Goal: Transaction & Acquisition: Purchase product/service

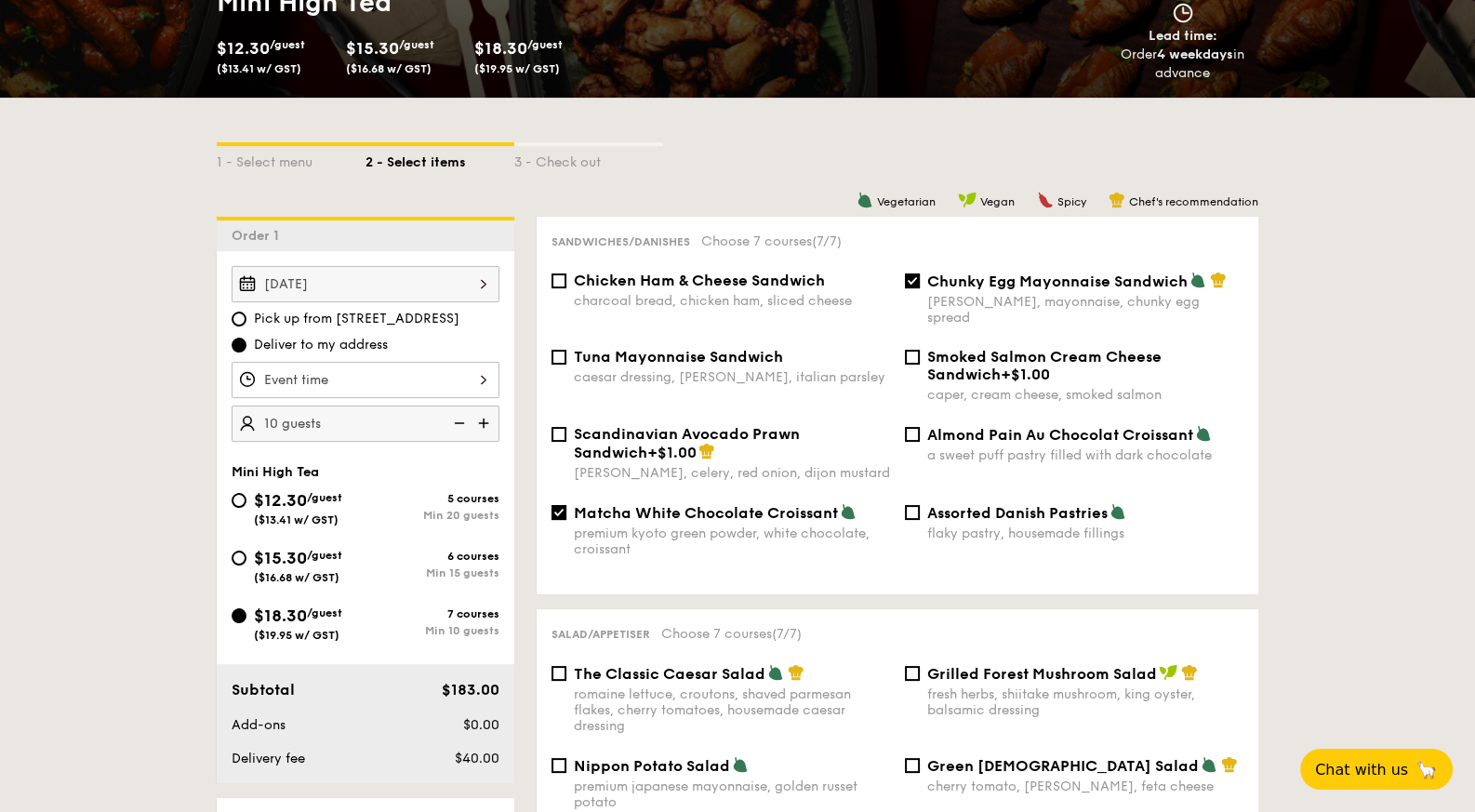
scroll to position [303, 0]
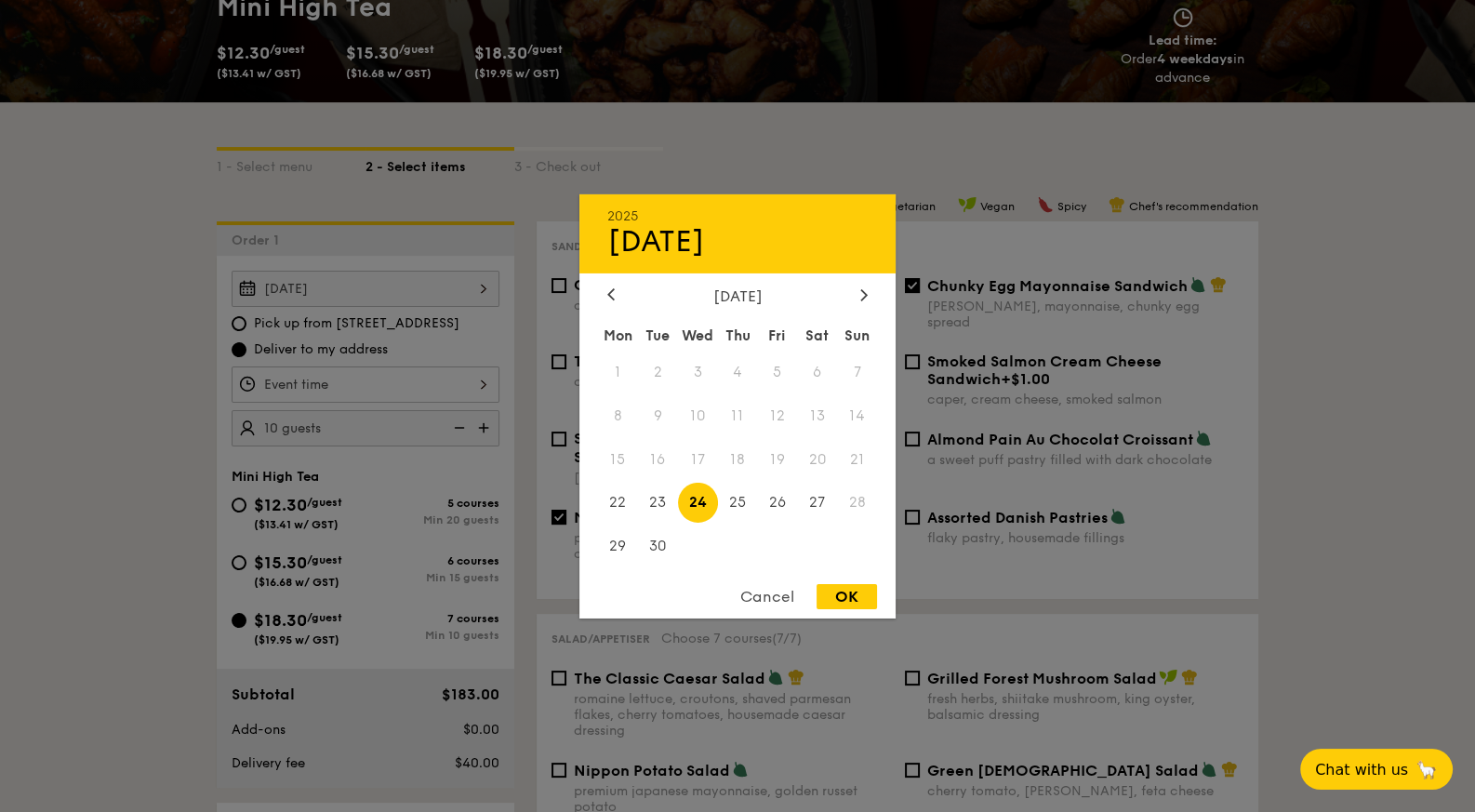
click at [497, 278] on div "Sep 24, 2025 2025 Sep 24 September 2025 Mon Tue Wed Thu Fri Sat Sun 1 2 3 4 5 6…" at bounding box center [365, 289] width 268 height 37
click at [845, 594] on div "OK" at bounding box center [847, 597] width 61 height 25
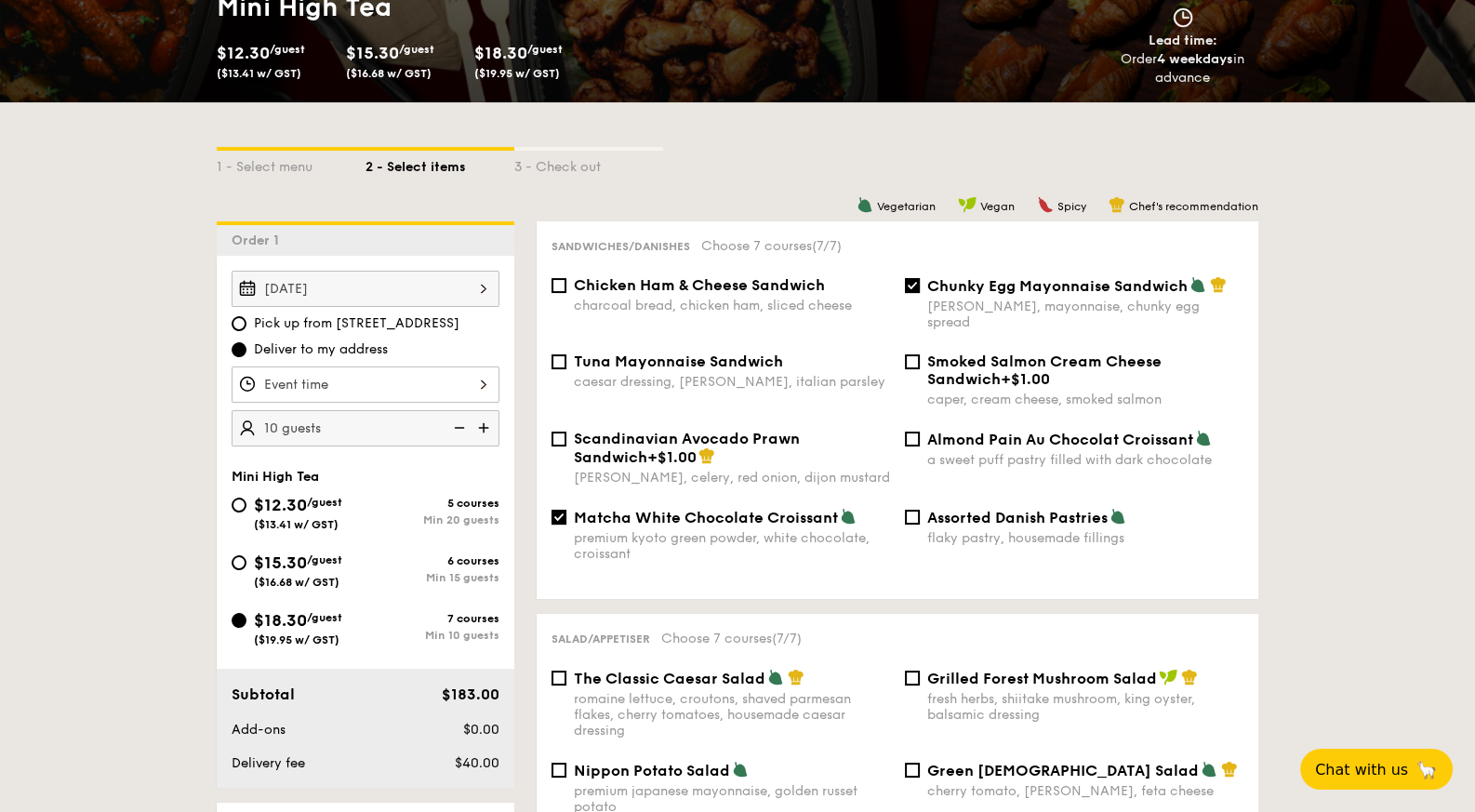
click at [349, 390] on div at bounding box center [365, 384] width 268 height 37
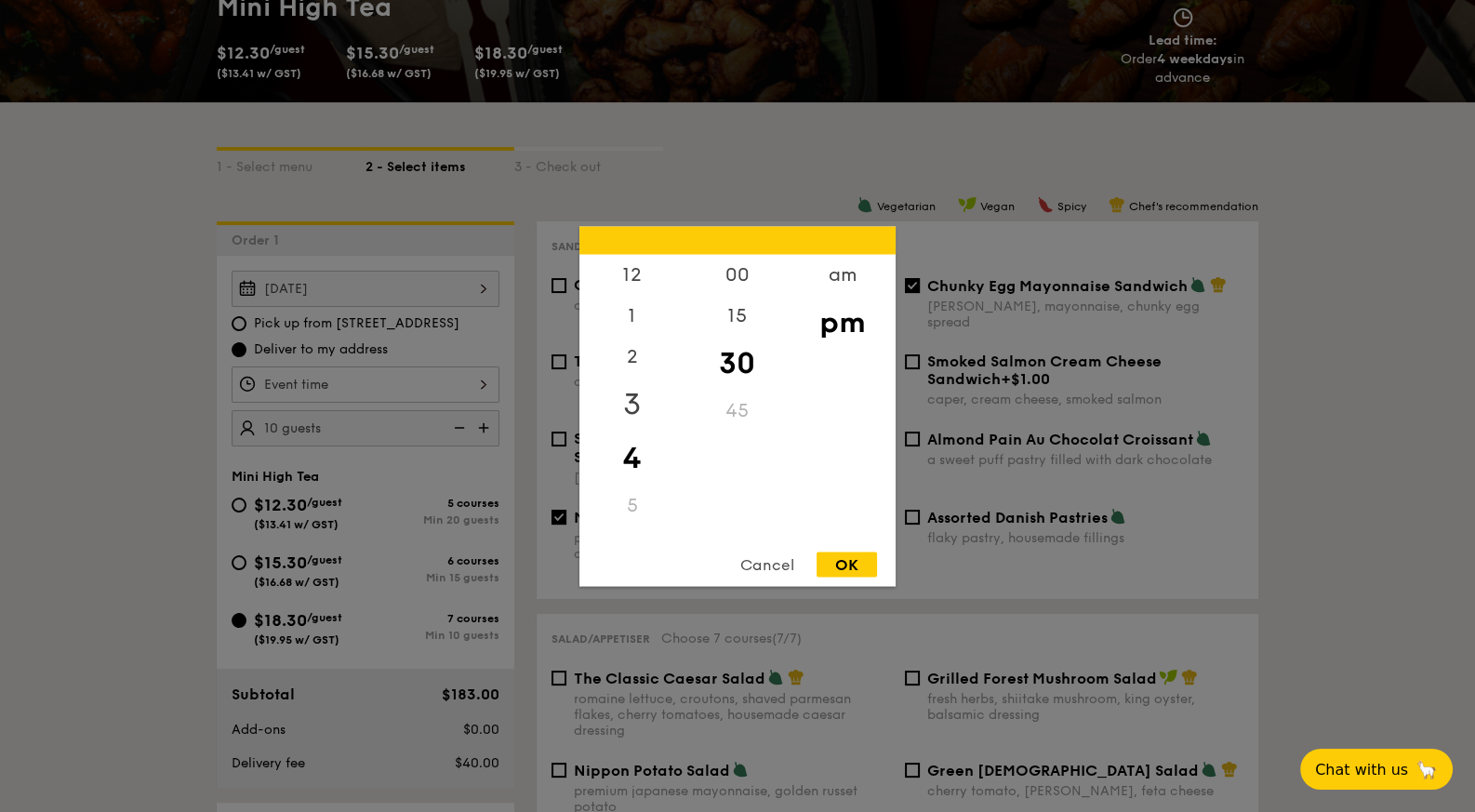
click at [647, 401] on div "3" at bounding box center [631, 404] width 105 height 54
click at [740, 282] on div "00" at bounding box center [736, 281] width 105 height 54
click at [838, 564] on div "OK" at bounding box center [847, 564] width 61 height 25
type input "3:00PM"
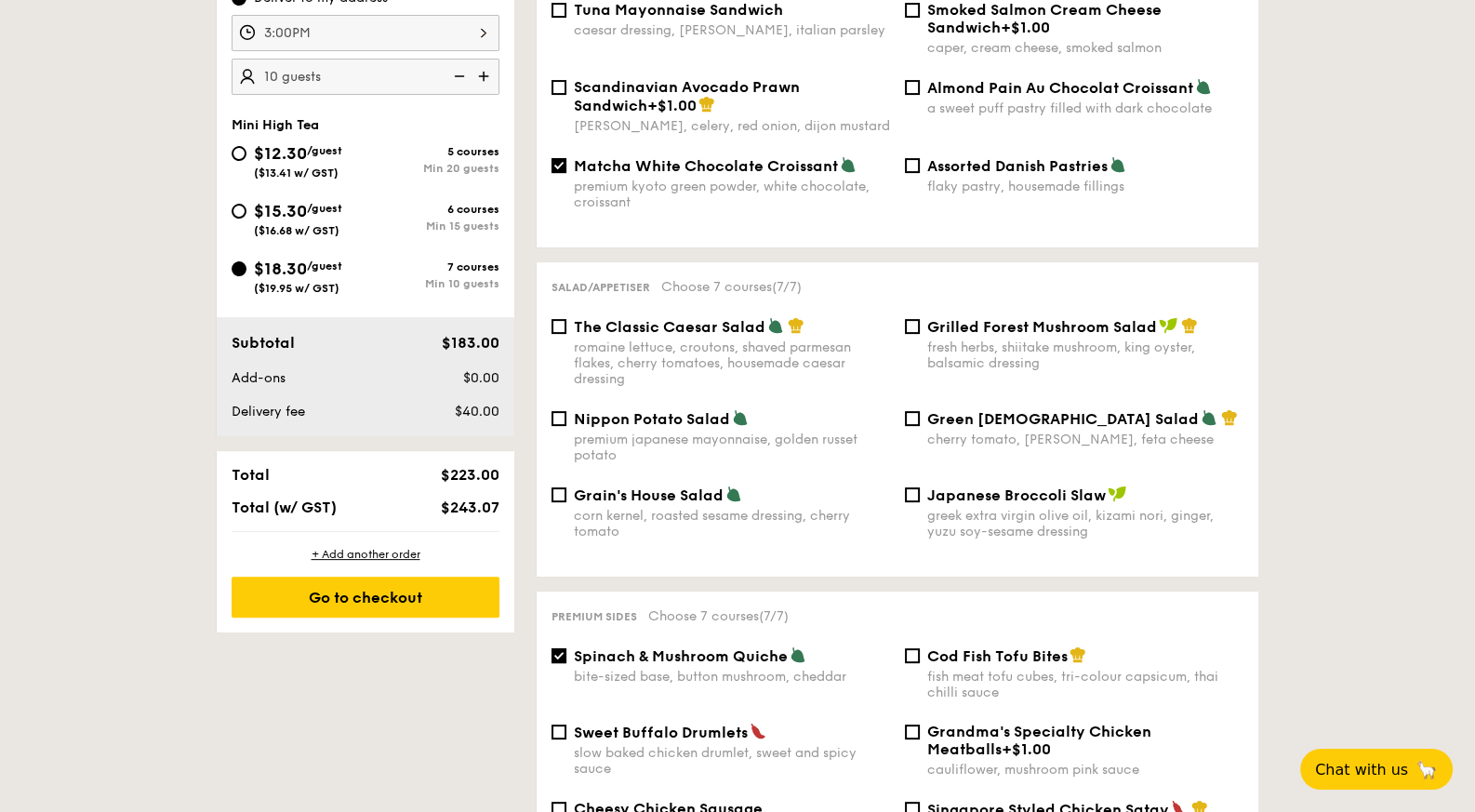
scroll to position [659, 0]
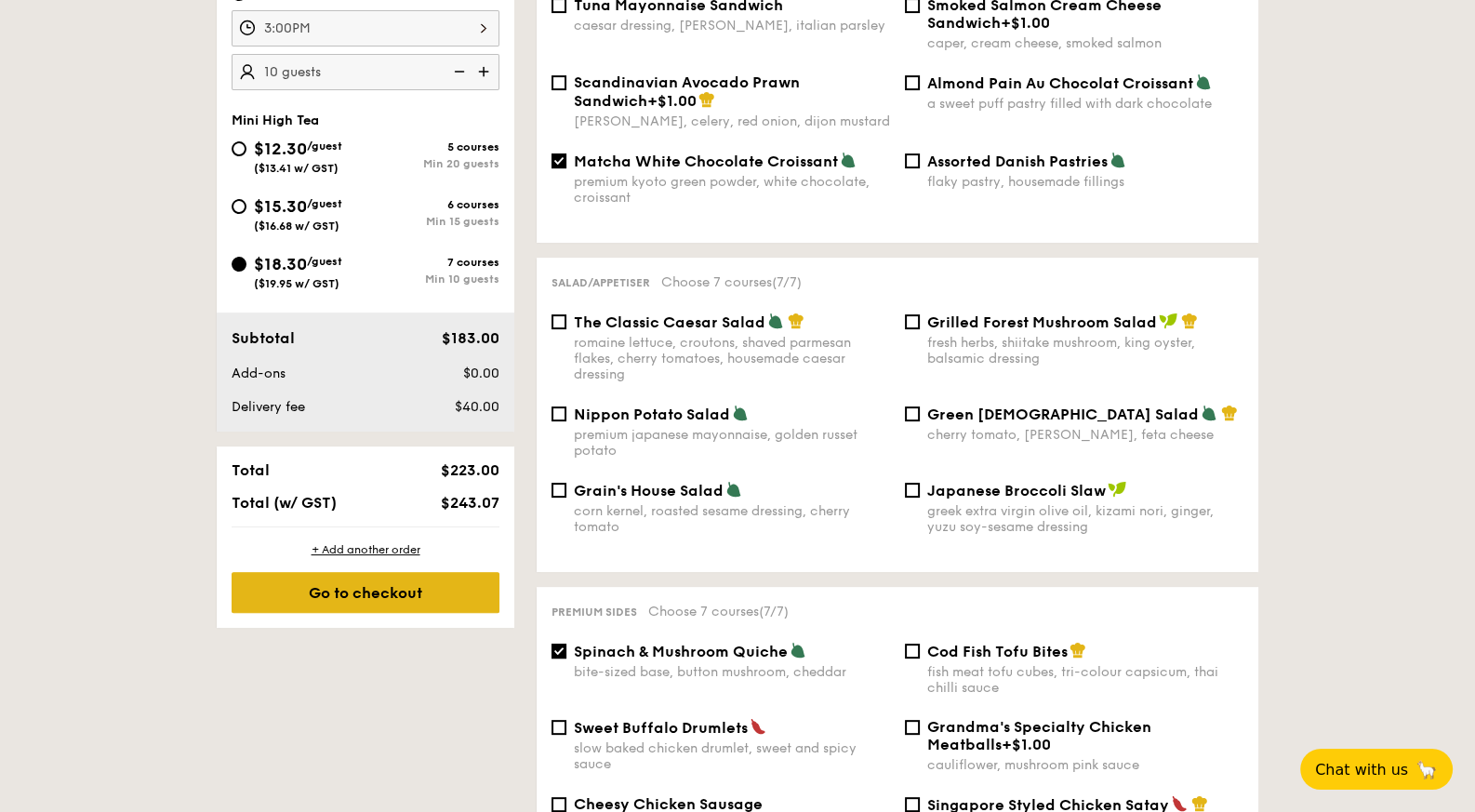
click at [419, 584] on div "Go to checkout" at bounding box center [365, 592] width 268 height 41
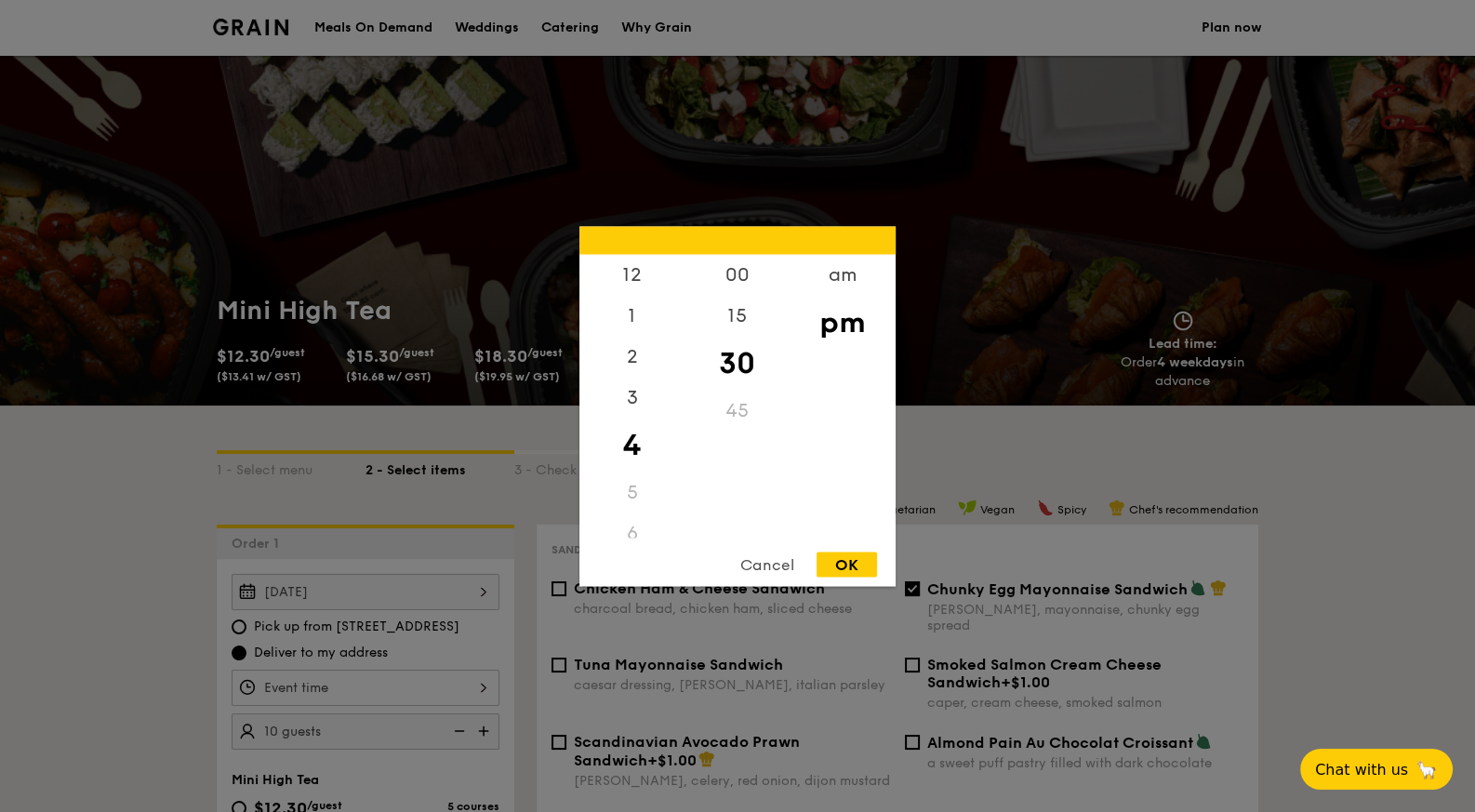
click at [419, 678] on div "12 1 2 3 4 5 6 7 8 9 10 11 00 15 30 45 am pm Cancel OK" at bounding box center [365, 688] width 268 height 37
click at [620, 395] on div "3" at bounding box center [631, 404] width 105 height 54
click at [730, 275] on div "00" at bounding box center [736, 281] width 105 height 54
click at [838, 560] on div "OK" at bounding box center [847, 564] width 61 height 25
type input "3:00PM"
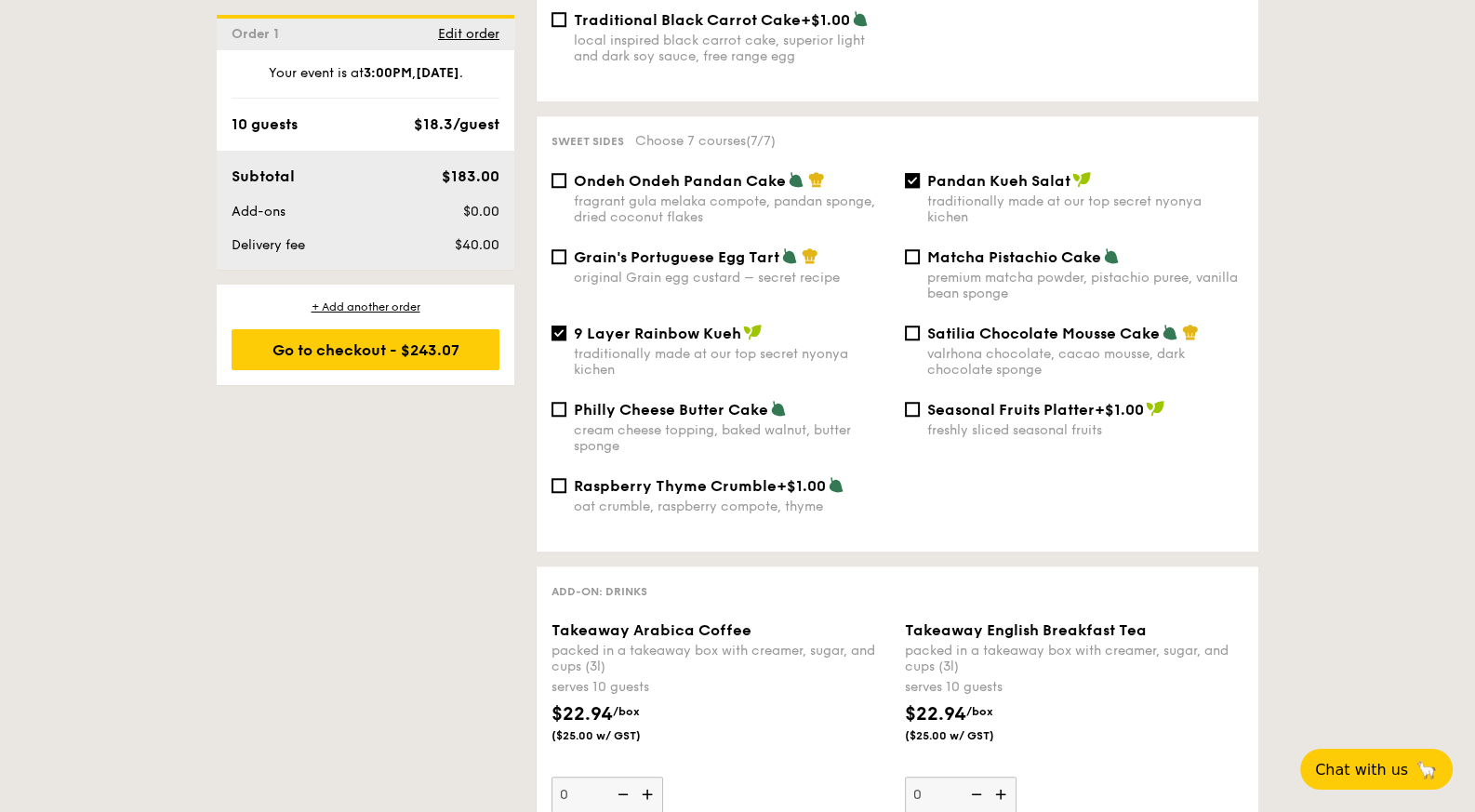
scroll to position [1830, 0]
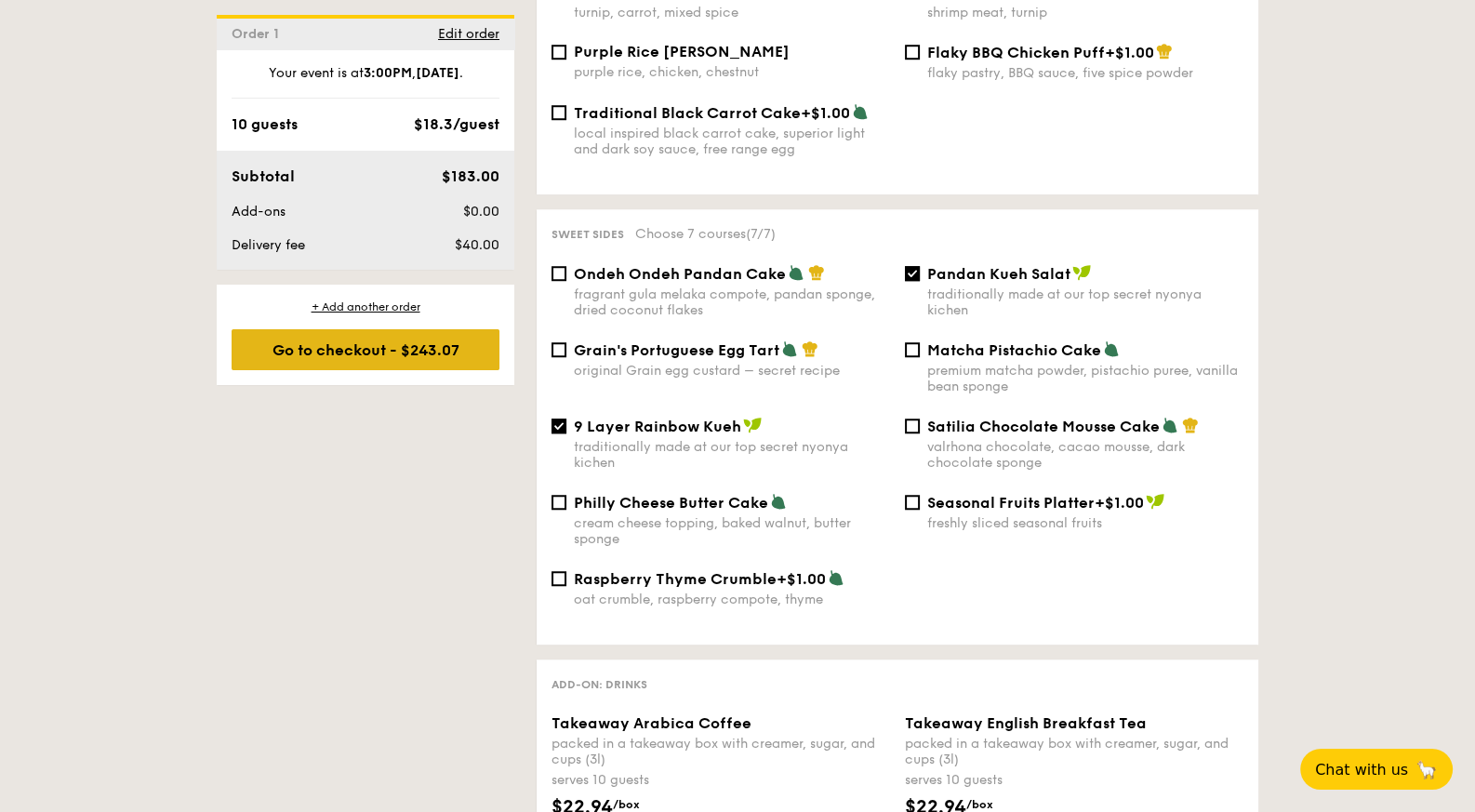
click at [487, 357] on div "Go to checkout - $243.07" at bounding box center [365, 350] width 268 height 41
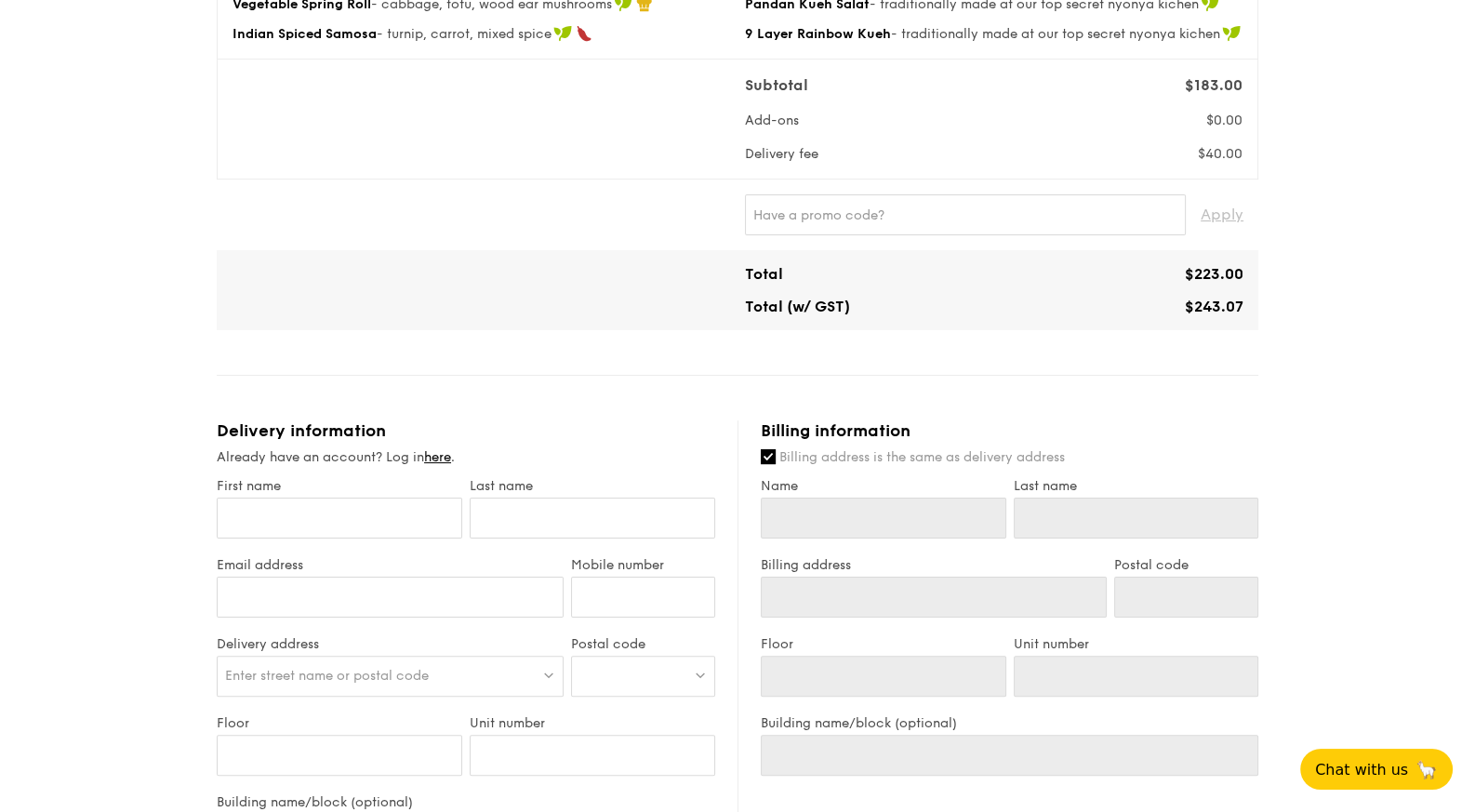
scroll to position [474, 0]
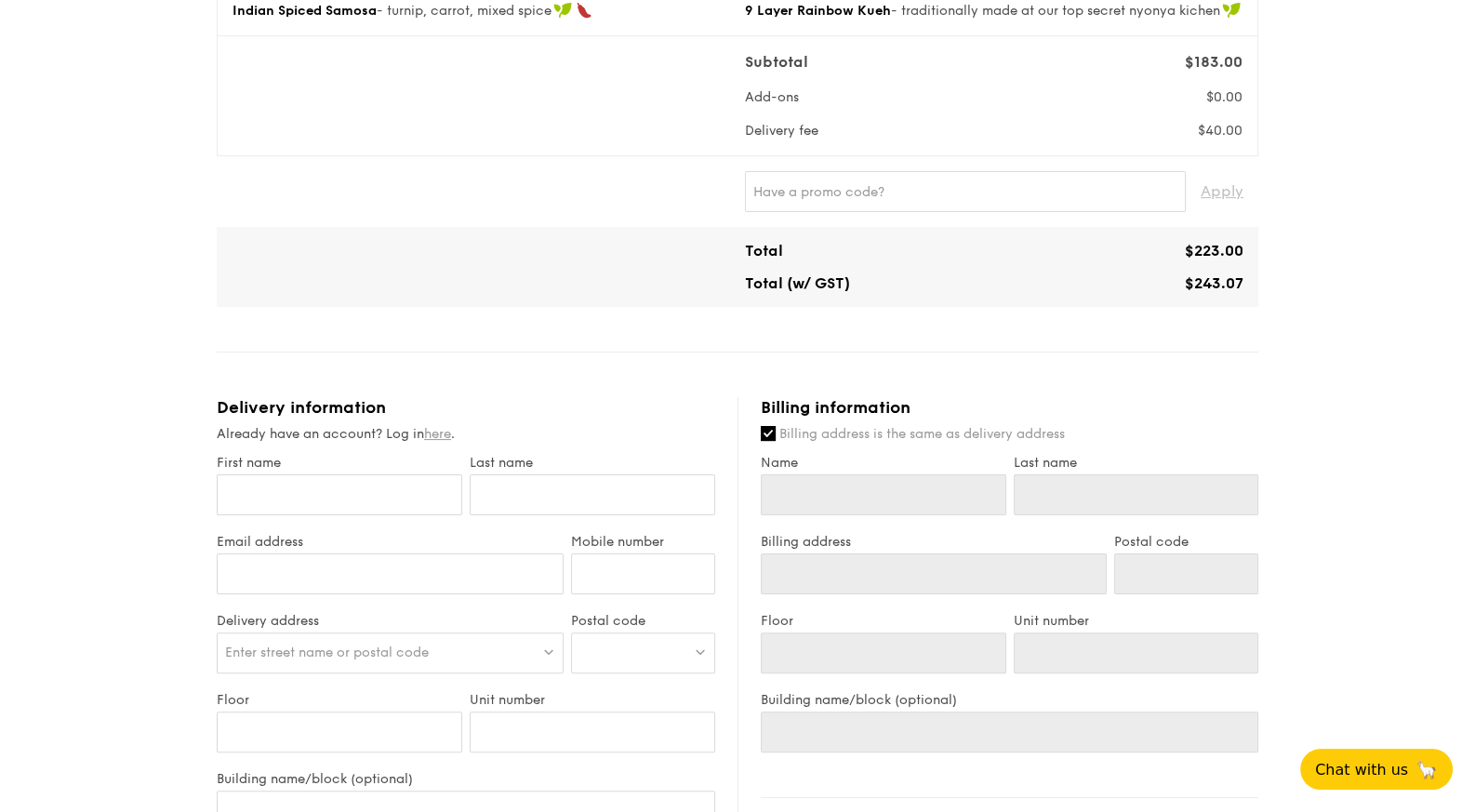
click at [442, 430] on link "here" at bounding box center [437, 433] width 27 height 15
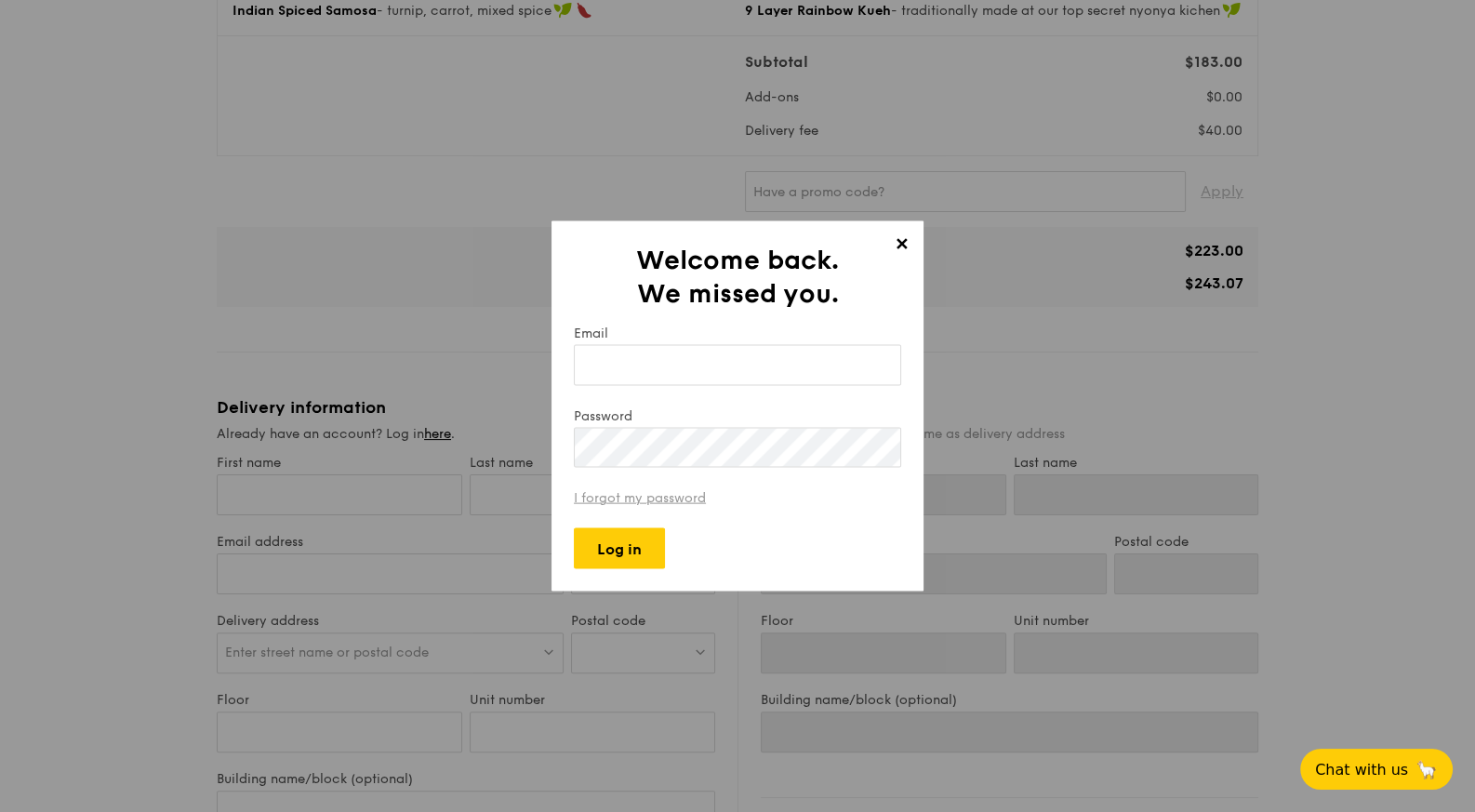
click at [594, 491] on link "I forgot my password" at bounding box center [639, 498] width 132 height 15
click at [902, 243] on span "✕" at bounding box center [900, 246] width 26 height 26
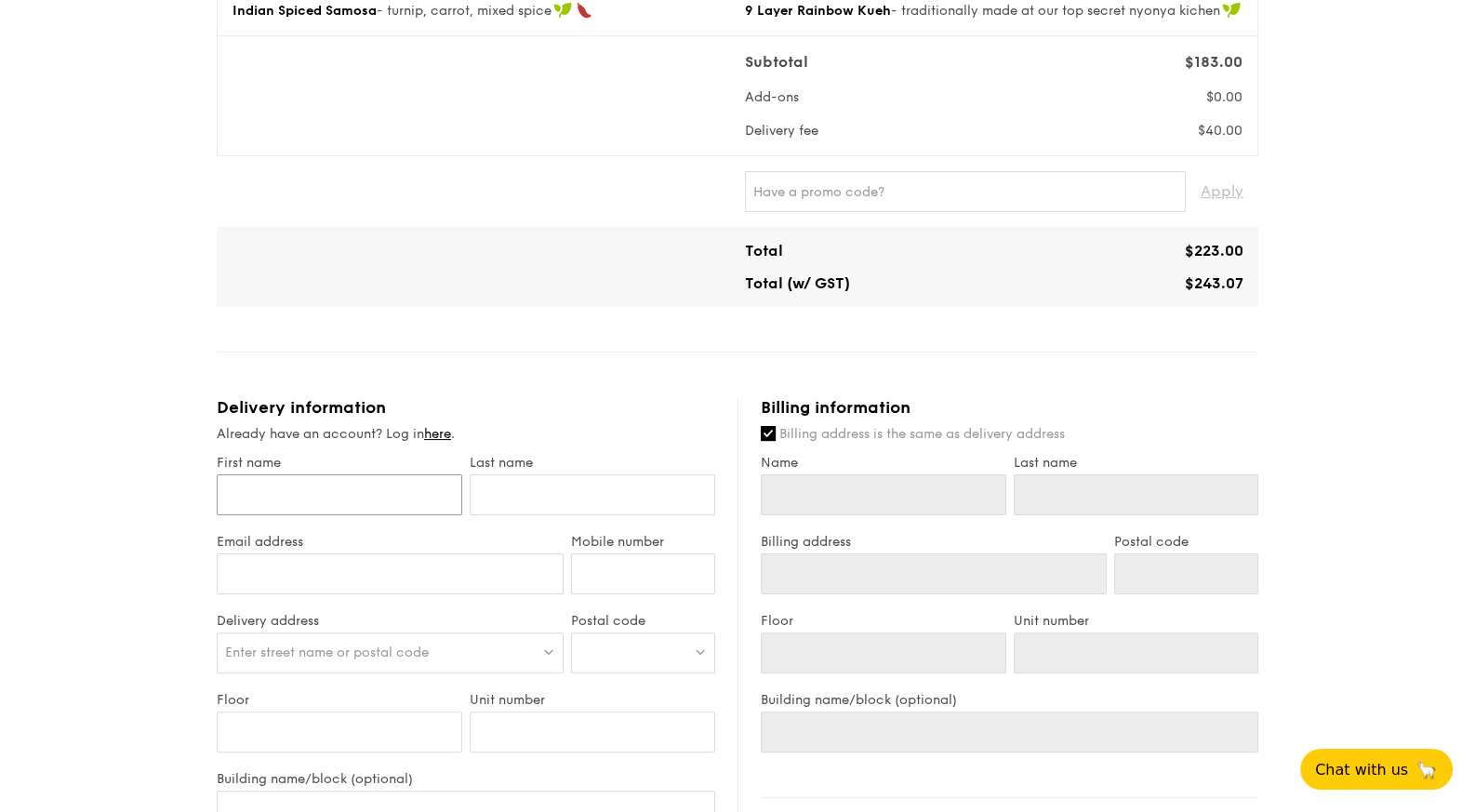
click at [419, 504] on input "First name" at bounding box center [338, 495] width 245 height 41
type input "S"
type input "Sh"
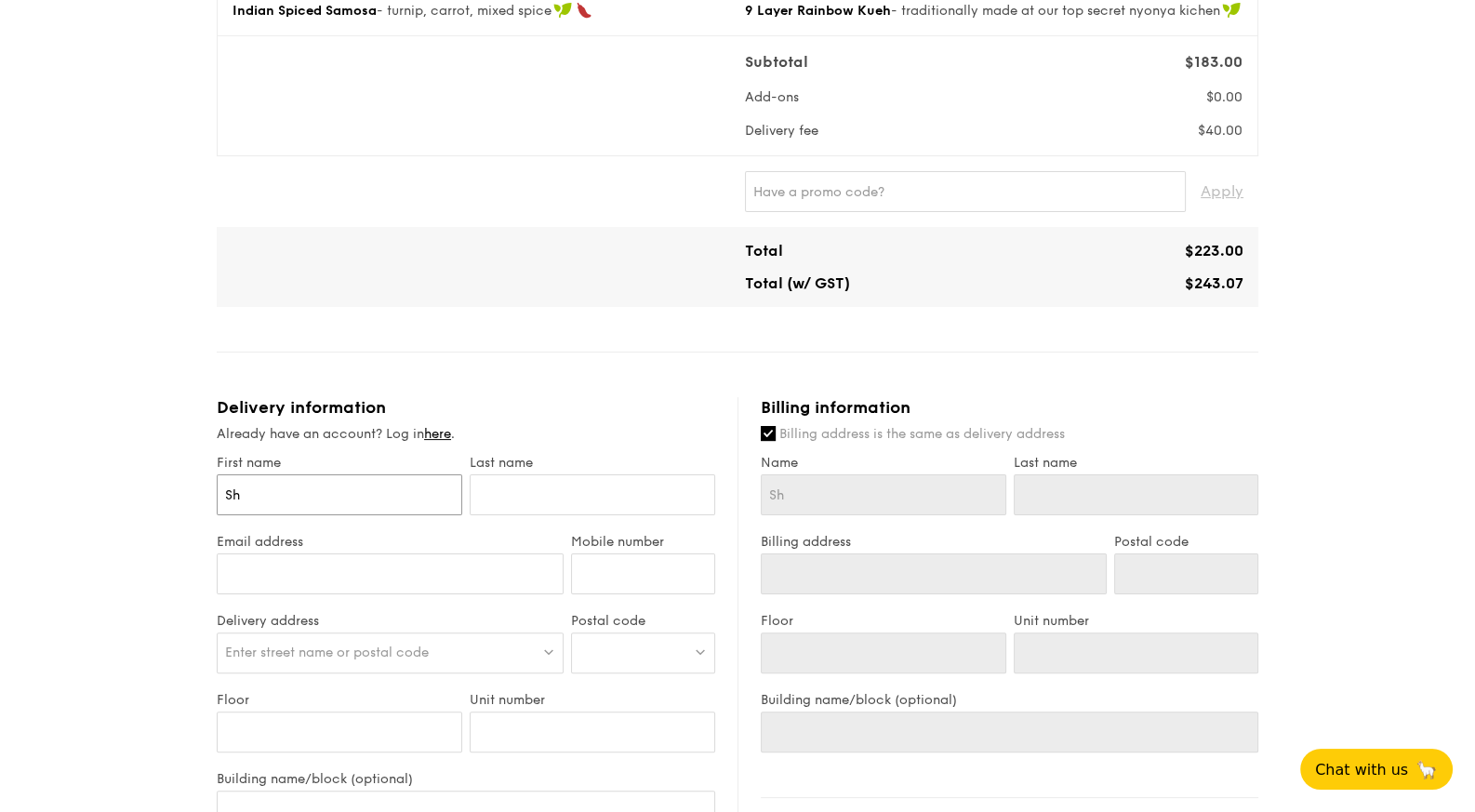
type input "Sha"
type input "Shar"
type input "Sharo"
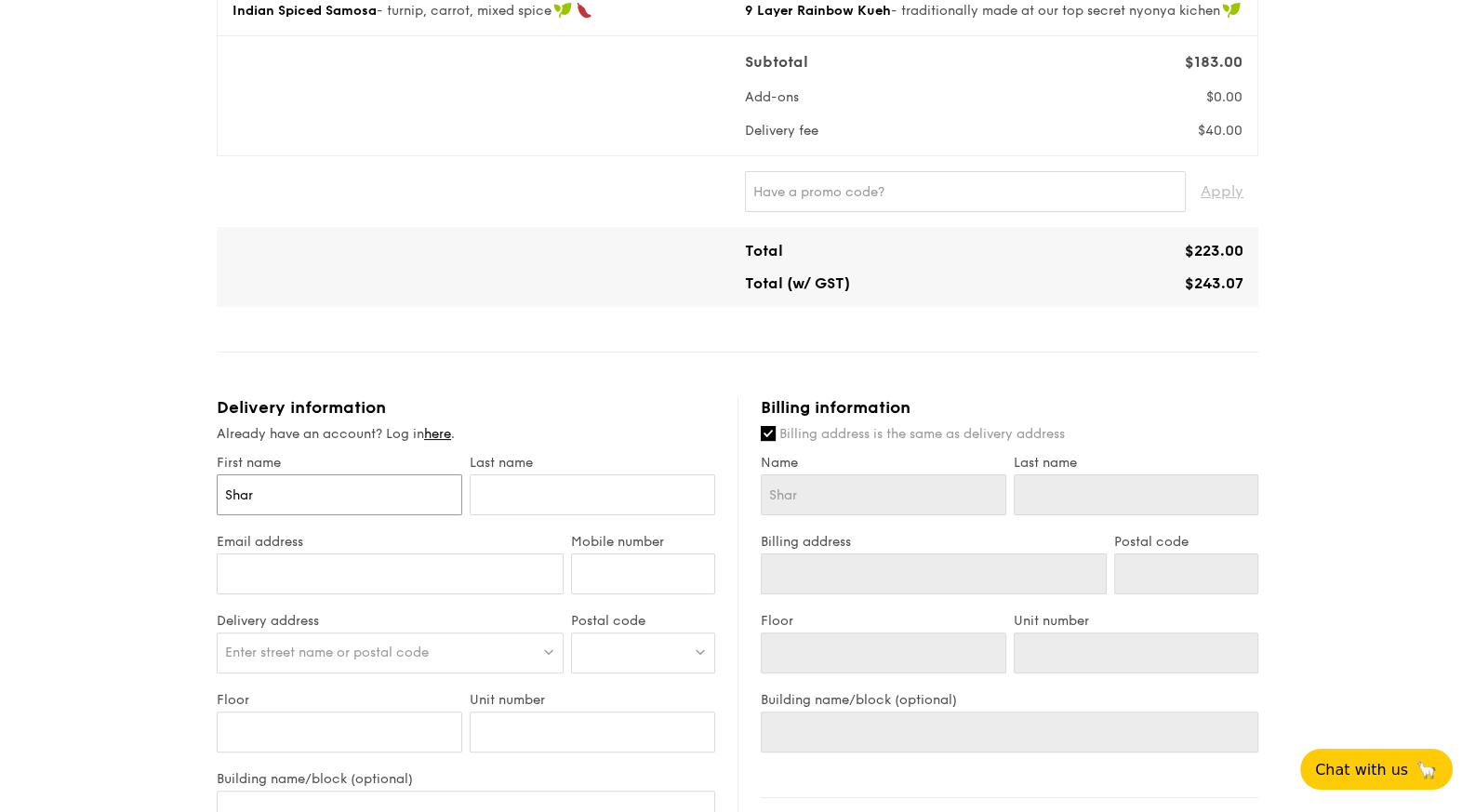
type input "Sharo"
type input "[PERSON_NAME]"
type input "C"
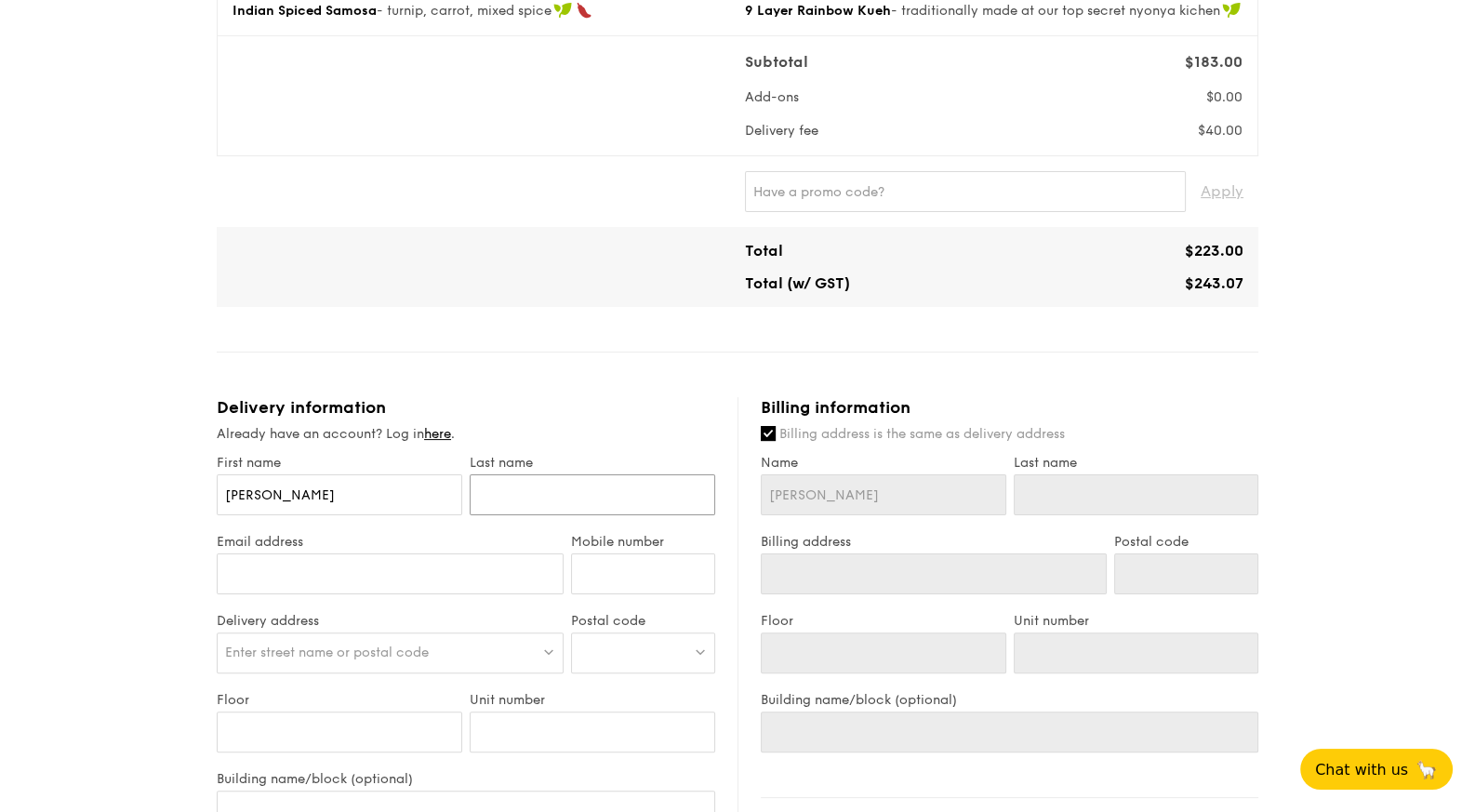
type input "C"
type input "Ch"
type input "Chi"
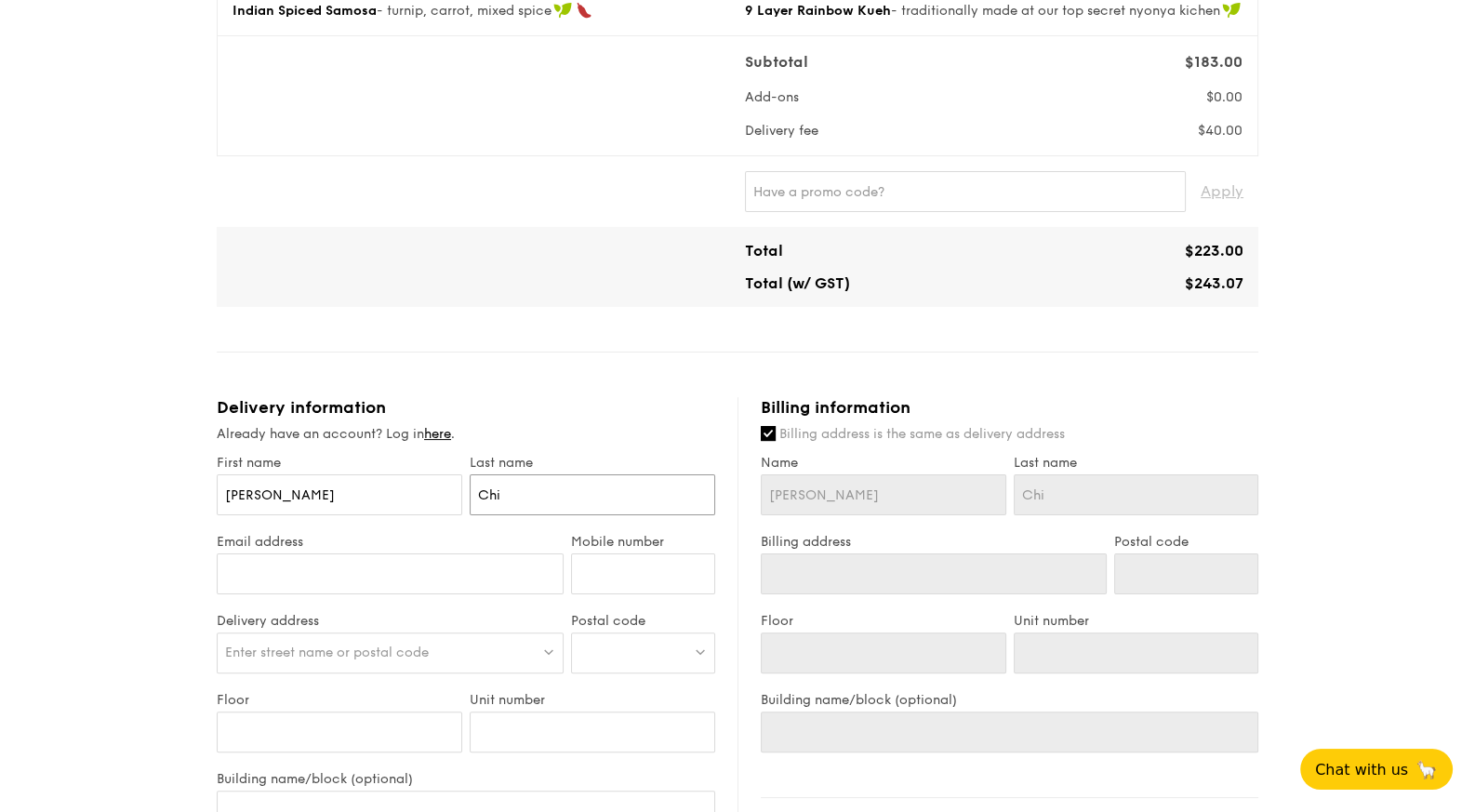
type input "Chia"
click at [356, 565] on input "Email address" at bounding box center [389, 574] width 347 height 41
paste input "[PERSON_NAME][EMAIL_ADDRESS][PERSON_NAME][DOMAIN_NAME]"
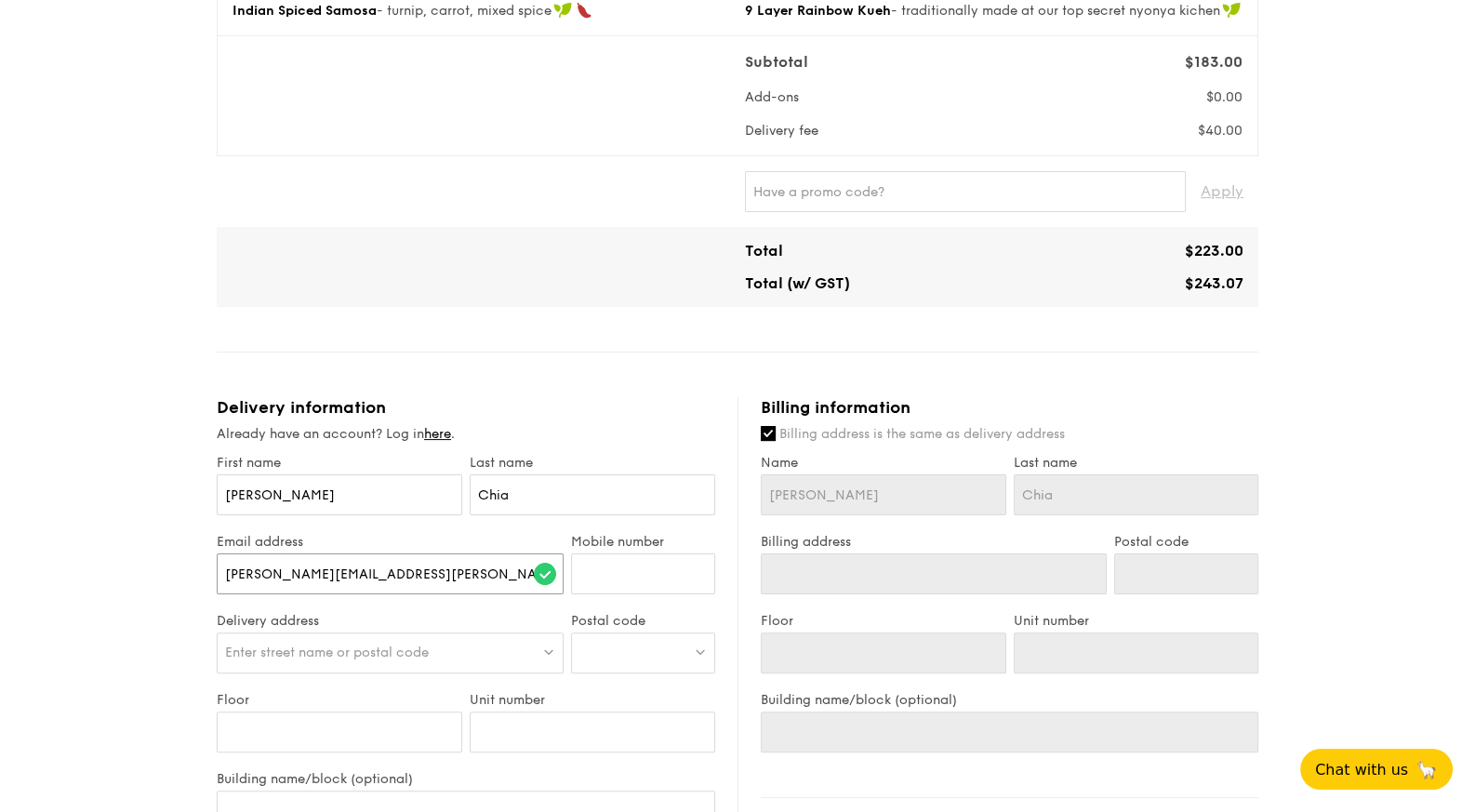
type input "[PERSON_NAME][EMAIL_ADDRESS][PERSON_NAME][DOMAIN_NAME]"
click at [625, 575] on input "Mobile number" at bounding box center [643, 574] width 144 height 41
type input "92733748"
click at [429, 650] on span "Enter street name or postal code" at bounding box center [327, 652] width 204 height 15
click at [621, 643] on div at bounding box center [643, 652] width 144 height 41
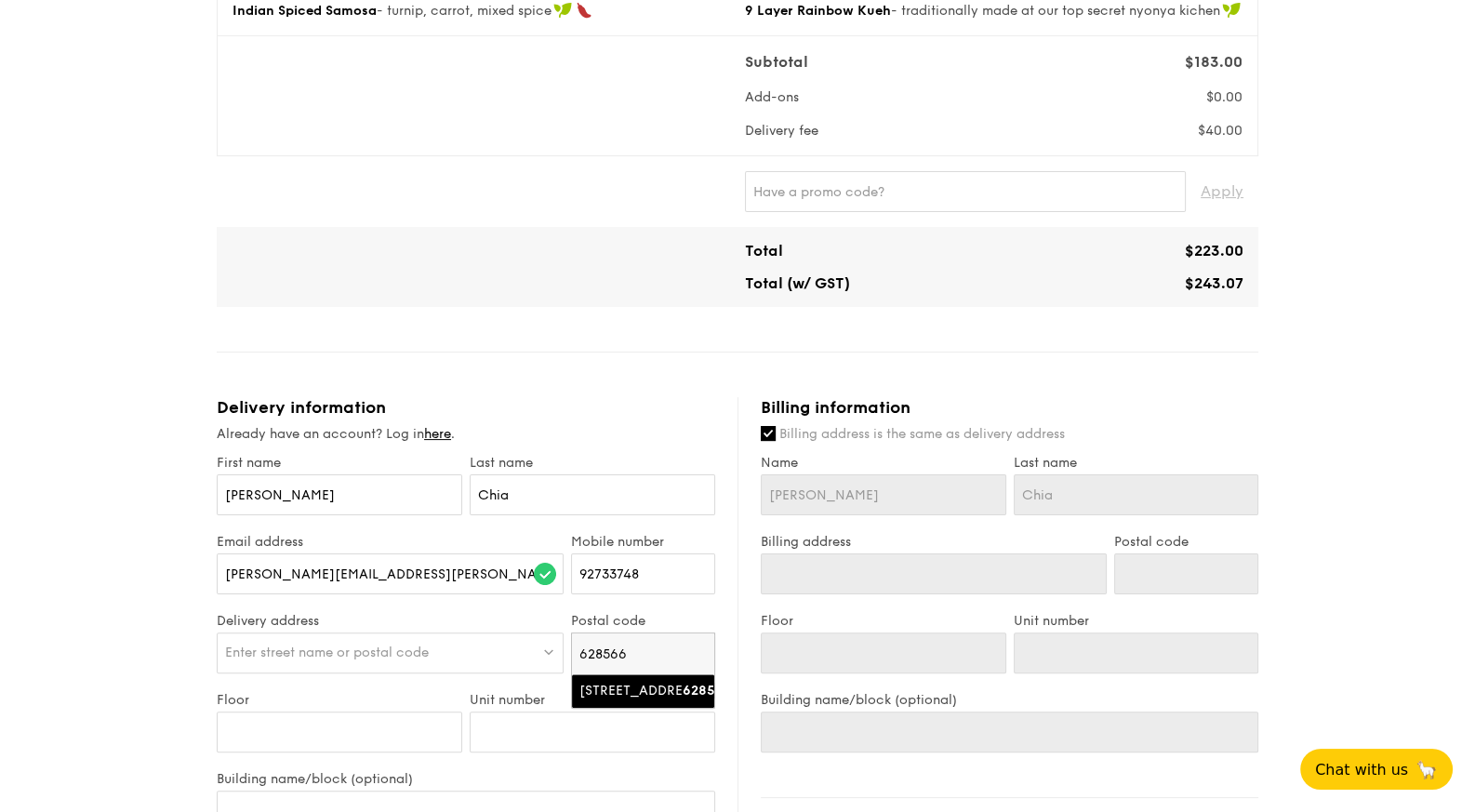
type input "628566"
click at [629, 697] on div "[STREET_ADDRESS]" at bounding box center [627, 690] width 96 height 18
type input "[STREET_ADDRESS]"
type input "628566"
click at [325, 729] on input "Floor" at bounding box center [338, 731] width 245 height 41
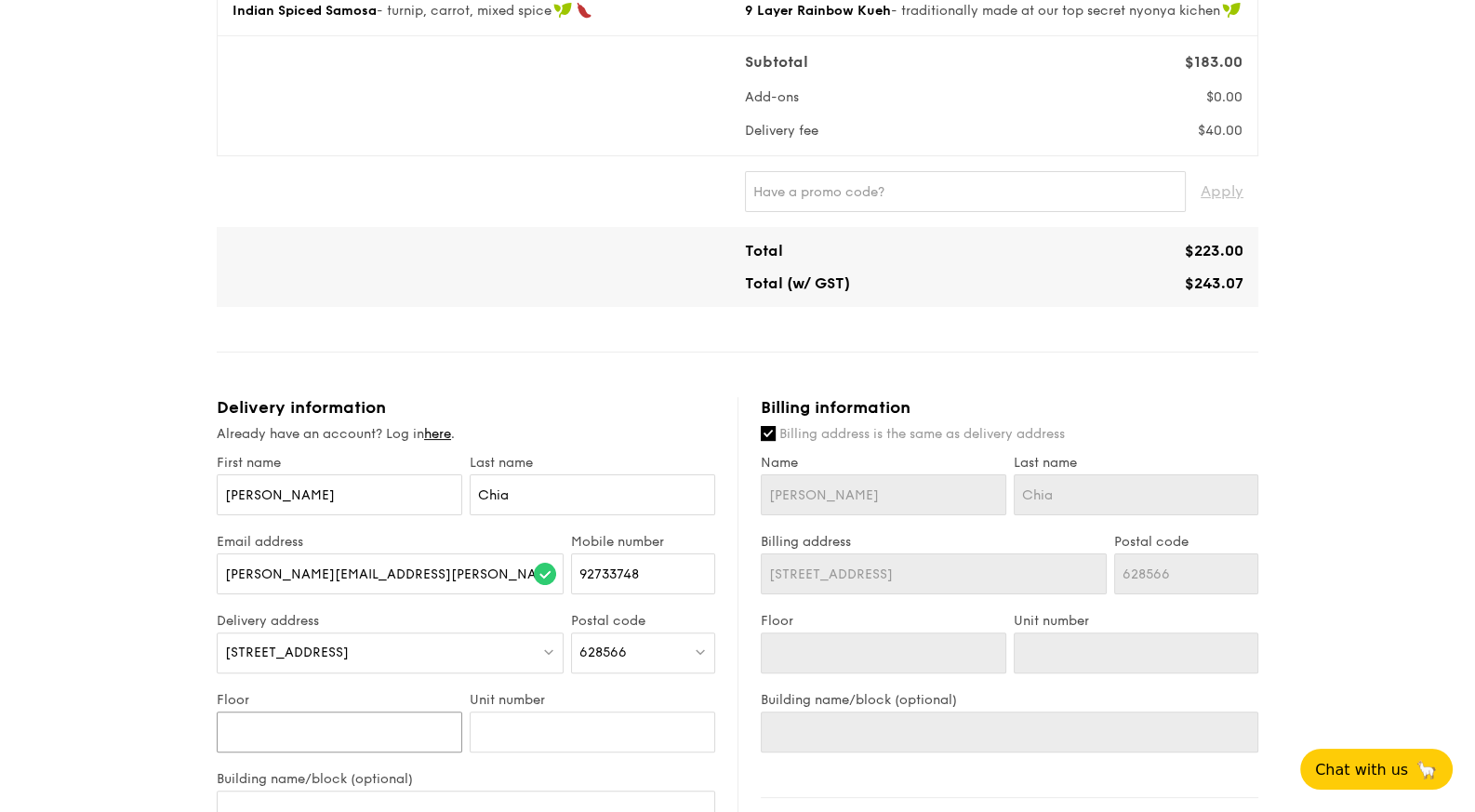
type input "#"
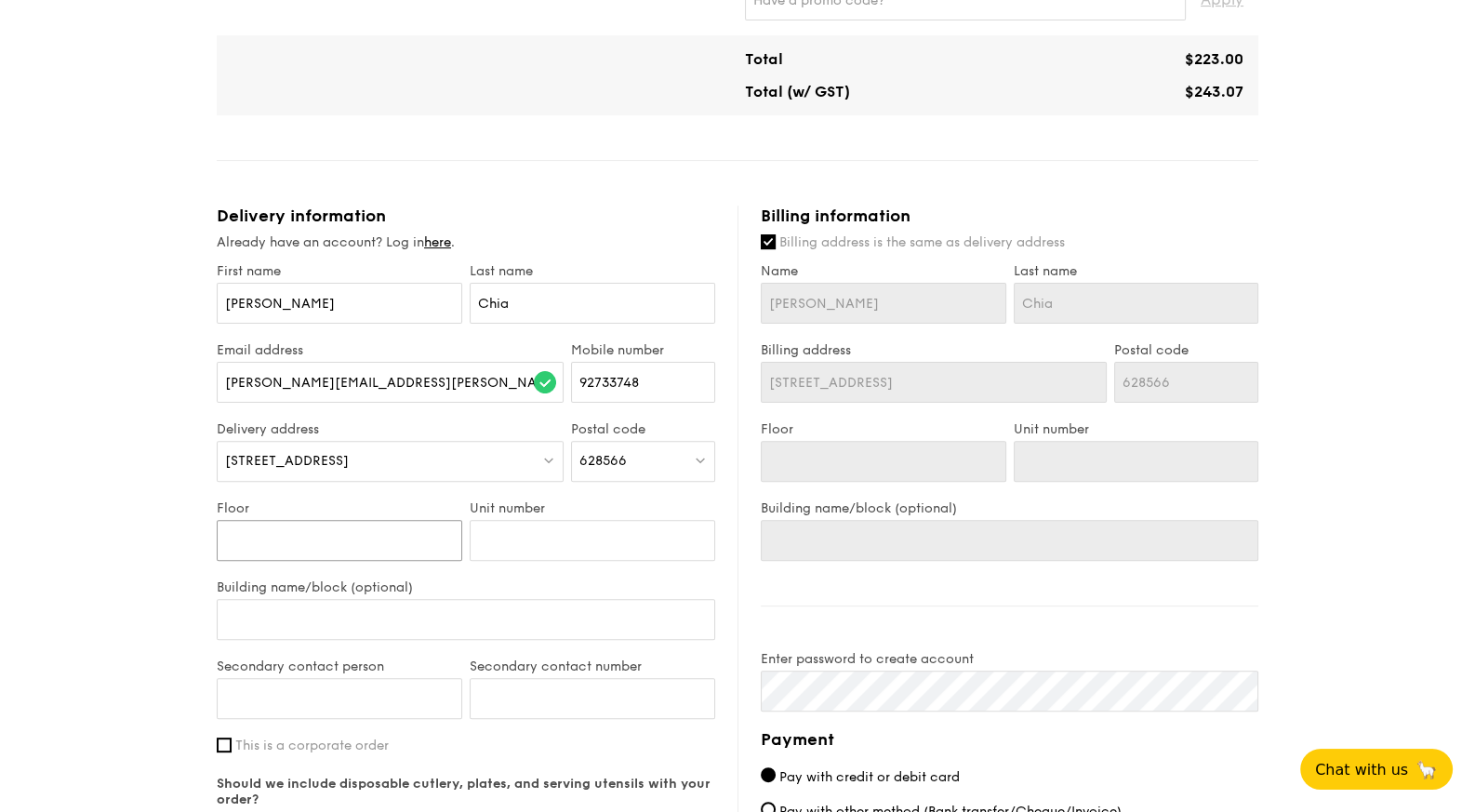
scroll to position [691, 0]
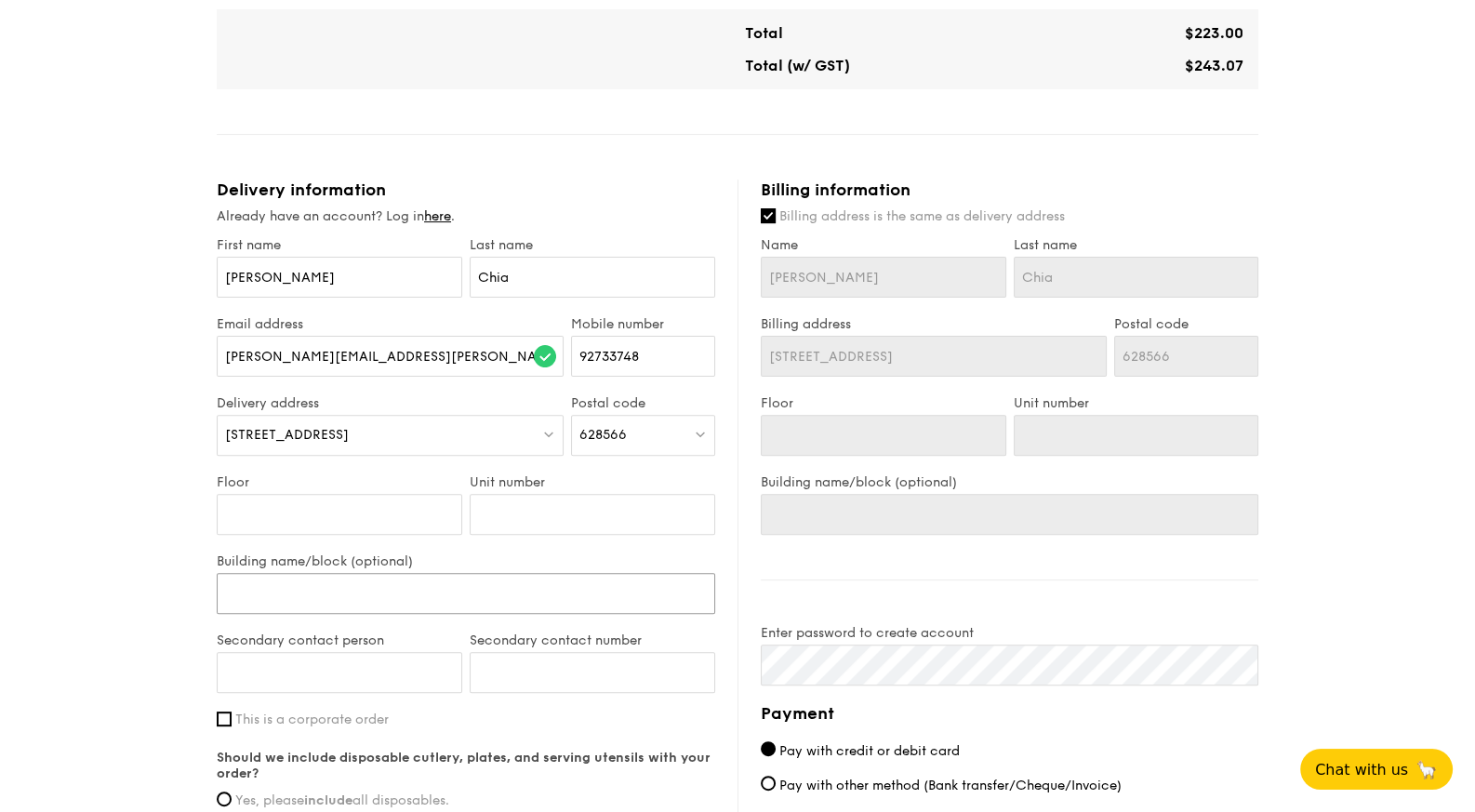
click at [378, 594] on input "Building name/block (optional)" at bounding box center [465, 593] width 499 height 41
type input "K"
type input "Ku"
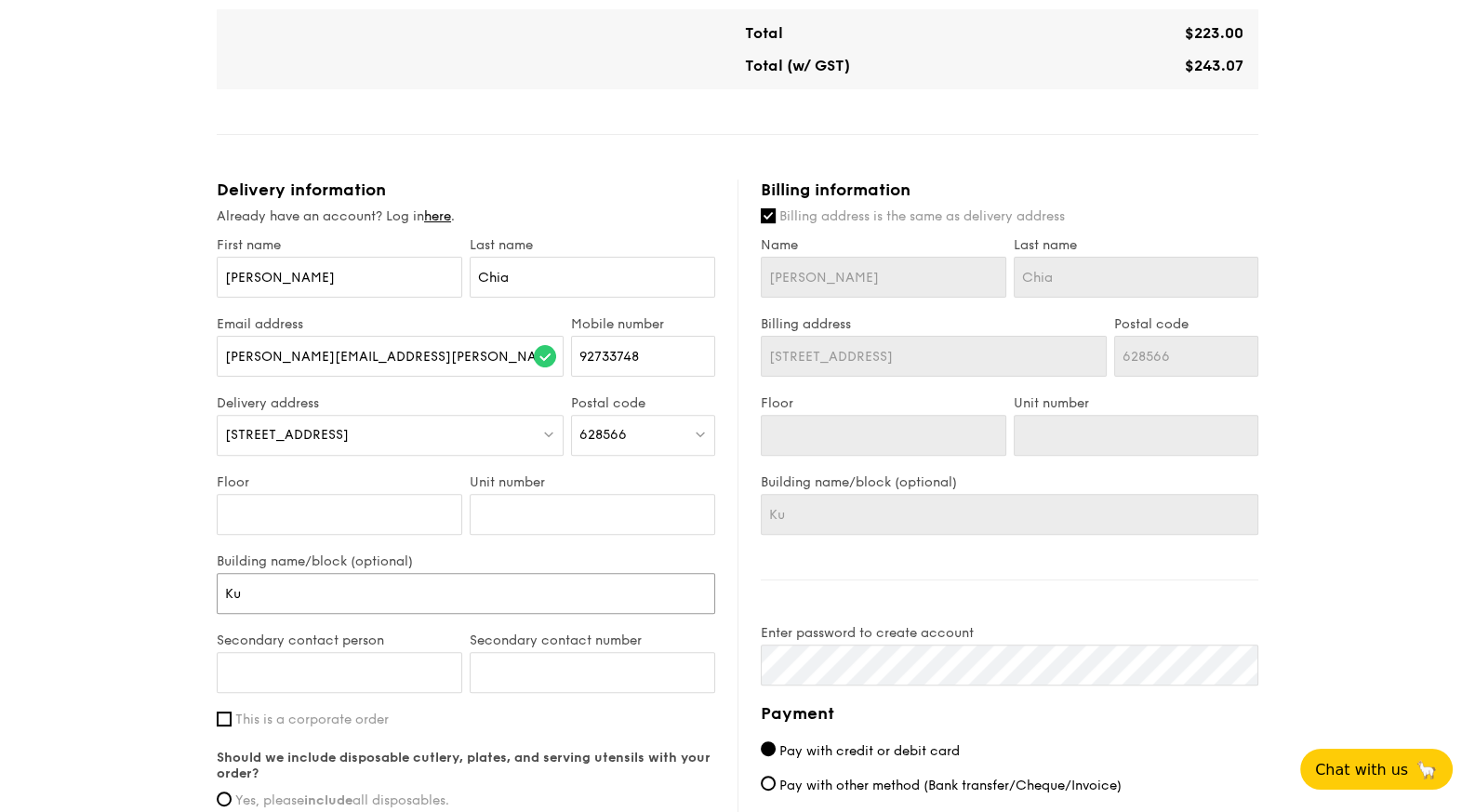
type input "Kue"
type input "Kueh"
type input "[PERSON_NAME]"
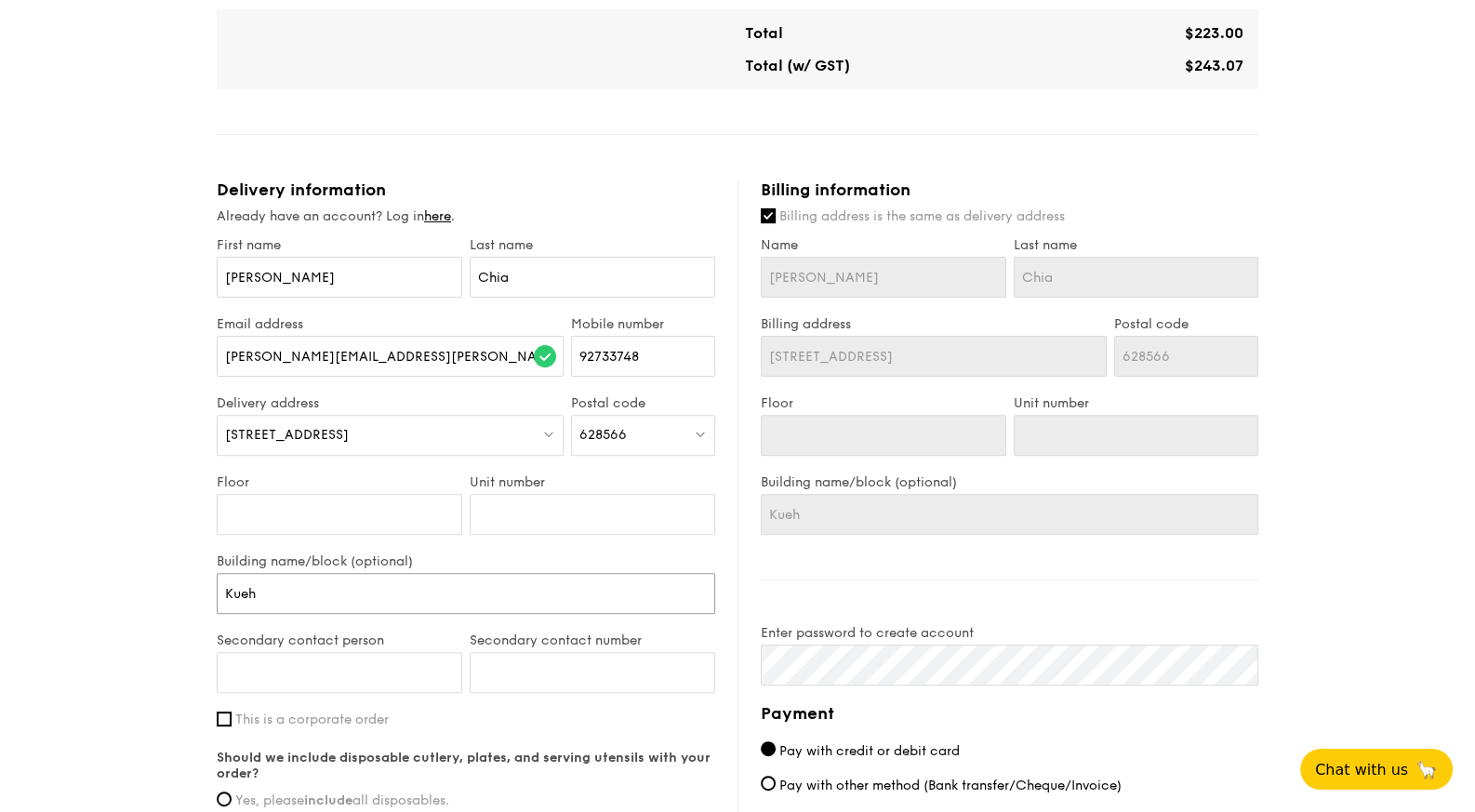
type input "[PERSON_NAME]"
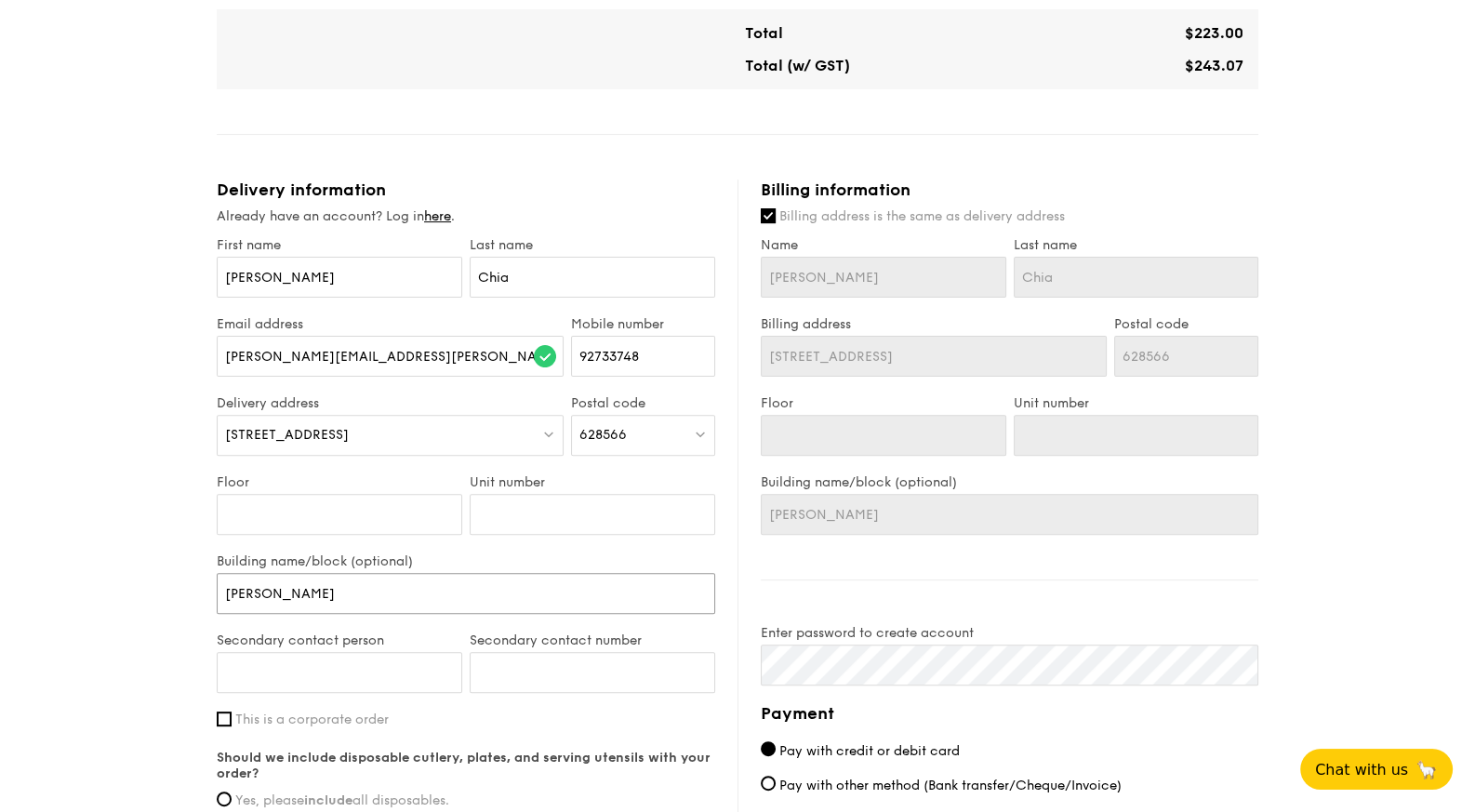
type input "[PERSON_NAME] +"
type input "[PERSON_NAME] + N"
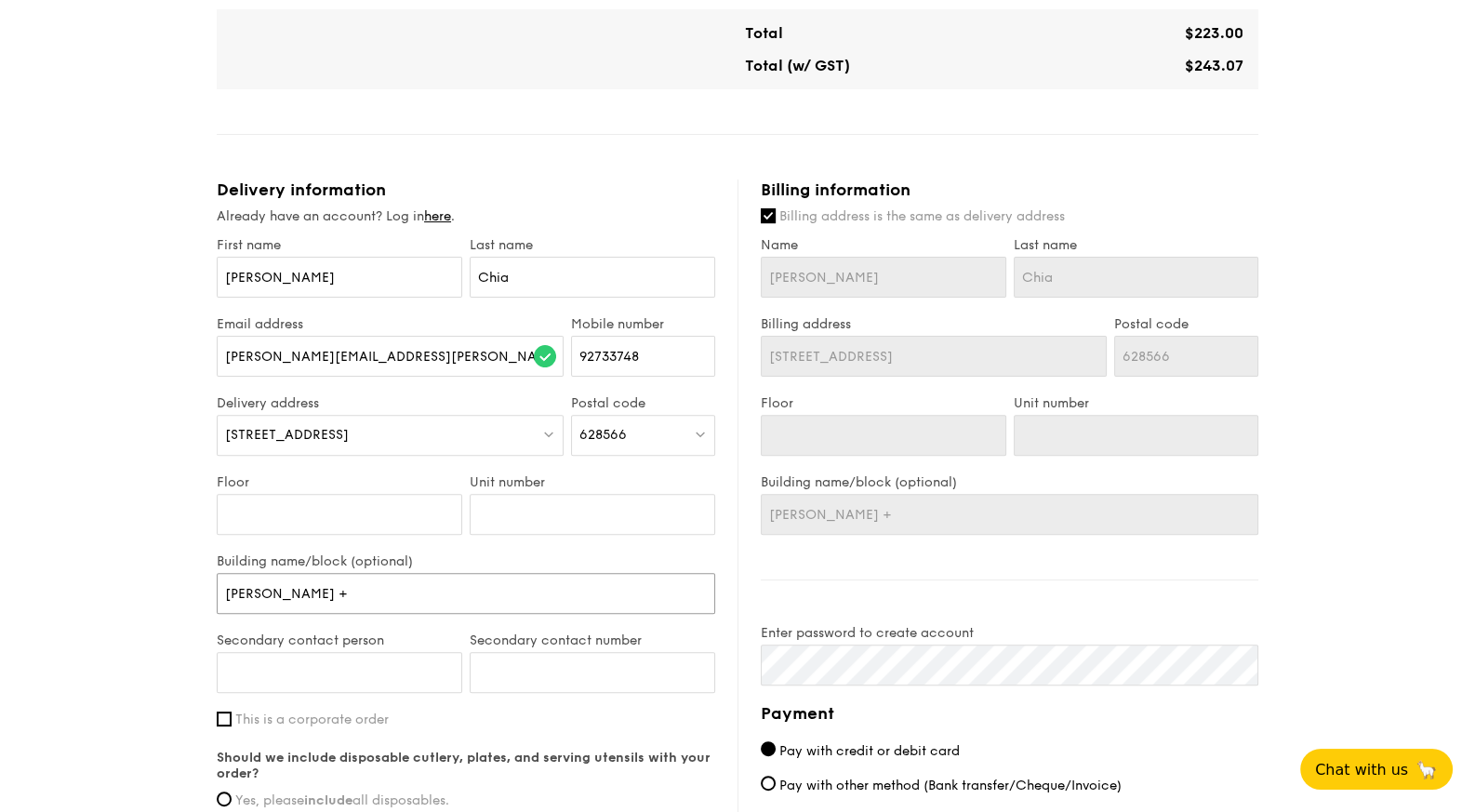
type input "[PERSON_NAME] + N"
type input "[PERSON_NAME] + Na"
type input "[PERSON_NAME] + Nag"
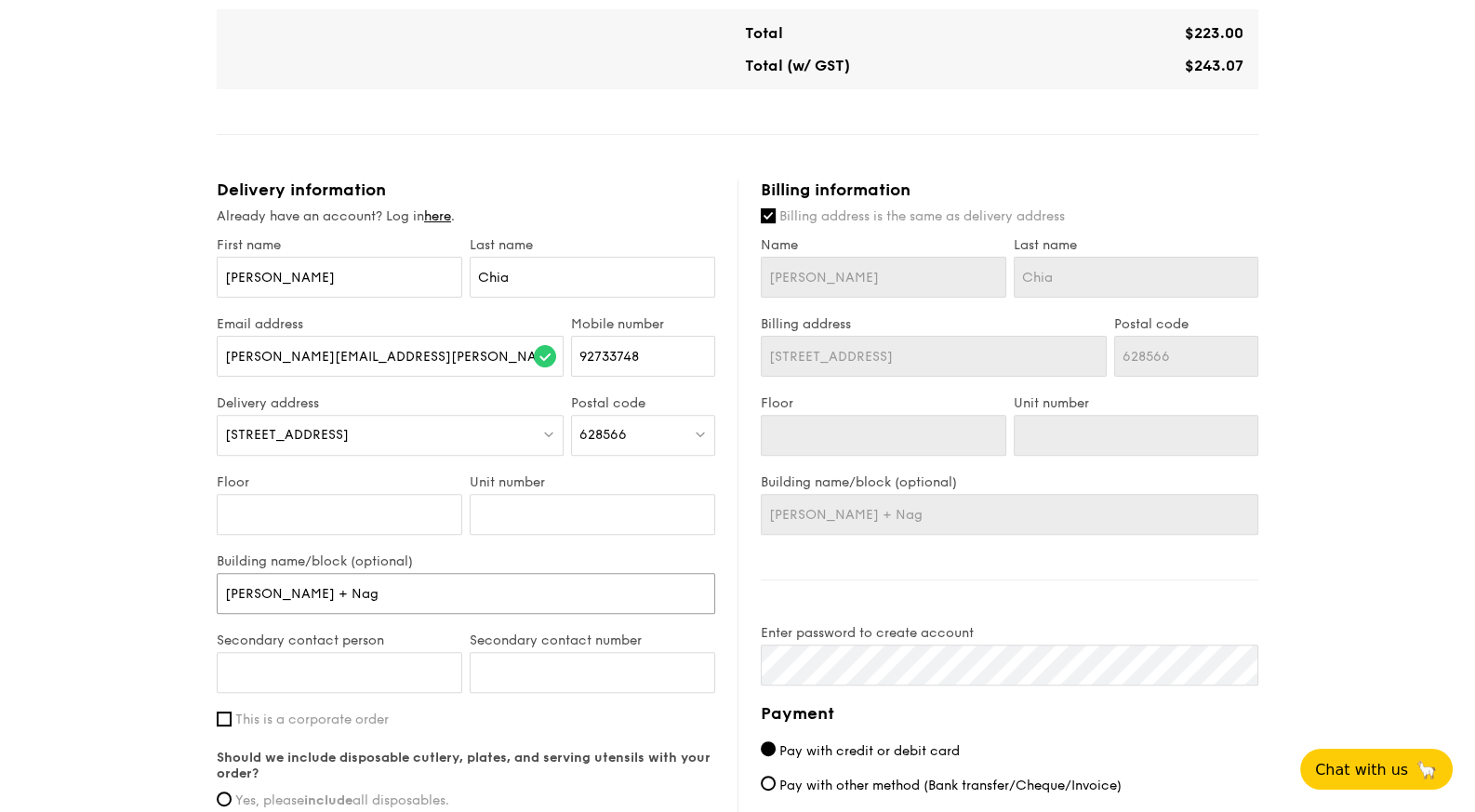
type input "[PERSON_NAME] + Nage"
type input "[PERSON_NAME] + [PERSON_NAME]"
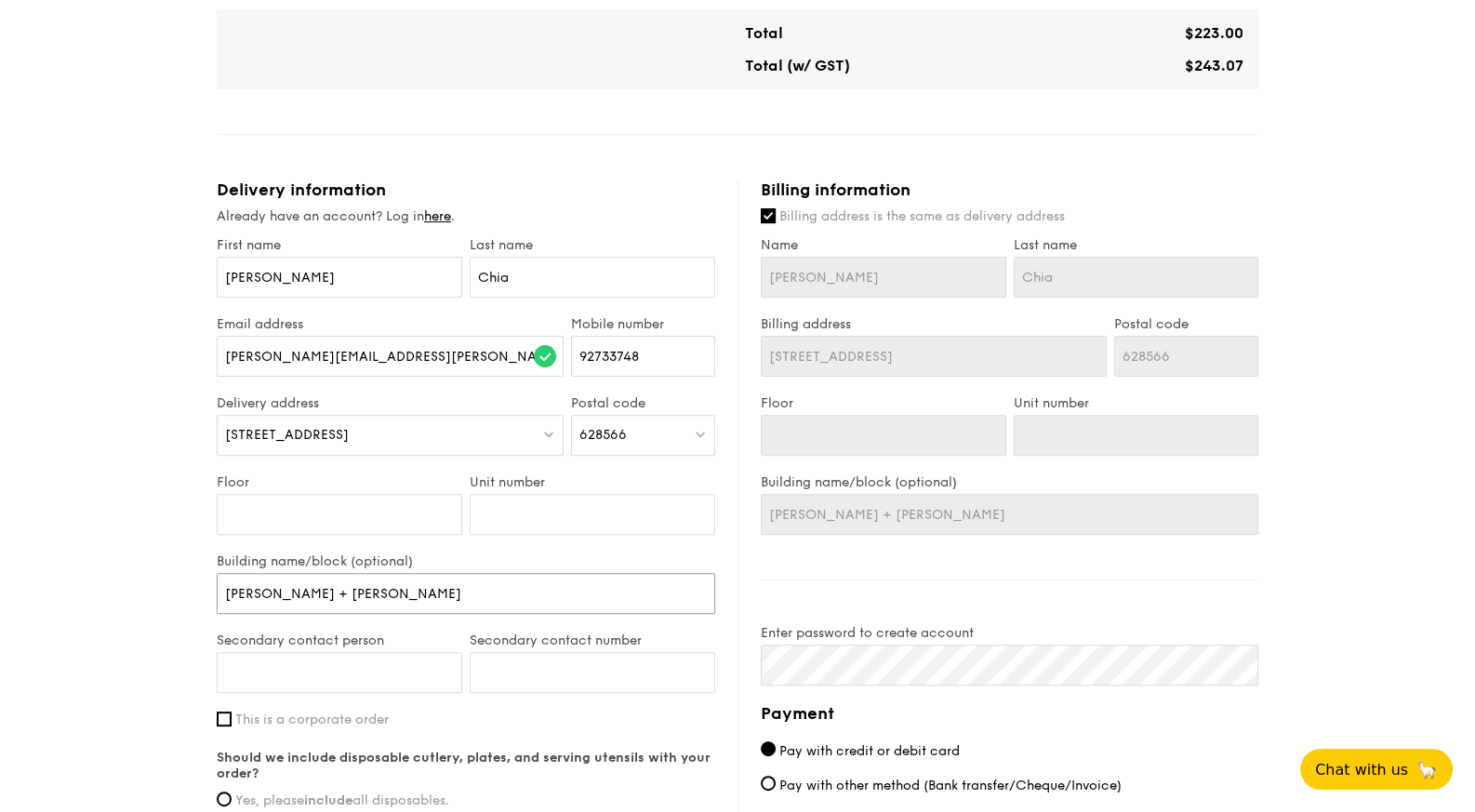
type input "[PERSON_NAME] + [PERSON_NAME]"
type input "[PERSON_NAME] + [PERSON_NAME] P"
type input "[PERSON_NAME] + [PERSON_NAME] Pt"
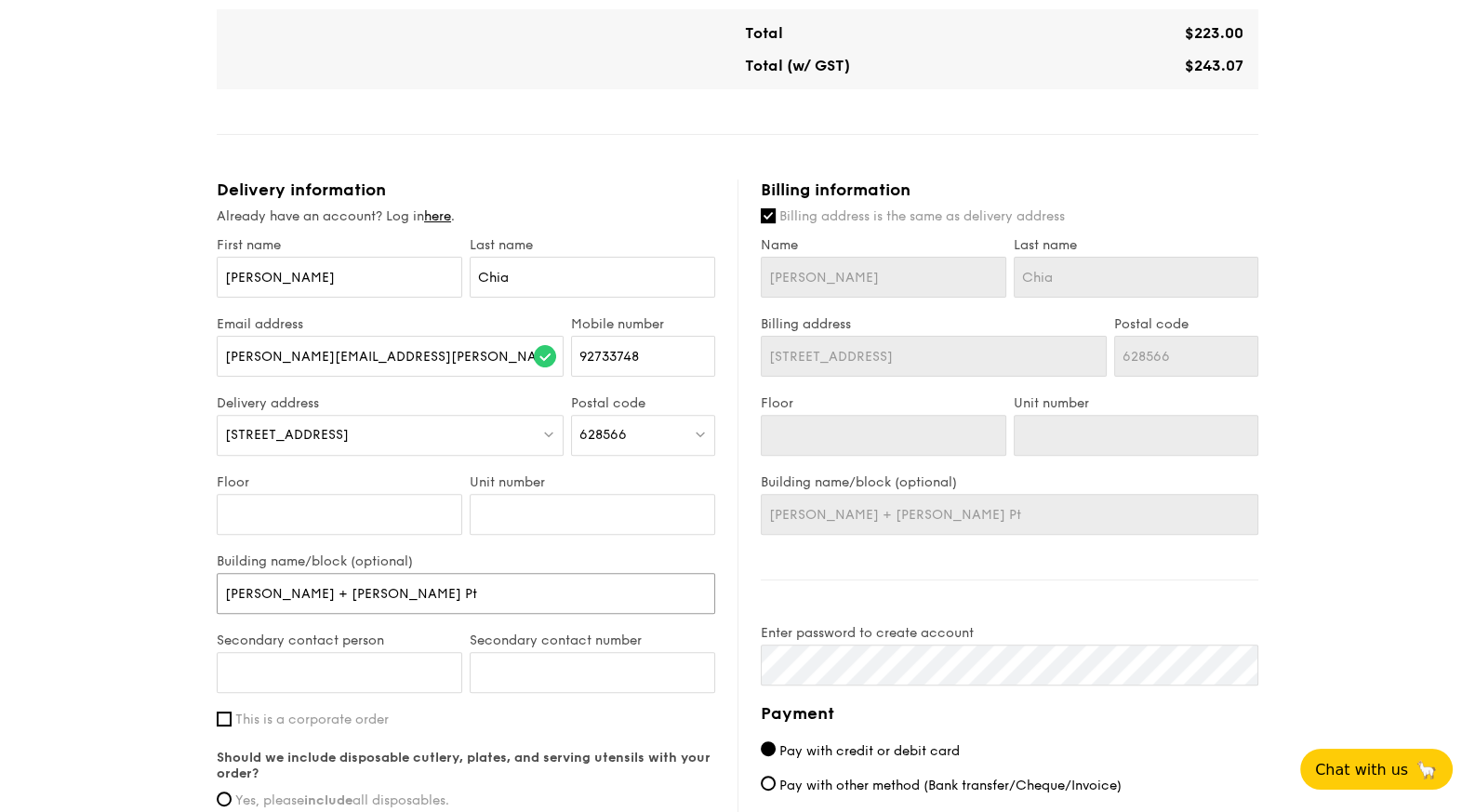
type input "[PERSON_NAME] + [PERSON_NAME] Pte"
type input "[PERSON_NAME] + [PERSON_NAME] Pte L"
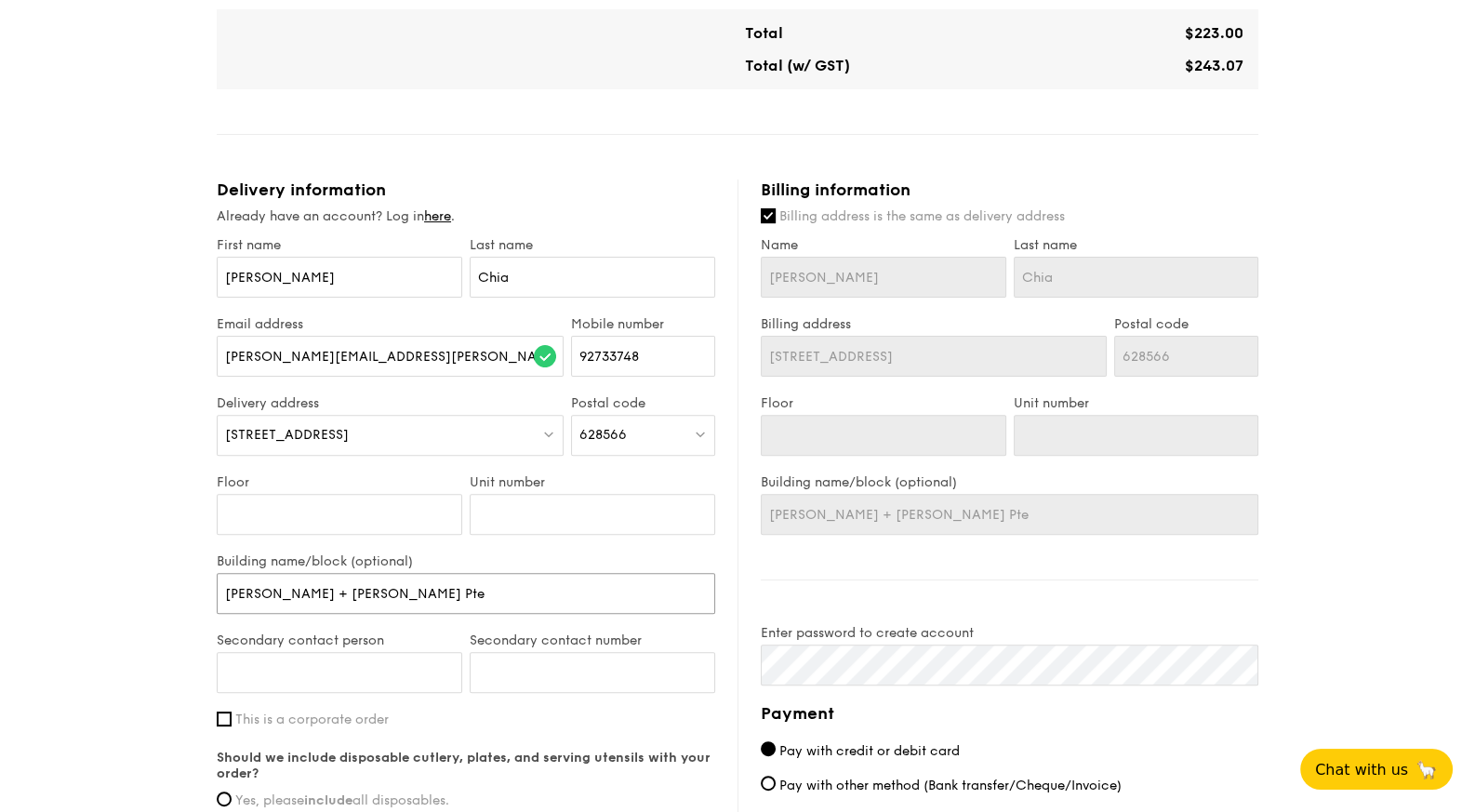
type input "[PERSON_NAME] + [PERSON_NAME] Pte L"
type input "[PERSON_NAME] + [PERSON_NAME] Pte Lt"
type input "[PERSON_NAME] + [PERSON_NAME] Pte Ltd"
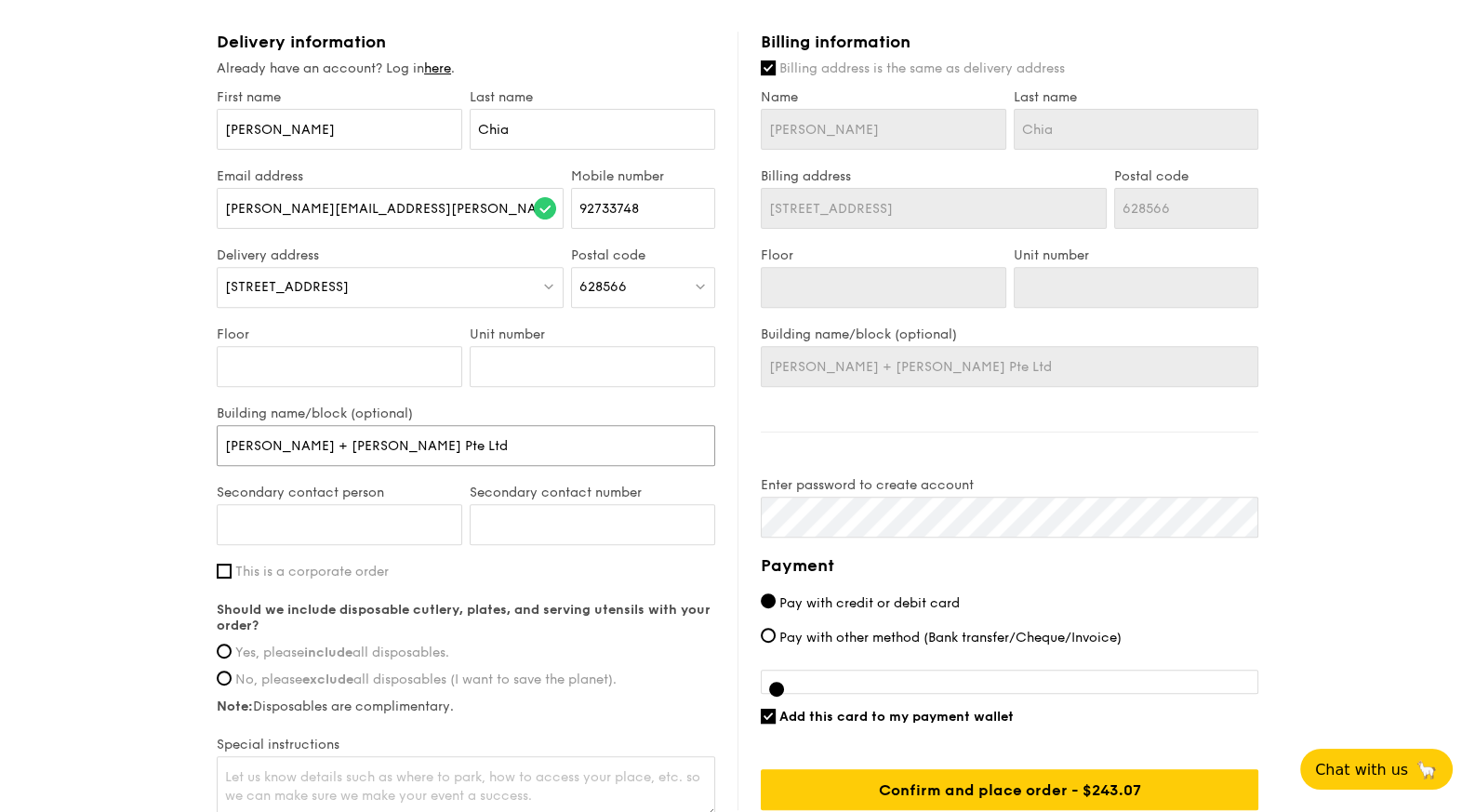
scroll to position [864, 0]
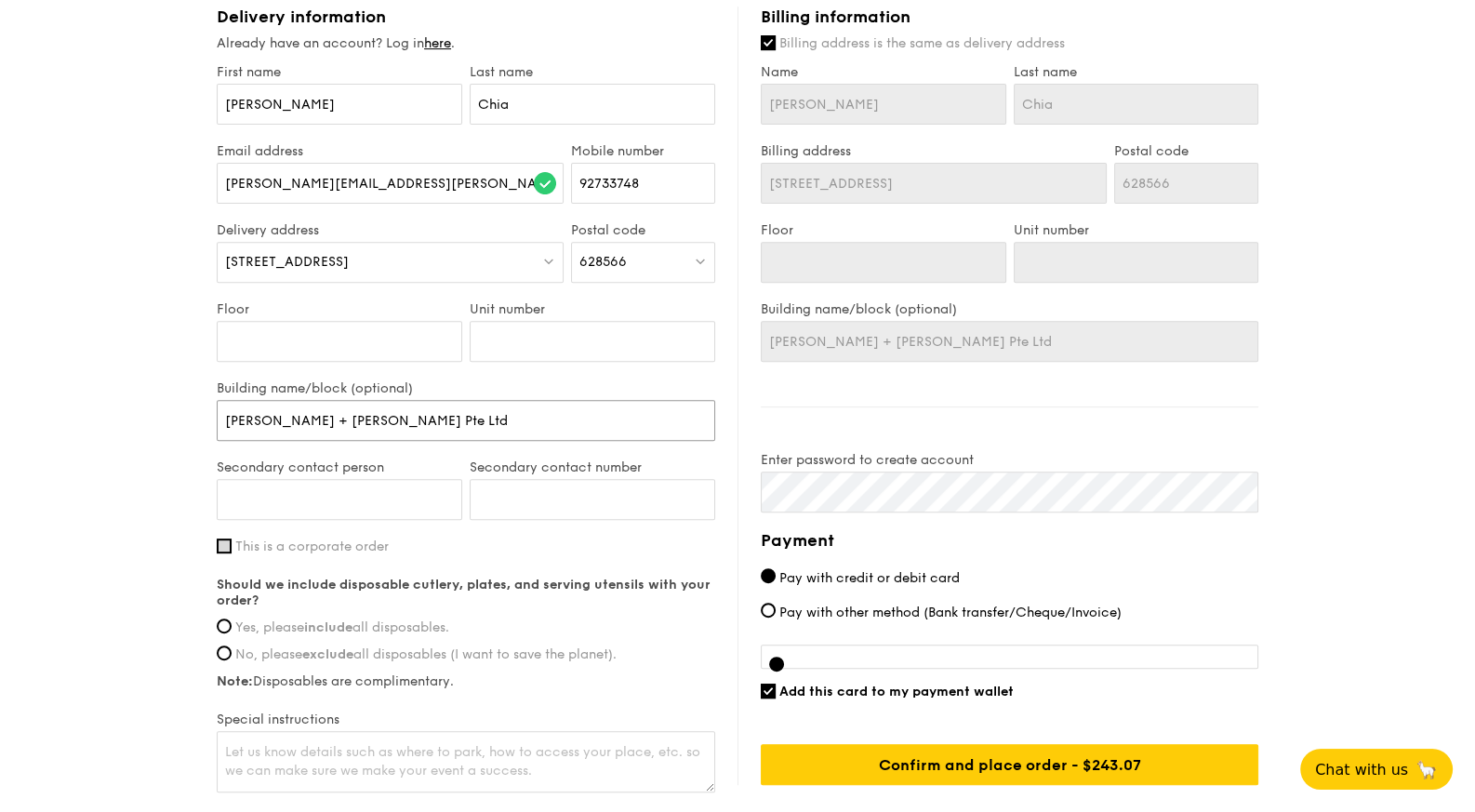
type input "[PERSON_NAME] + [PERSON_NAME] Pte Ltd"
click at [227, 543] on input "This is a corporate order" at bounding box center [223, 545] width 14 height 14
checkbox input "true"
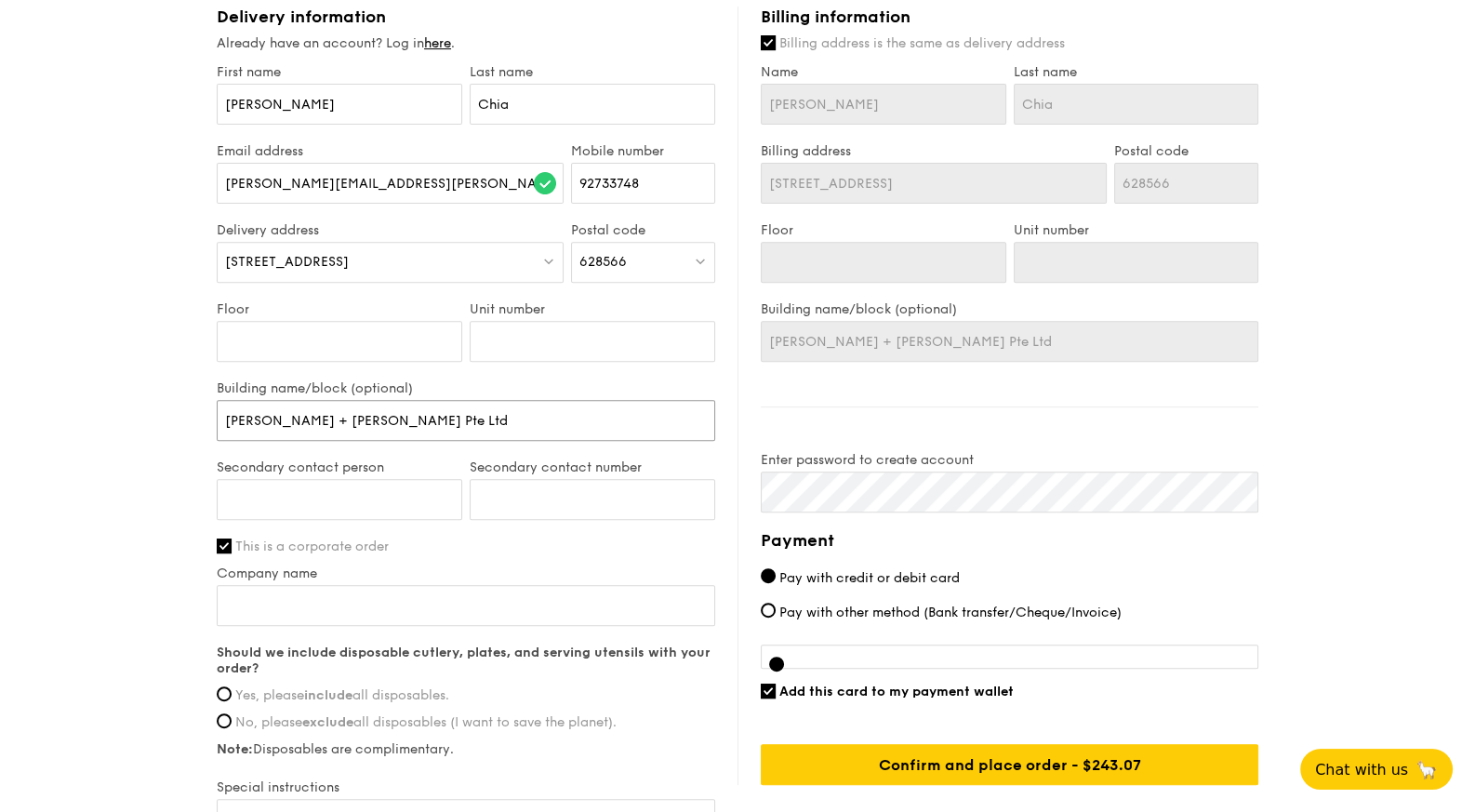
drag, startPoint x: 419, startPoint y: 422, endPoint x: 187, endPoint y: 441, distance: 232.8
click at [187, 441] on div "1 - Select menu 2 - Select items 3 - Check out Mini High Tea $18.30 /guest ($19…" at bounding box center [737, 37] width 1475 height 1803
click at [251, 590] on input "Company name" at bounding box center [465, 605] width 499 height 41
paste input "[PERSON_NAME] + [PERSON_NAME] Pte Ltd"
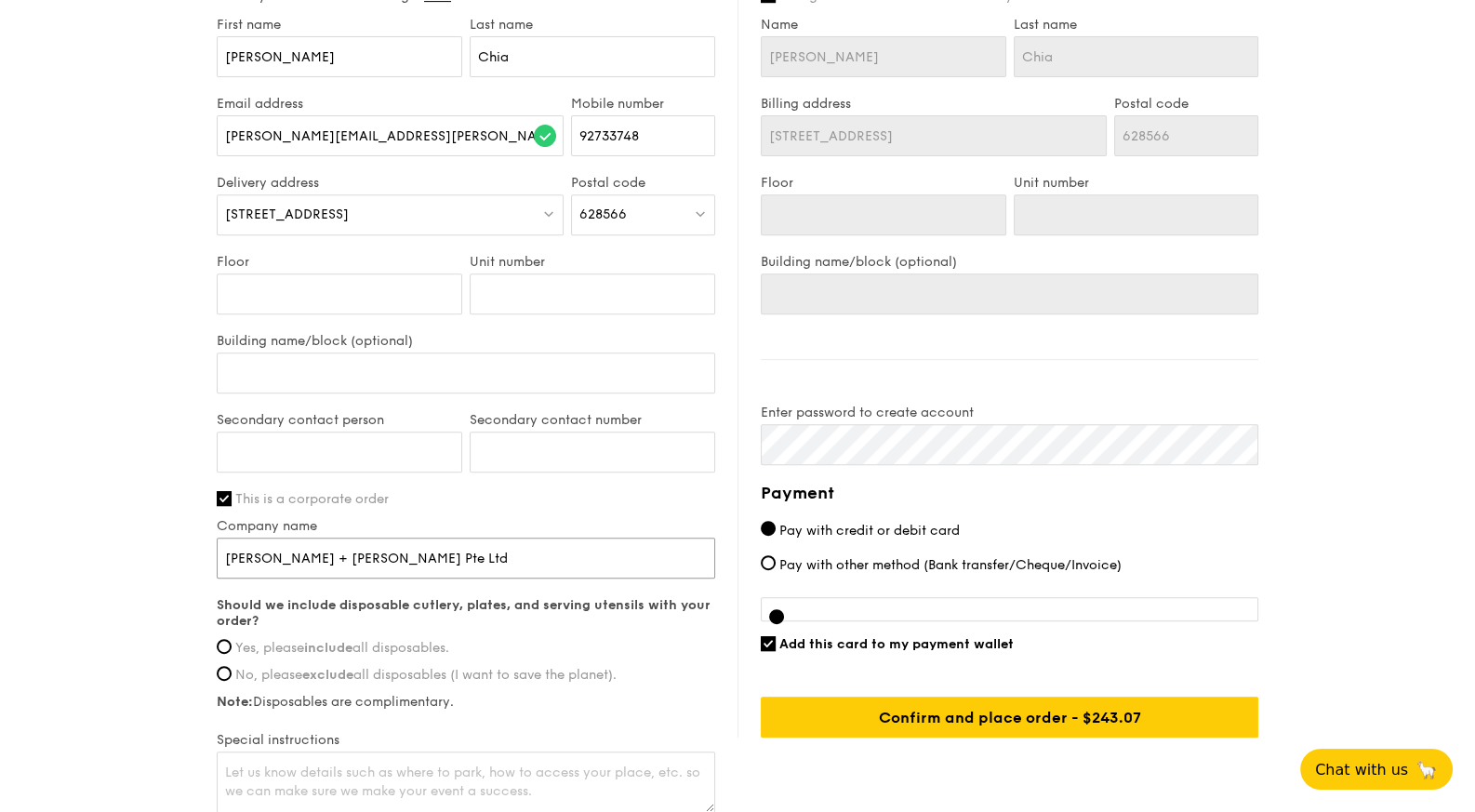
scroll to position [913, 0]
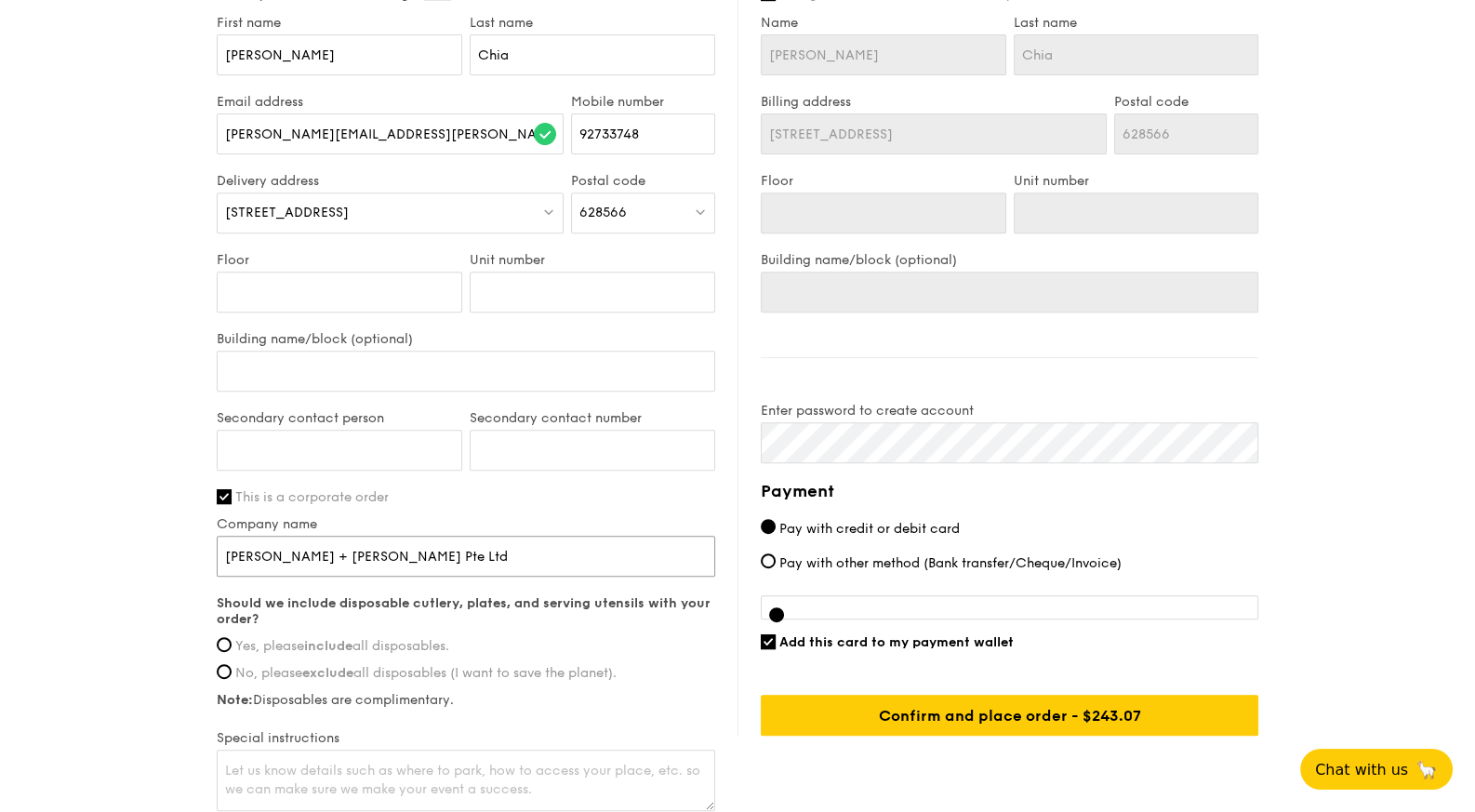
type input "[PERSON_NAME] + [PERSON_NAME] Pte Ltd"
click at [768, 634] on input "Add this card to my payment wallet" at bounding box center [768, 641] width 14 height 14
checkbox input "false"
click at [225, 637] on input "Yes, please include all disposables." at bounding box center [223, 644] width 14 height 14
radio input "true"
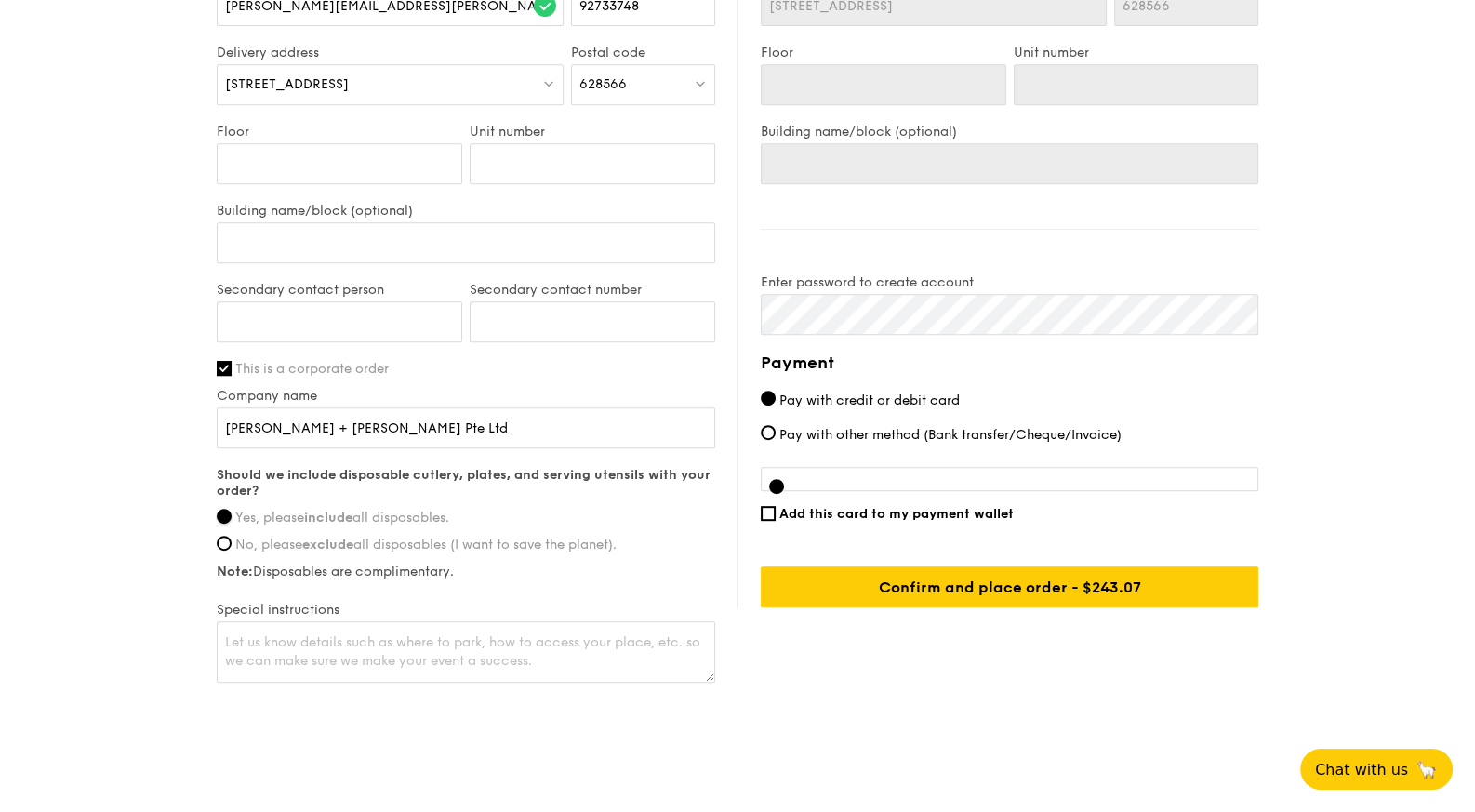
scroll to position [1052, 0]
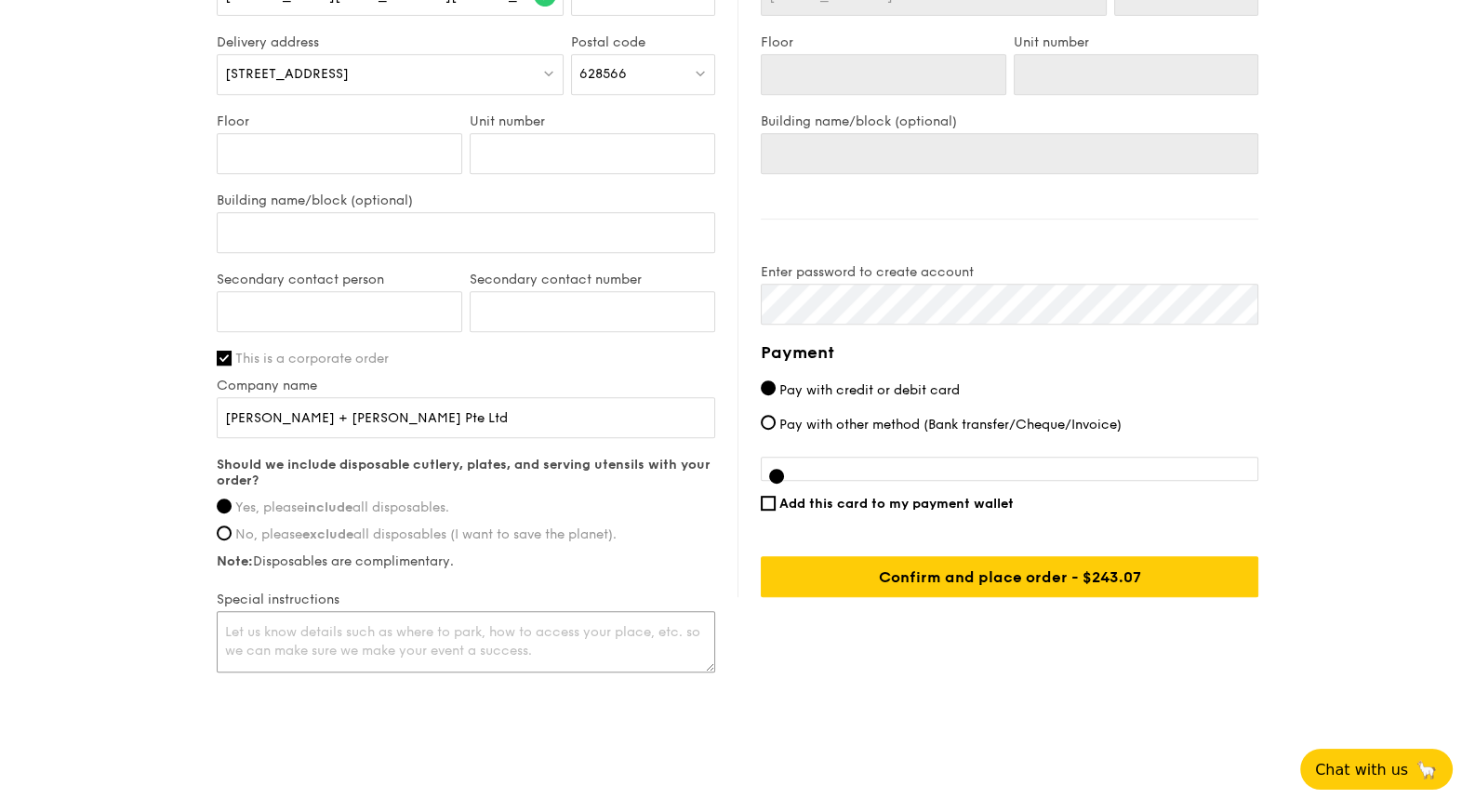
click at [572, 632] on textarea at bounding box center [465, 642] width 499 height 62
click at [296, 626] on textarea "For delivery: please enter via GATE 2 (employees & guests' entry gate) by press…" at bounding box center [465, 642] width 499 height 62
click at [532, 638] on textarea "For delivery: please enter via GATE 2 (employees & guests' entry gate) by press…" at bounding box center [465, 642] width 499 height 62
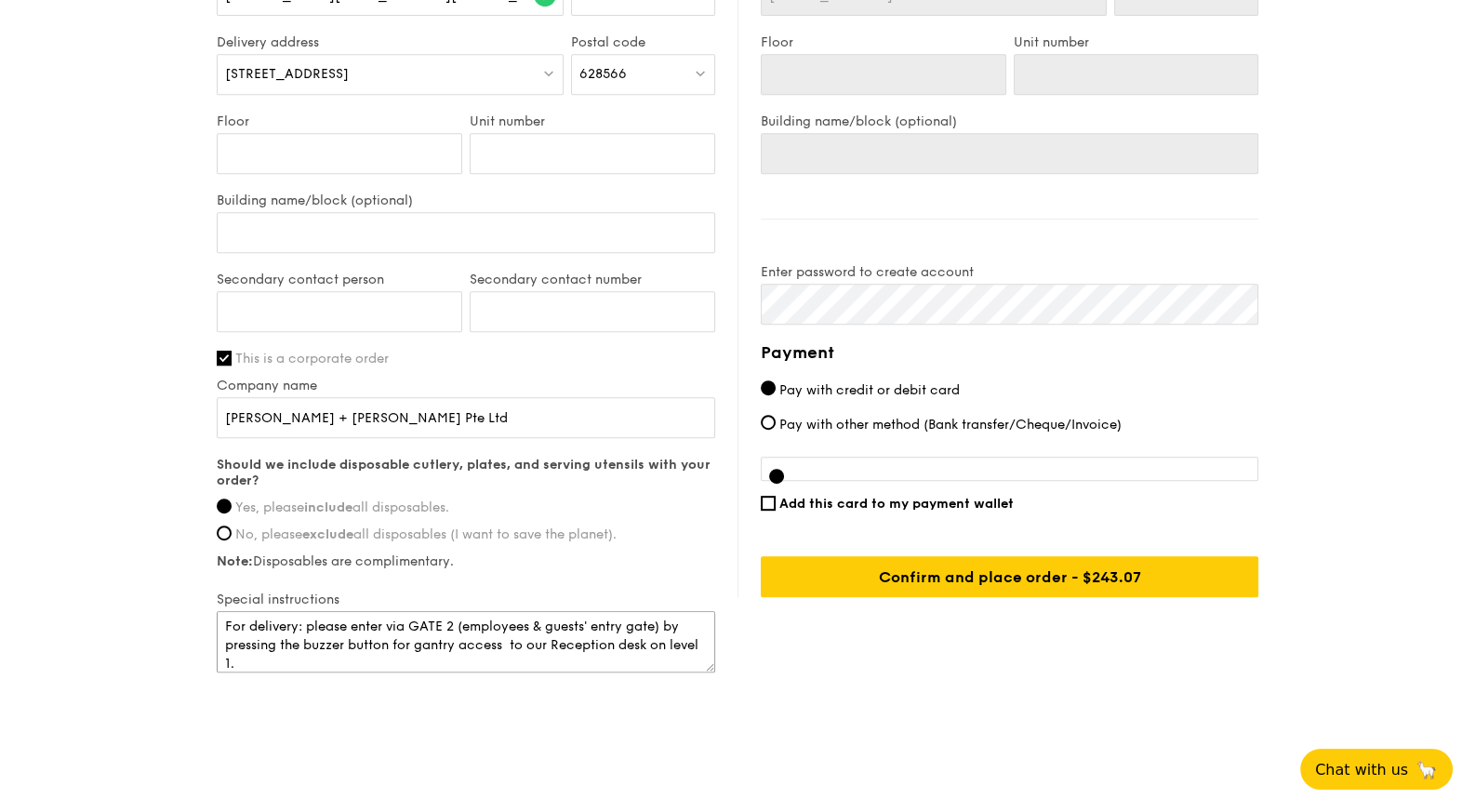
click at [390, 635] on textarea "For delivery: please enter via GATE 2 (employees & guests' entry gate) by press…" at bounding box center [465, 642] width 499 height 62
click at [396, 637] on textarea "For delivery: please enter via GATE 2 (employees & guests' entry gate) by press…" at bounding box center [465, 642] width 499 height 62
click at [504, 639] on textarea "For delivery: please enter via GATE 2 (employees & guests' entry gate) by press…" at bounding box center [465, 642] width 499 height 62
type textarea "For delivery: please enter via GATE 2 (employees & guests' entry gate) by press…"
click at [385, 145] on input "Floor" at bounding box center [338, 153] width 245 height 41
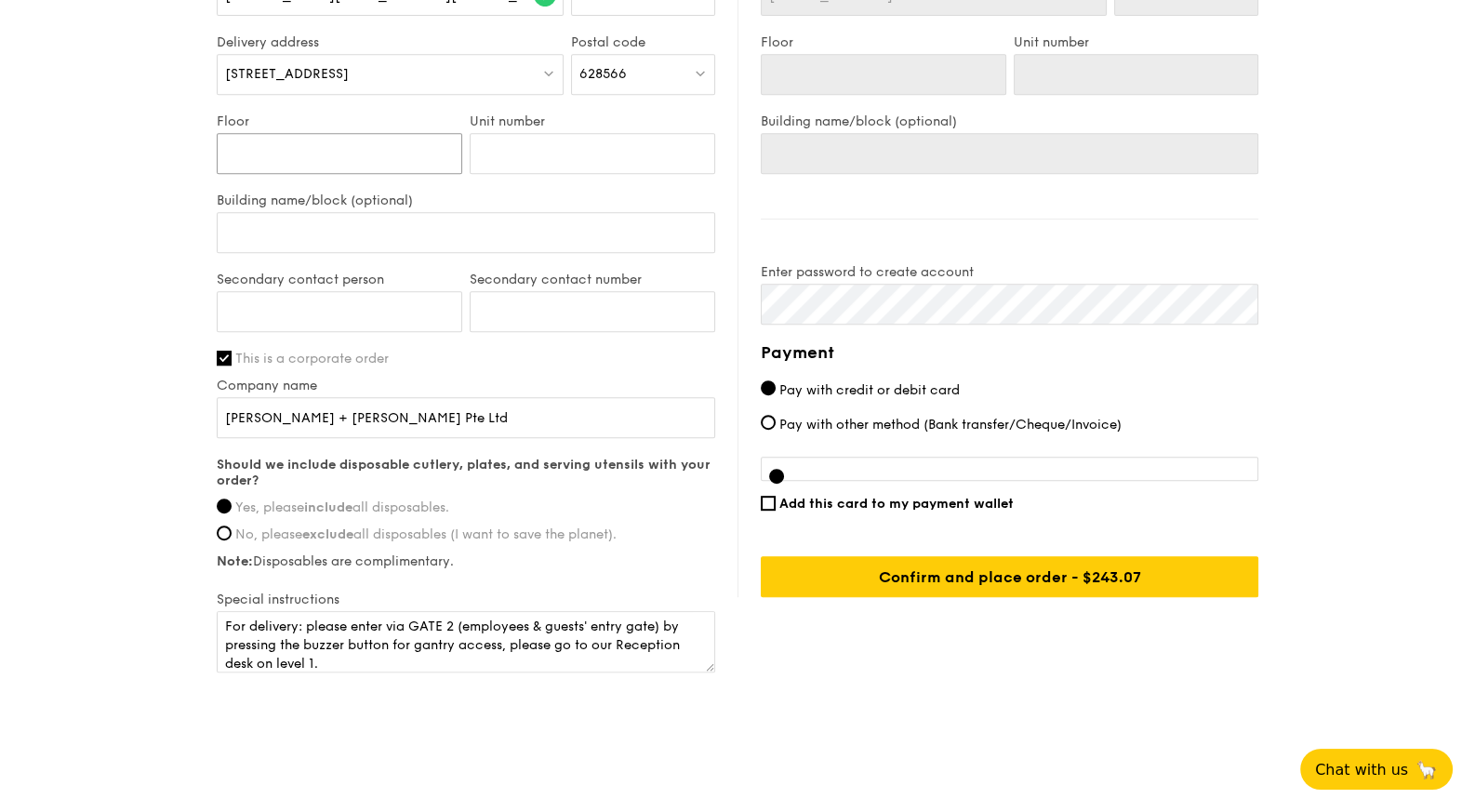
type input "L"
type input "Le"
type input "Lev"
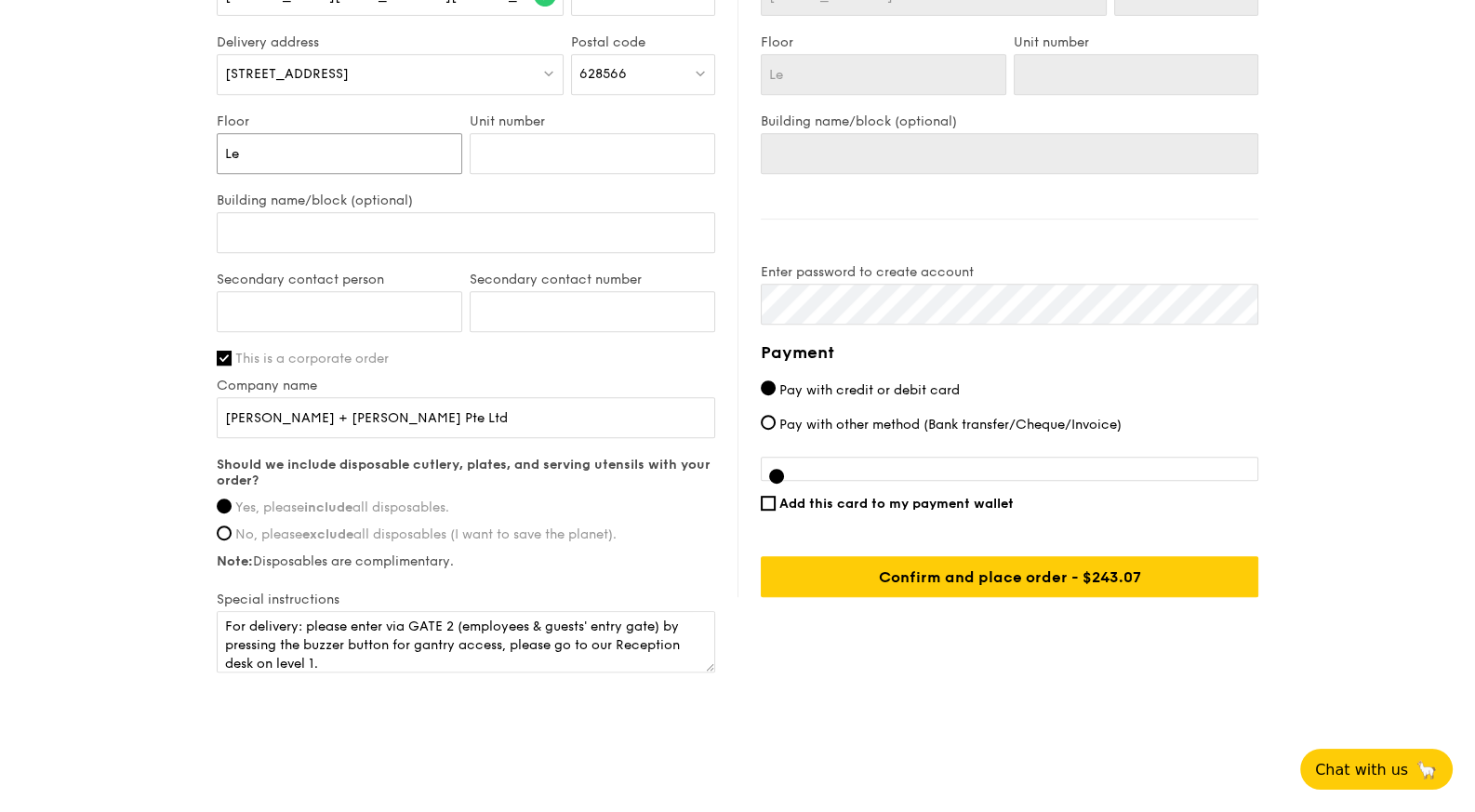
type input "Lev"
type input "Leve"
type input "Level"
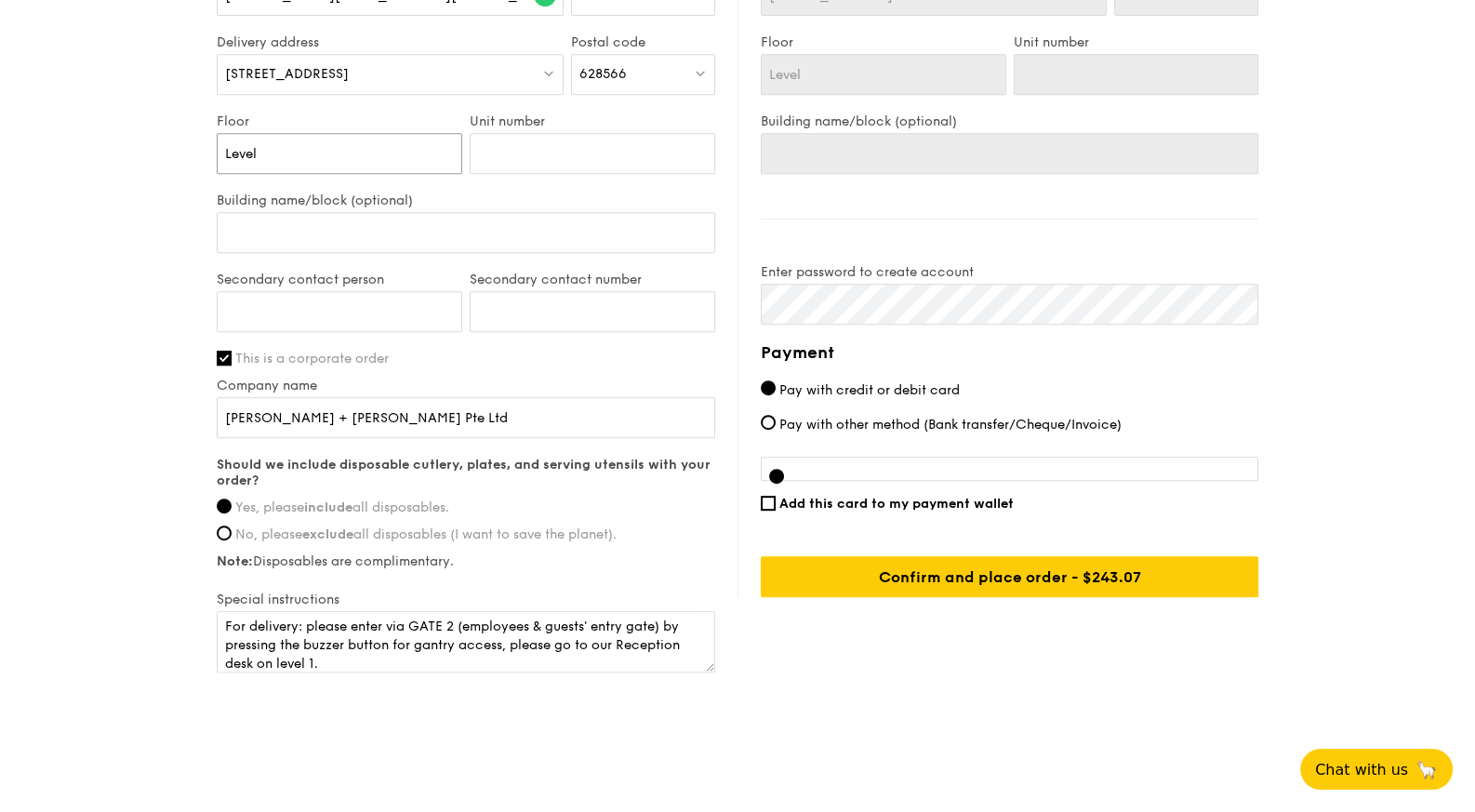
type input "Level"
type input "Level 1"
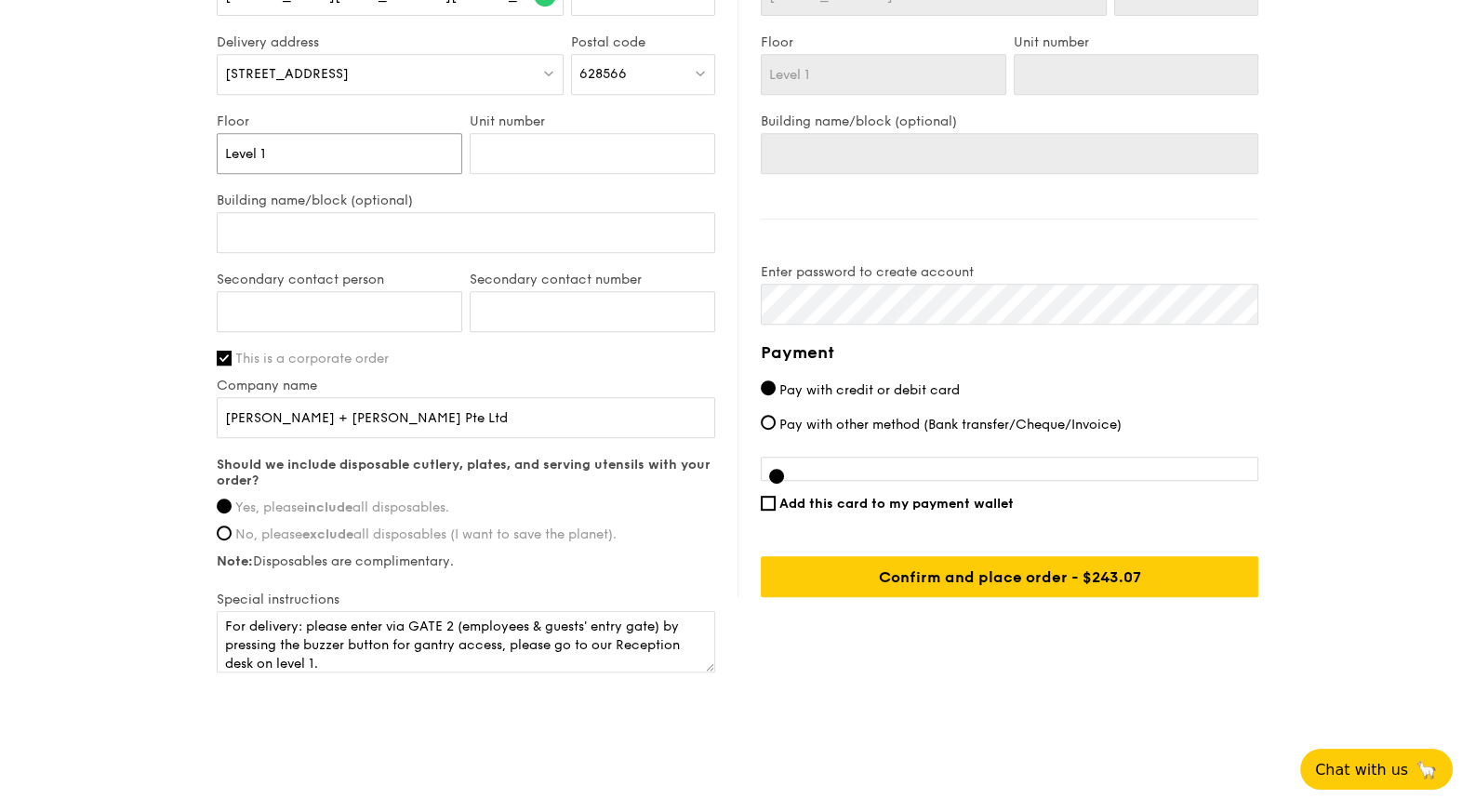
type input "Level 1"
type input "Level 1 R"
type input "Level 1 Re"
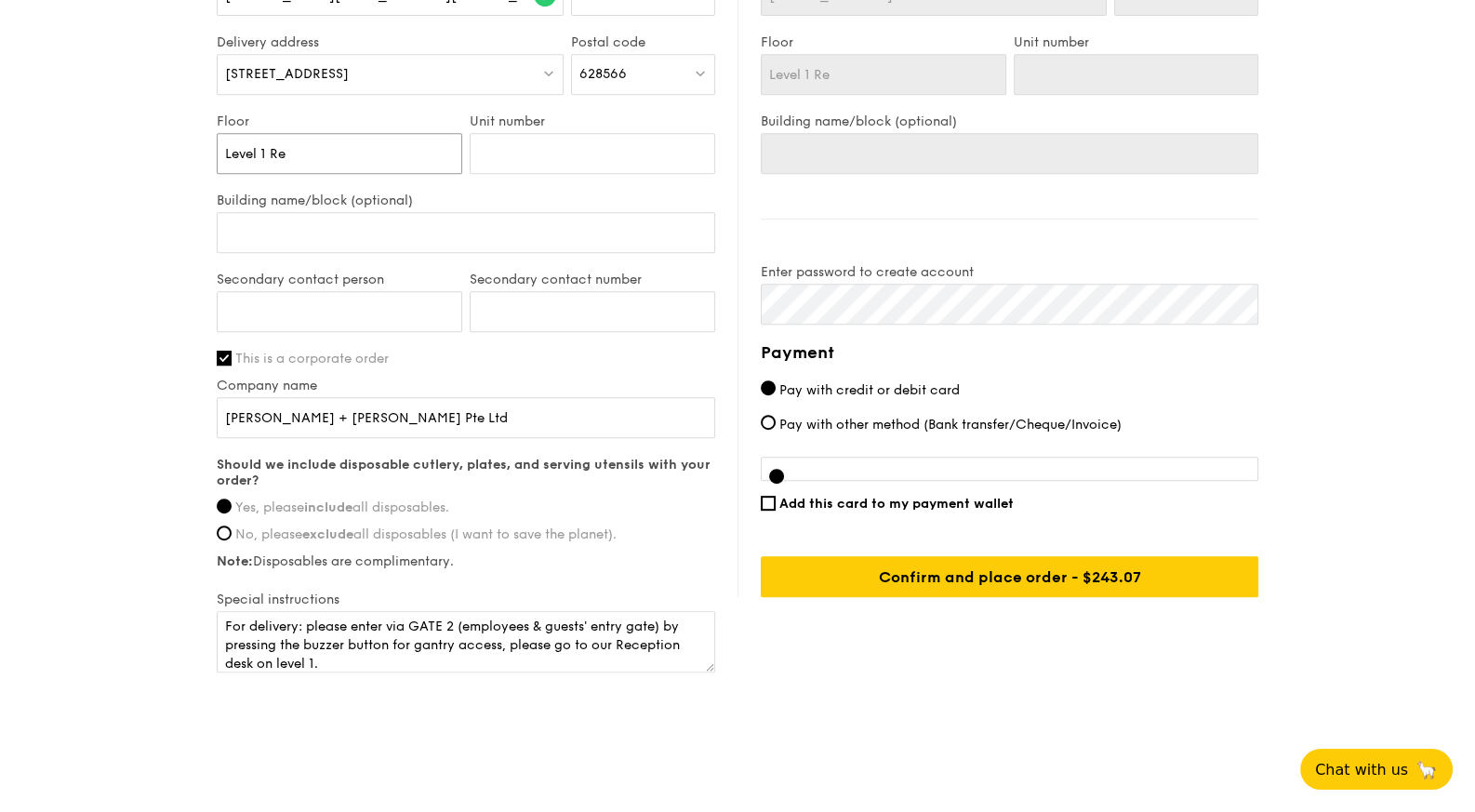
type input "Level 1 Rec"
type input "Level 1 Rece"
type input "Level 1 Recep"
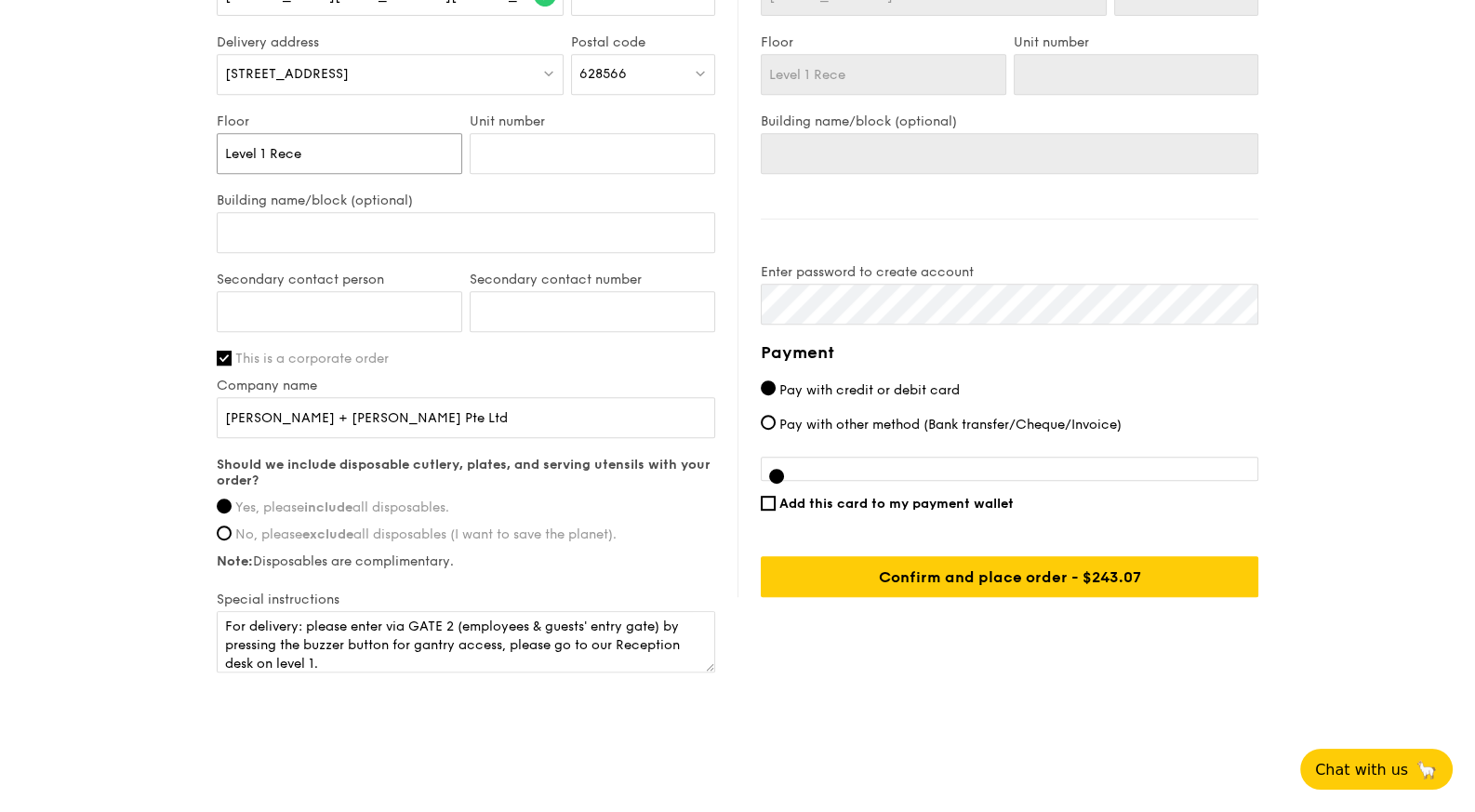
type input "Level 1 Recep"
type input "Level 1 Recept"
type input "Level 1 Recepti"
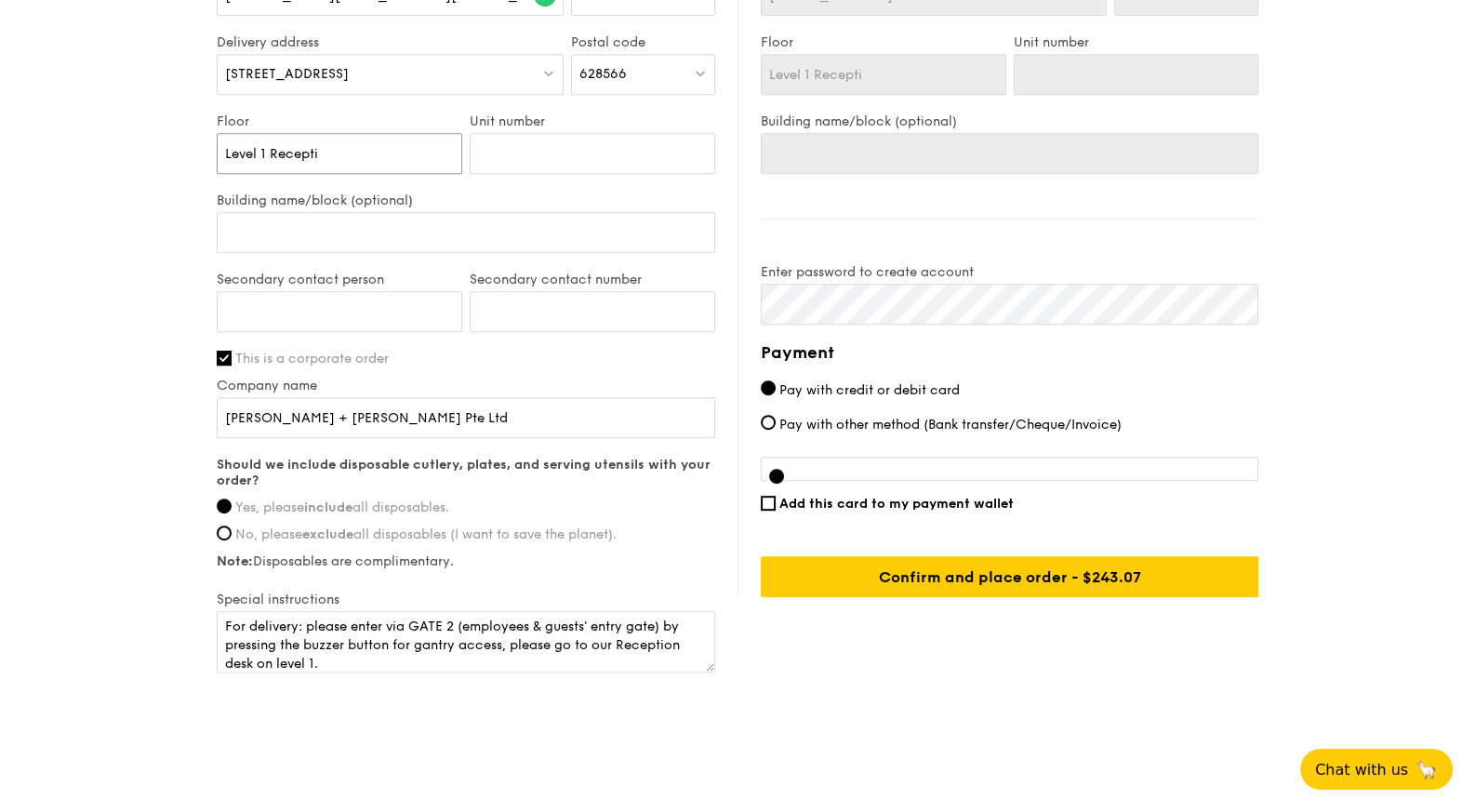
type input "Level 1 Receptio"
type input "Level 1 Reception"
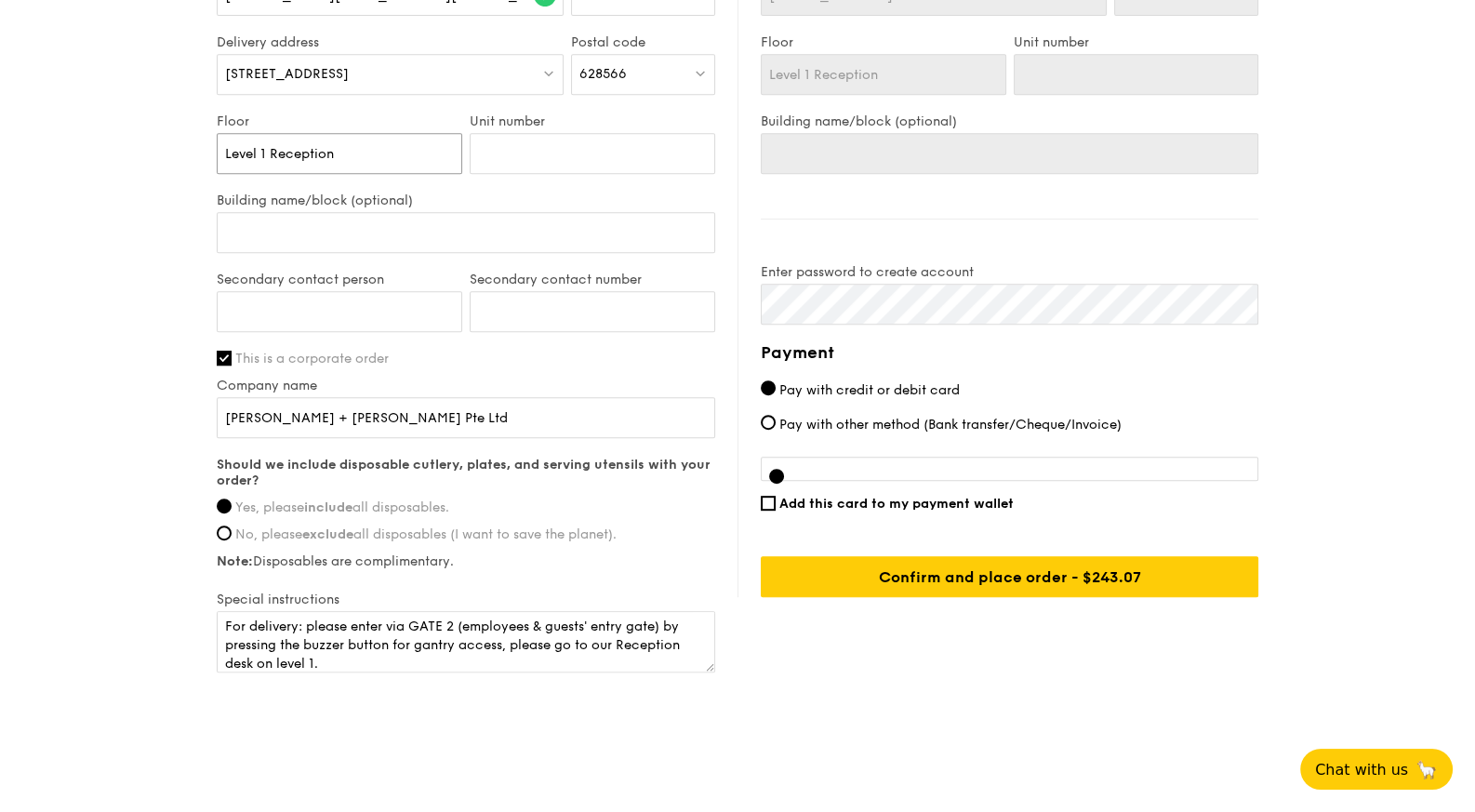
type input "Level 1 Reception"
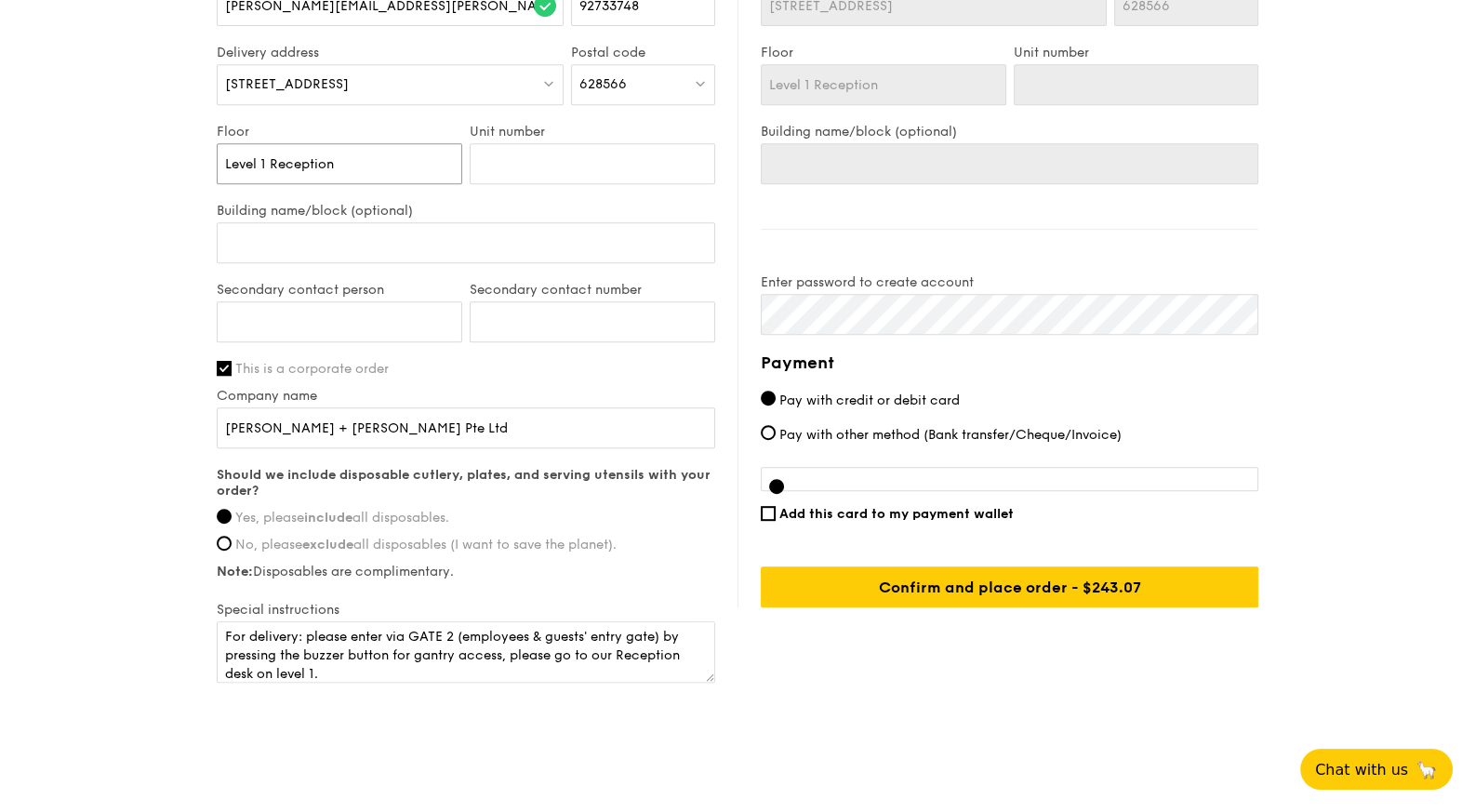
type input "Level 1 Reception"
click at [619, 650] on textarea "For delivery: please enter via GATE 2 (employees & guests' entry gate) by press…" at bounding box center [465, 652] width 499 height 62
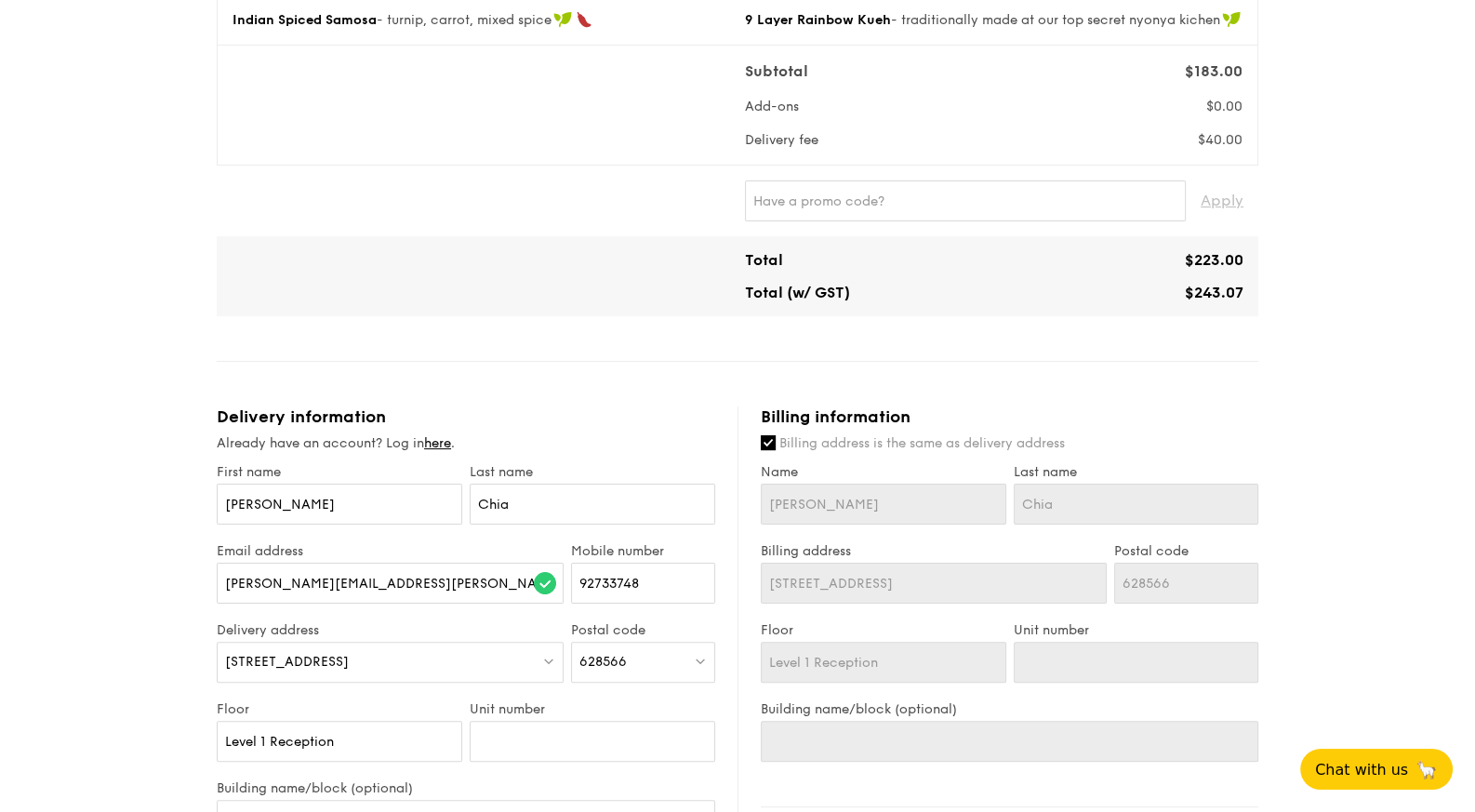
scroll to position [0, 0]
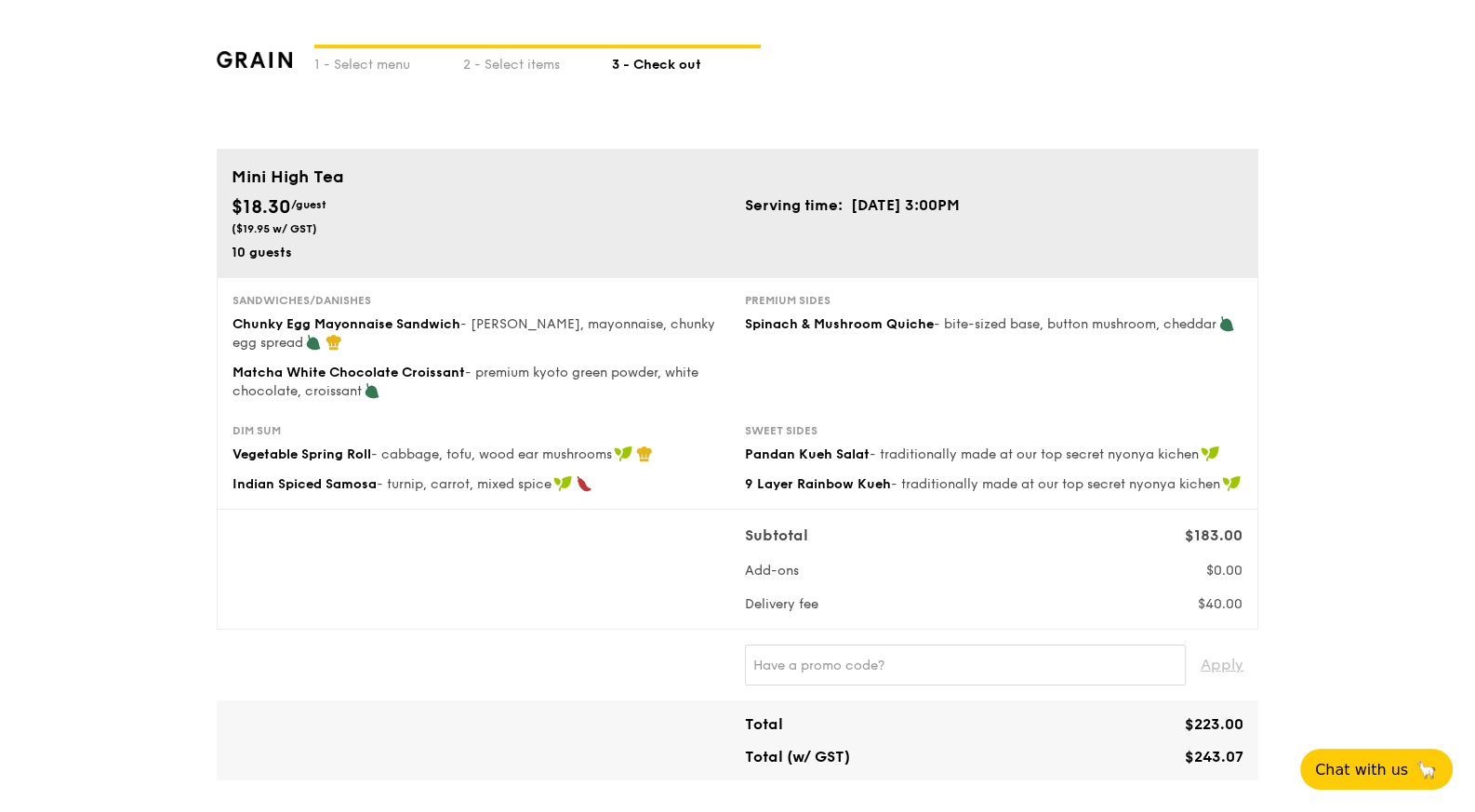
type textarea "For delivery: please enter via GATE 2 (employees & guests' entry gate) by press…"
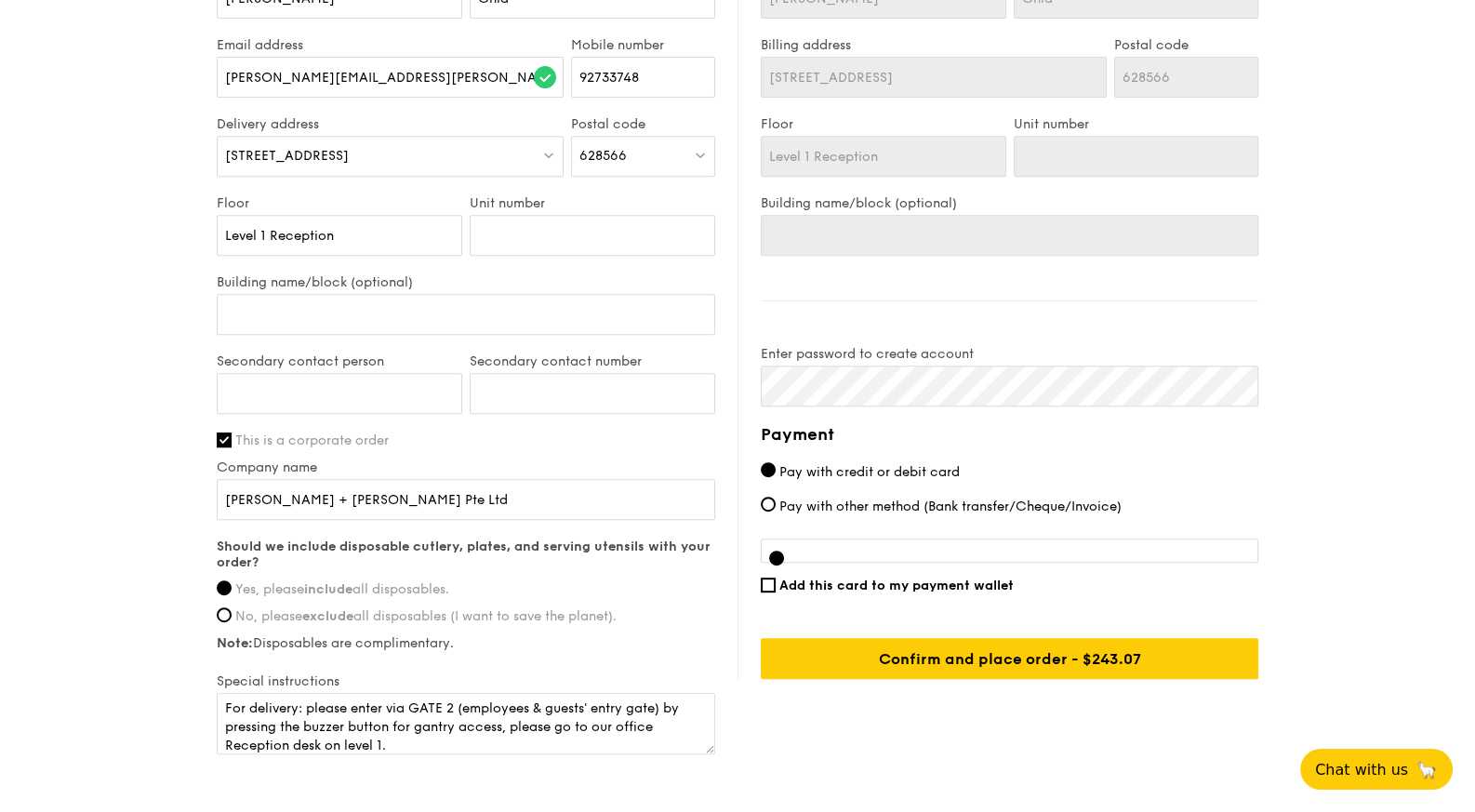
scroll to position [983, 0]
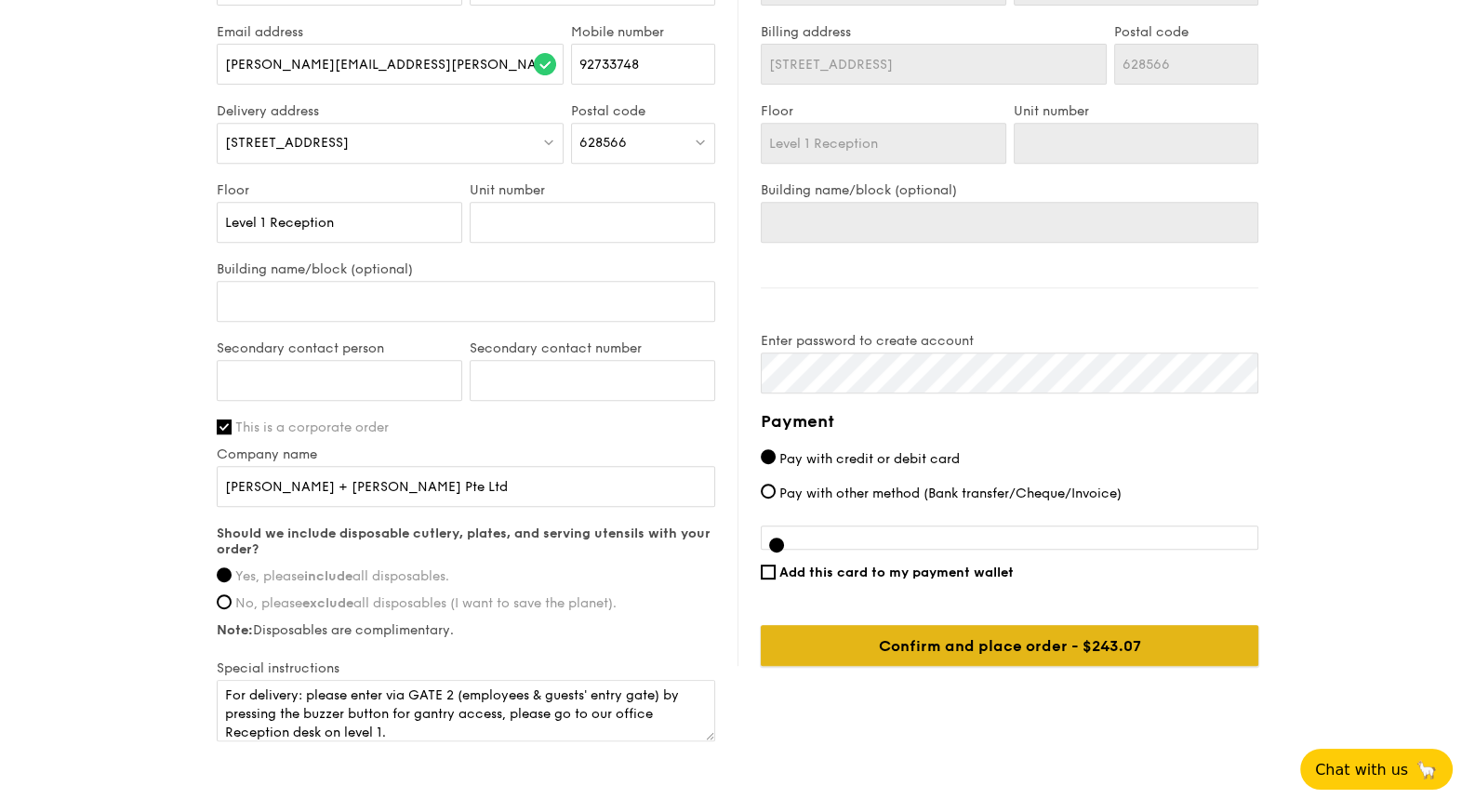
click at [1074, 636] on input "Confirm and place order - $243.07" at bounding box center [1010, 645] width 498 height 41
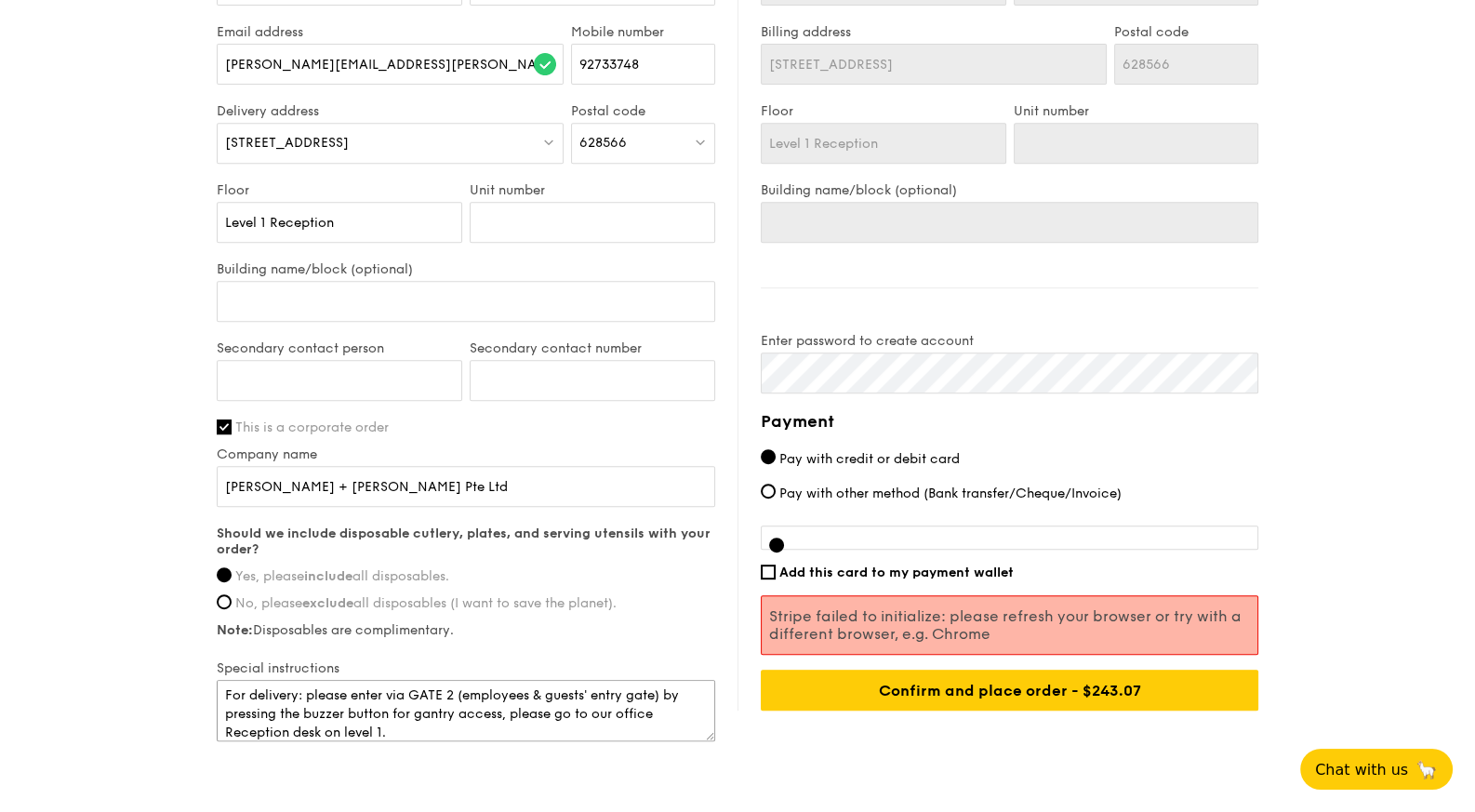
scroll to position [0, 0]
drag, startPoint x: 455, startPoint y: 720, endPoint x: 136, endPoint y: 672, distance: 322.6
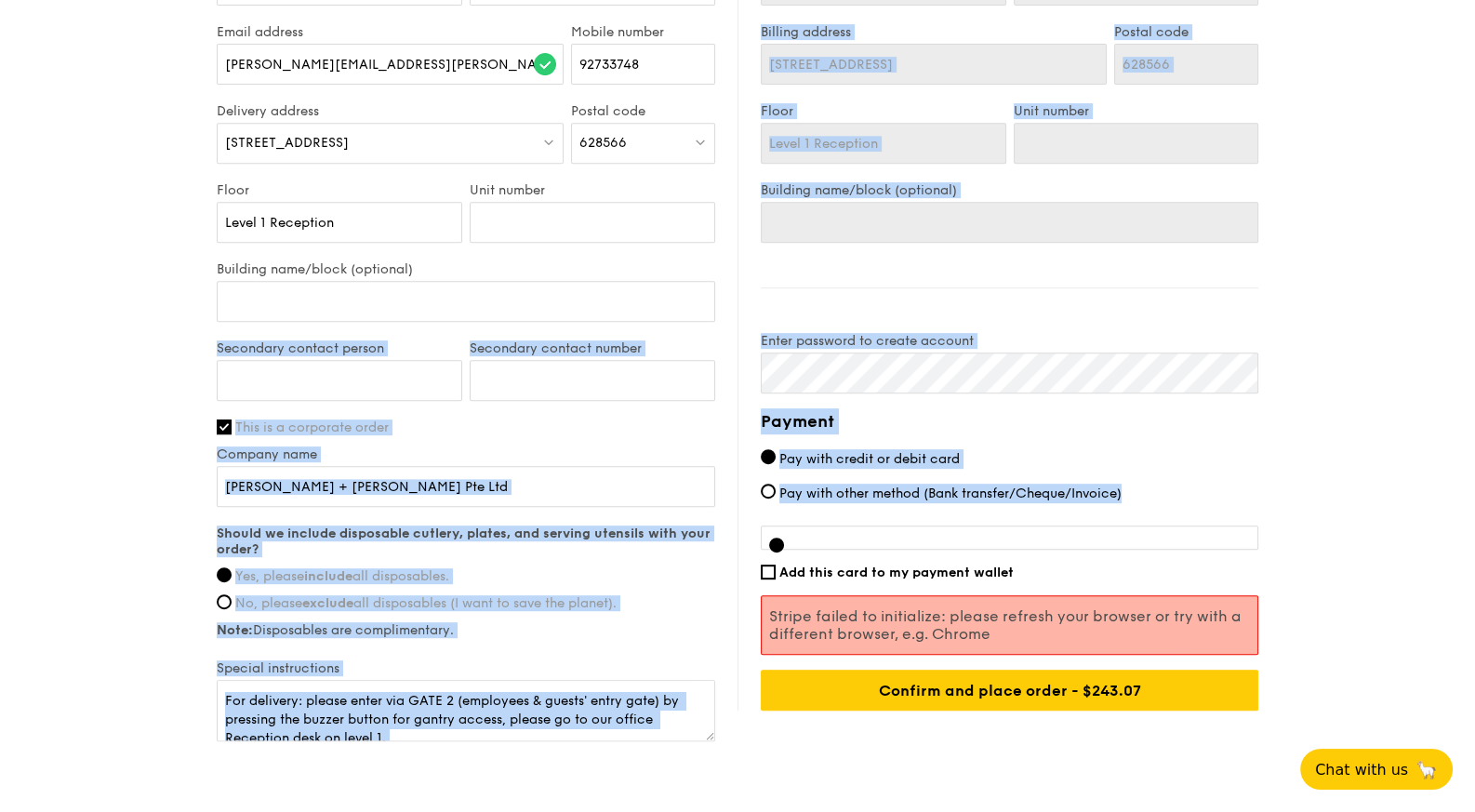
drag, startPoint x: 974, startPoint y: 539, endPoint x: 318, endPoint y: 305, distance: 696.5
click at [318, 305] on div "Delivery information Already have an account? Log in here . First name [PERSON_…" at bounding box center [737, 316] width 1042 height 857
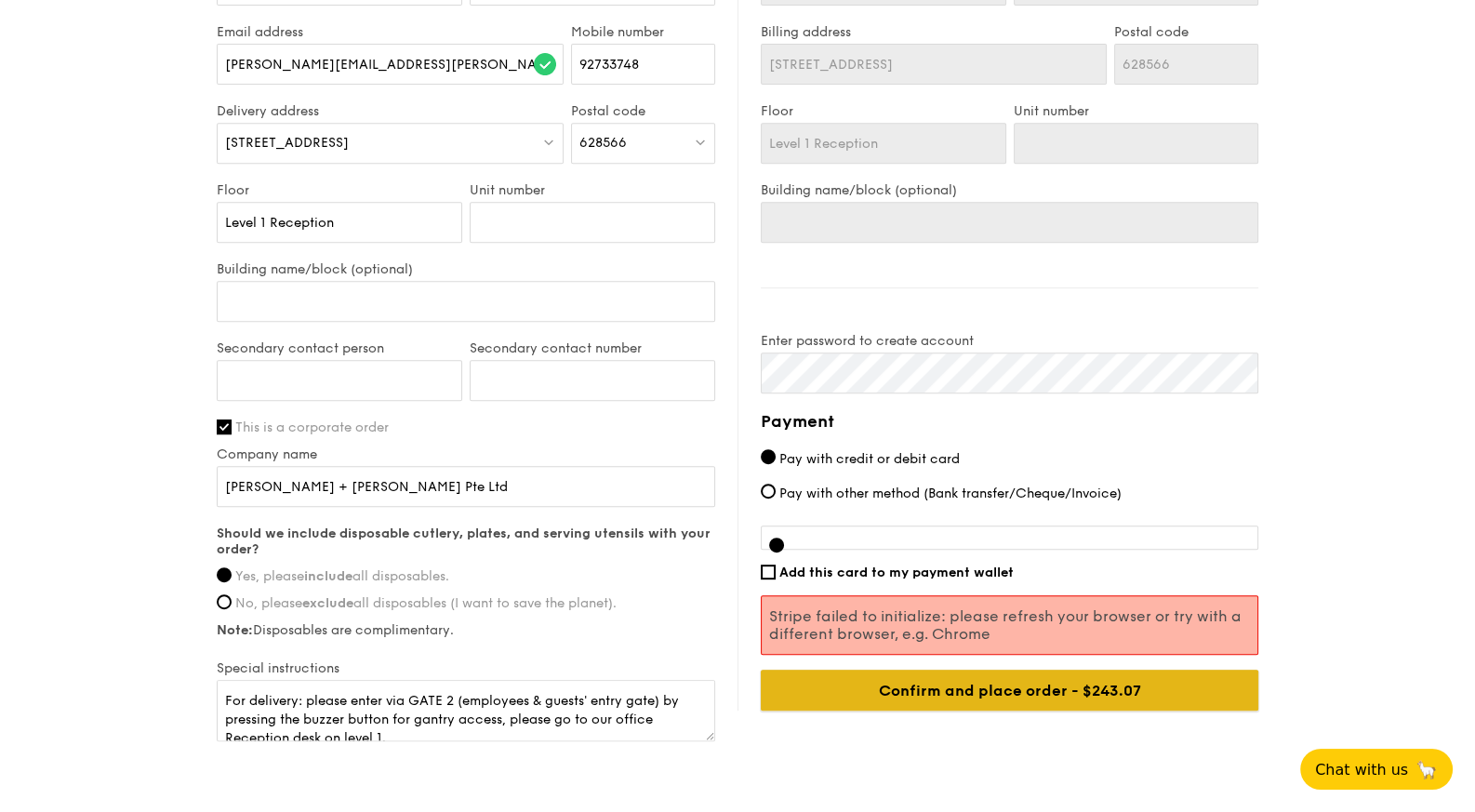
click at [1008, 686] on input "Confirm and place order - $243.07" at bounding box center [1010, 690] width 498 height 41
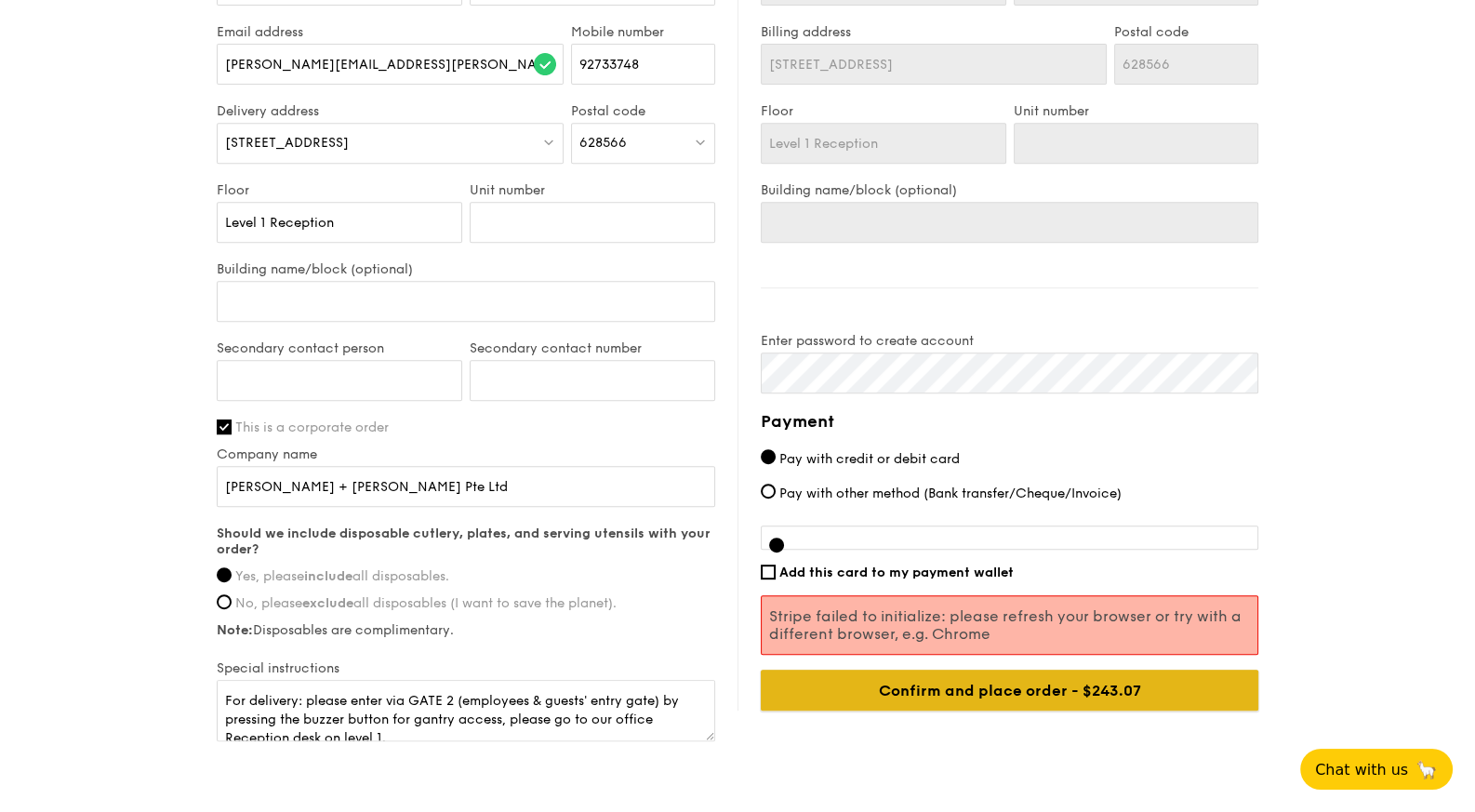
click at [1008, 686] on input "Confirm and place order - $243.07" at bounding box center [1010, 690] width 498 height 41
click at [1004, 683] on input "Confirm and place order - $243.07" at bounding box center [1010, 690] width 498 height 41
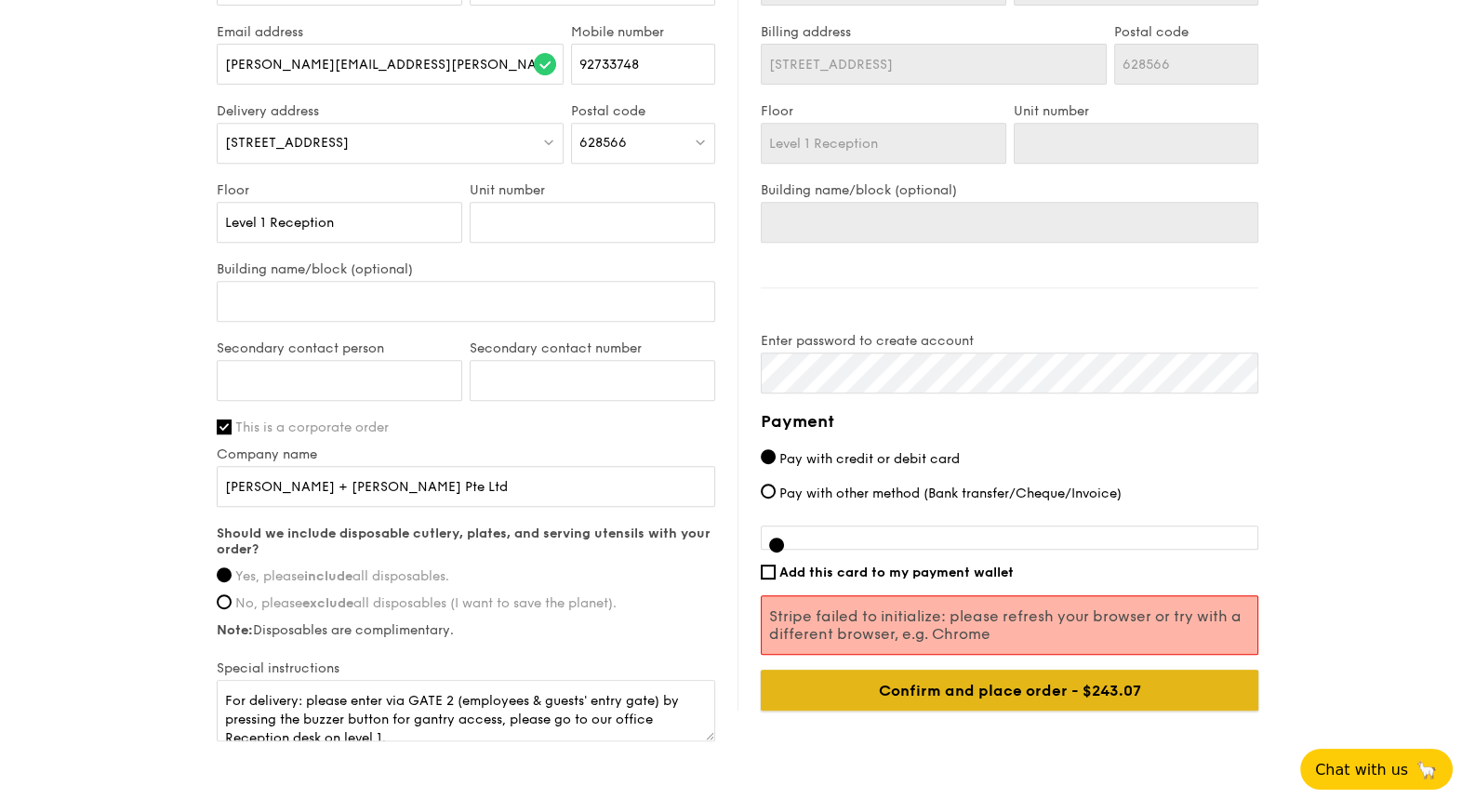
click at [813, 692] on input "Confirm and place order - $243.07" at bounding box center [1010, 690] width 498 height 41
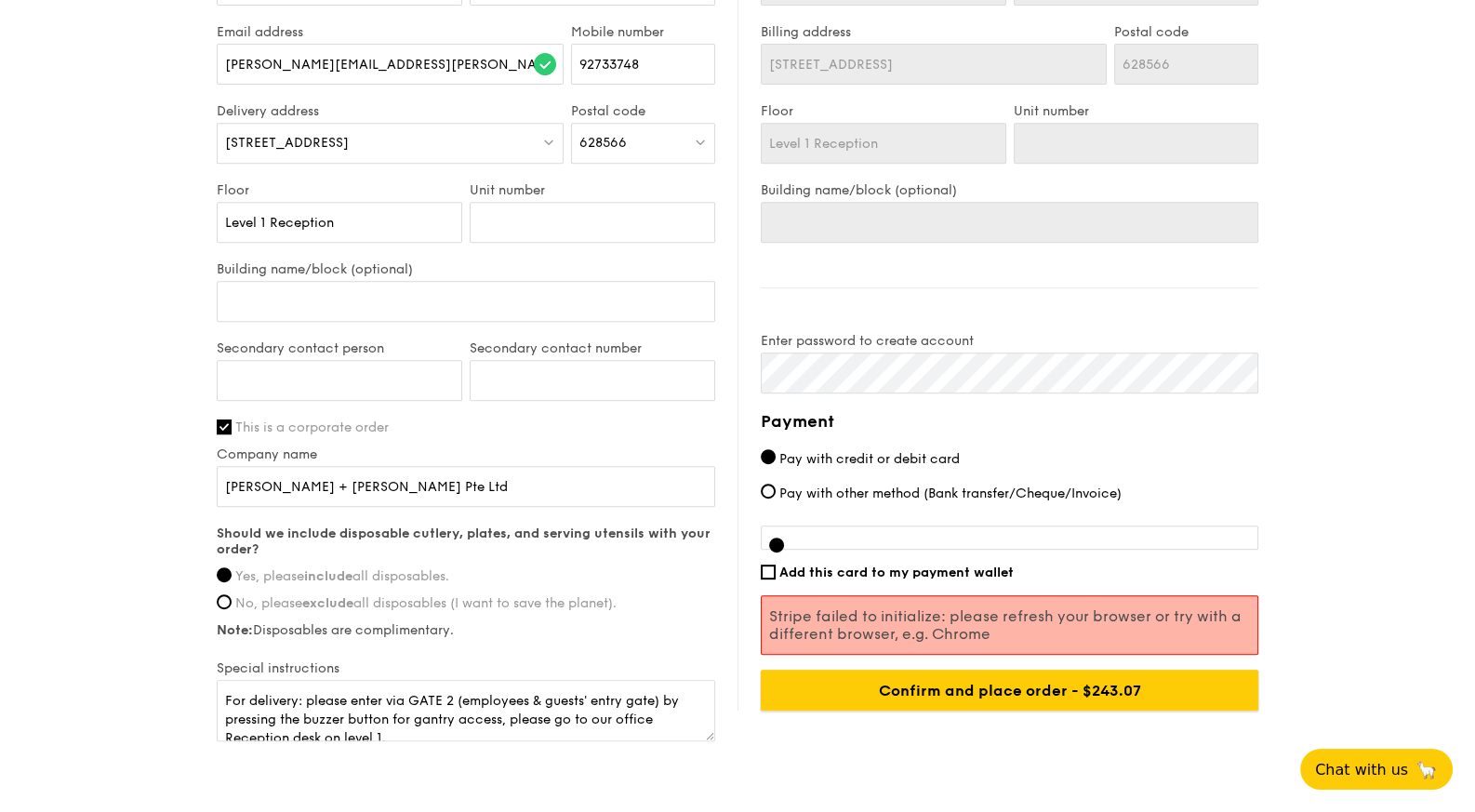
scroll to position [273, 0]
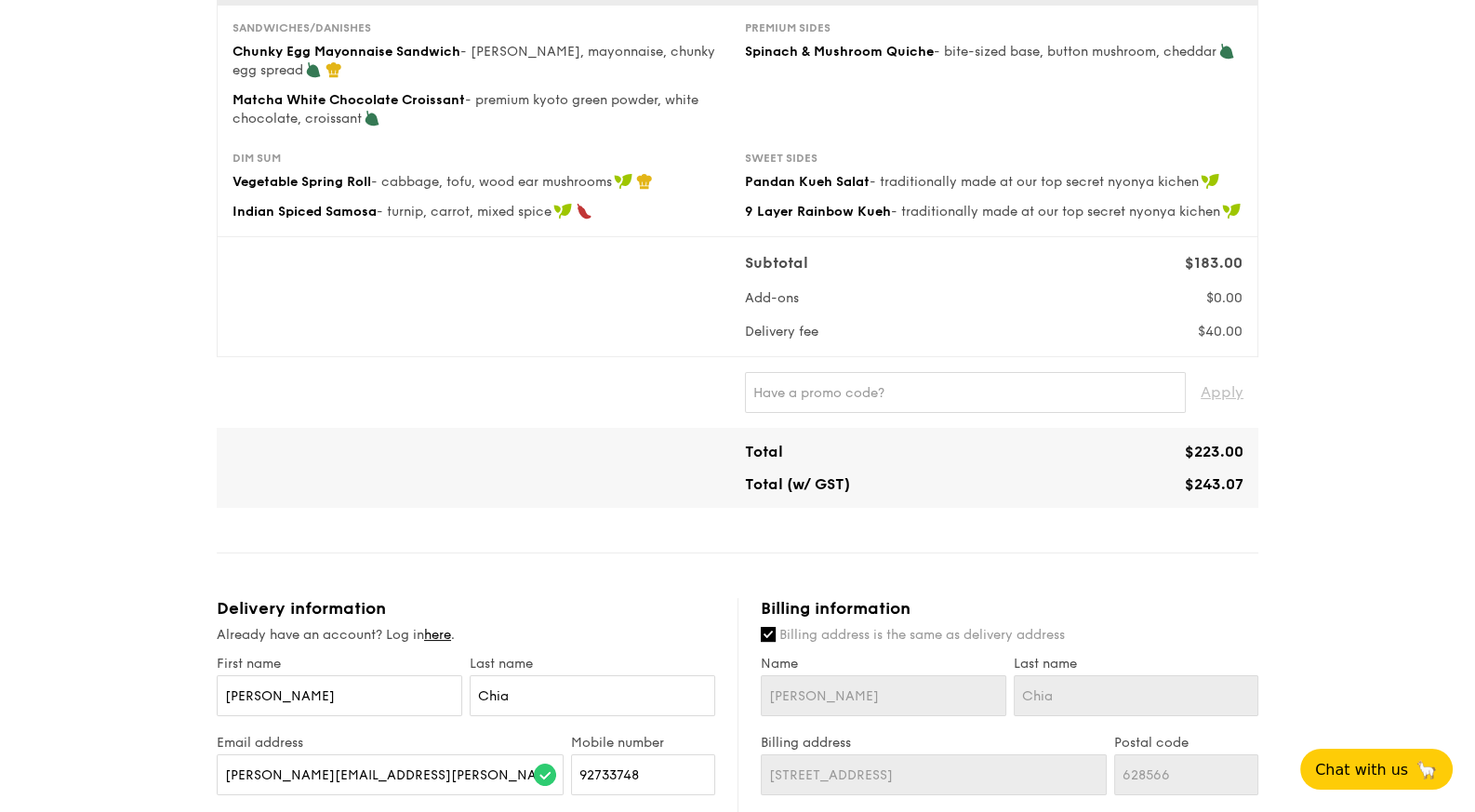
click at [1472, 83] on div "1 - Select menu 2 - Select items 3 - Check out Mini High Tea $18.30 /guest ($19…" at bounding box center [737, 628] width 1475 height 1803
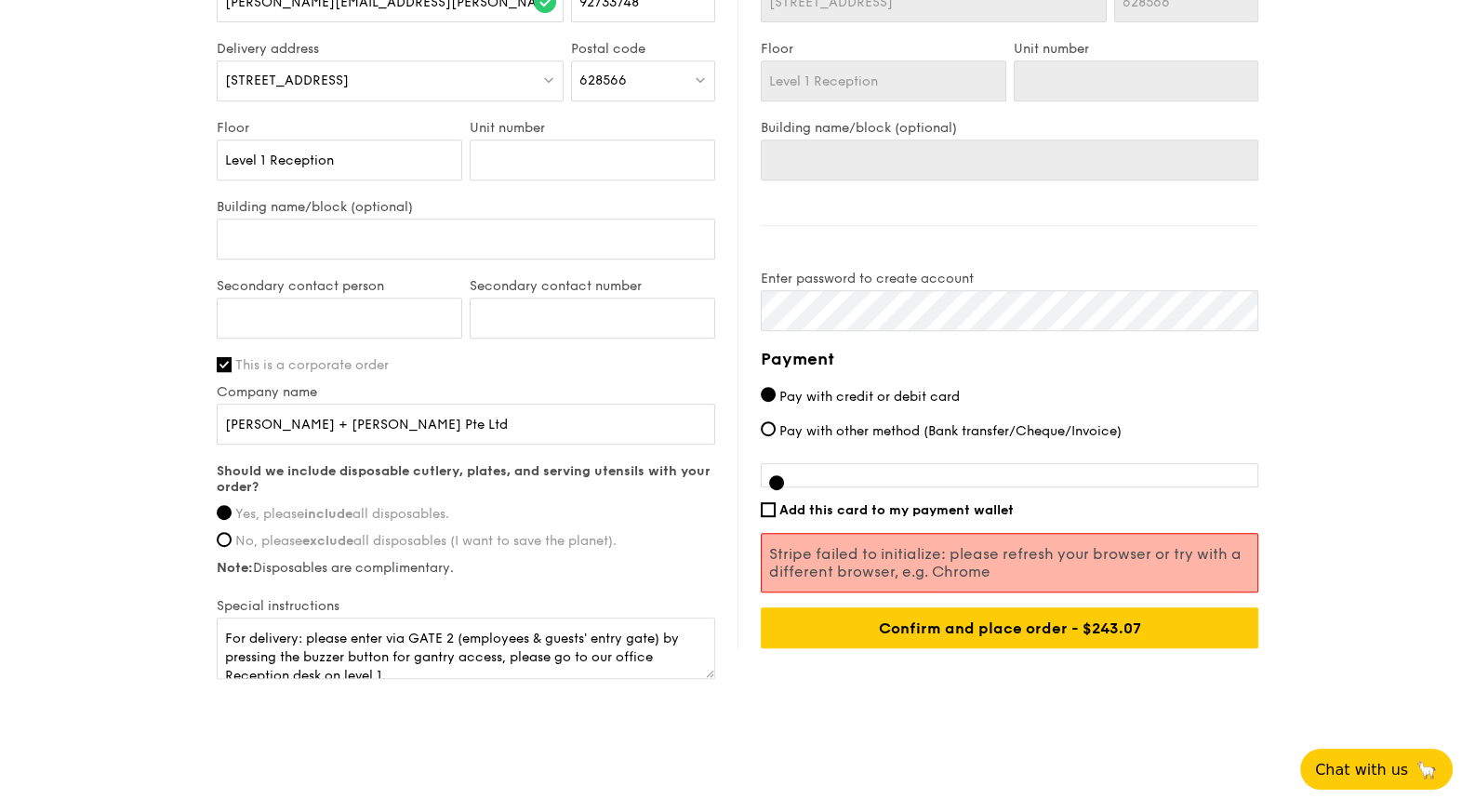
scroll to position [1059, 0]
